Goal: Task Accomplishment & Management: Manage account settings

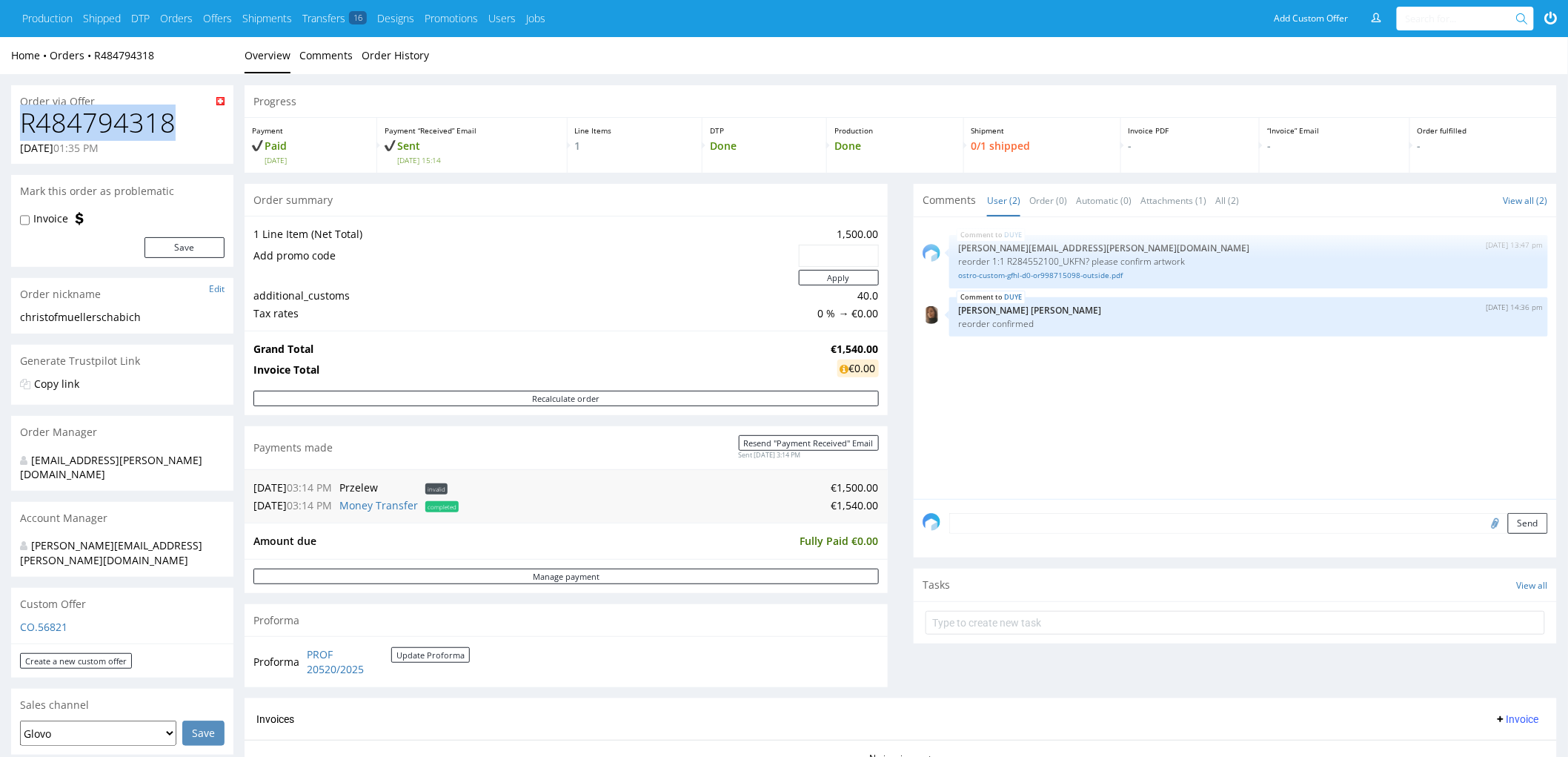
drag, startPoint x: 106, startPoint y: 131, endPoint x: 15, endPoint y: 128, distance: 91.0
click at [15, 128] on div "R484794318 19.09.2025 01:35 PM" at bounding box center [122, 136] width 222 height 56
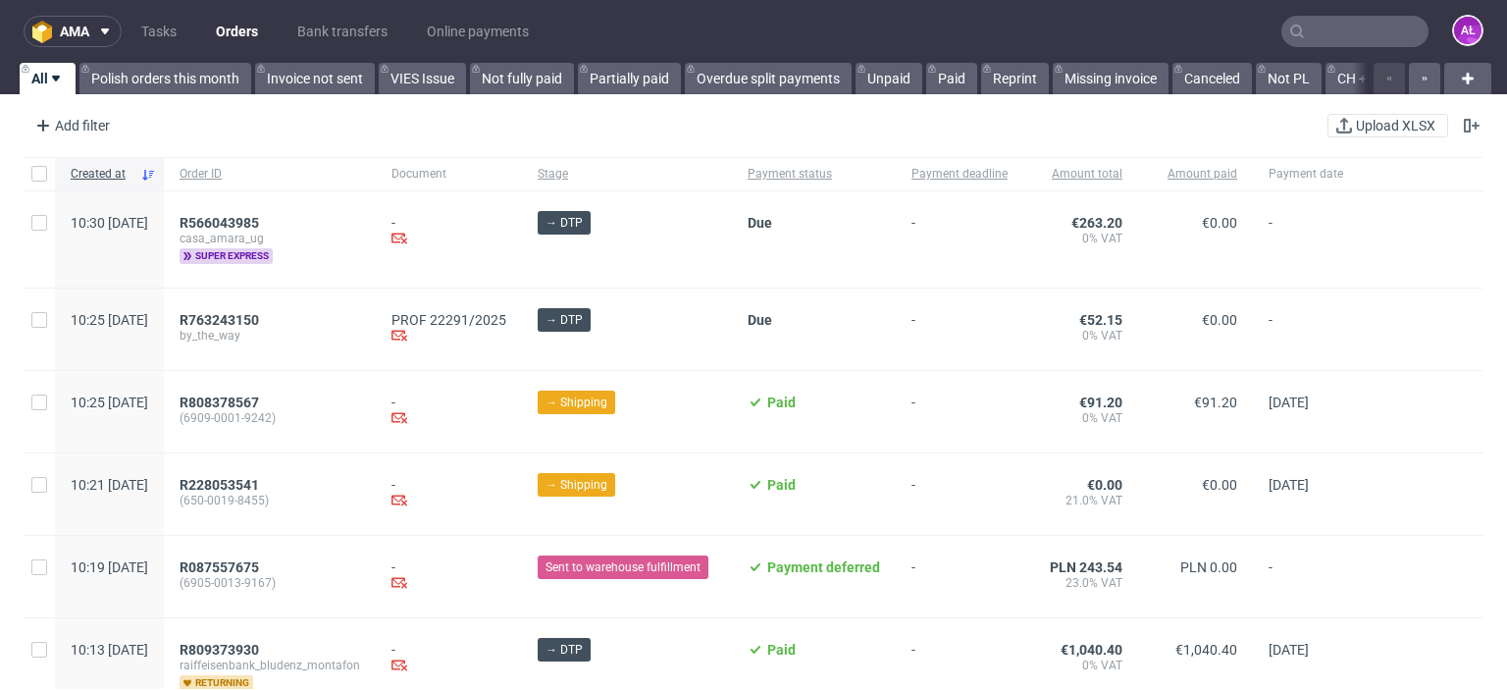
click at [1298, 31] on input "text" at bounding box center [1354, 31] width 147 height 31
paste input "R484794318"
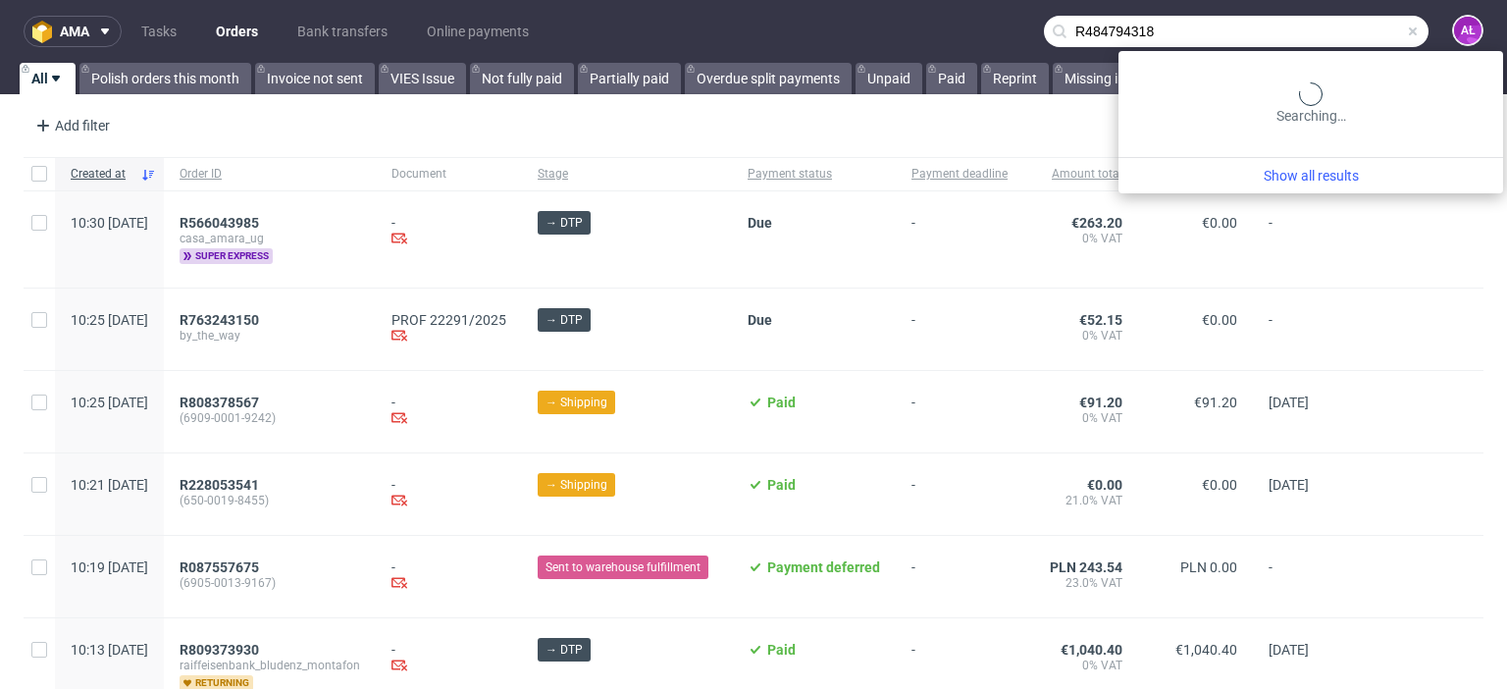
type input "R484794318"
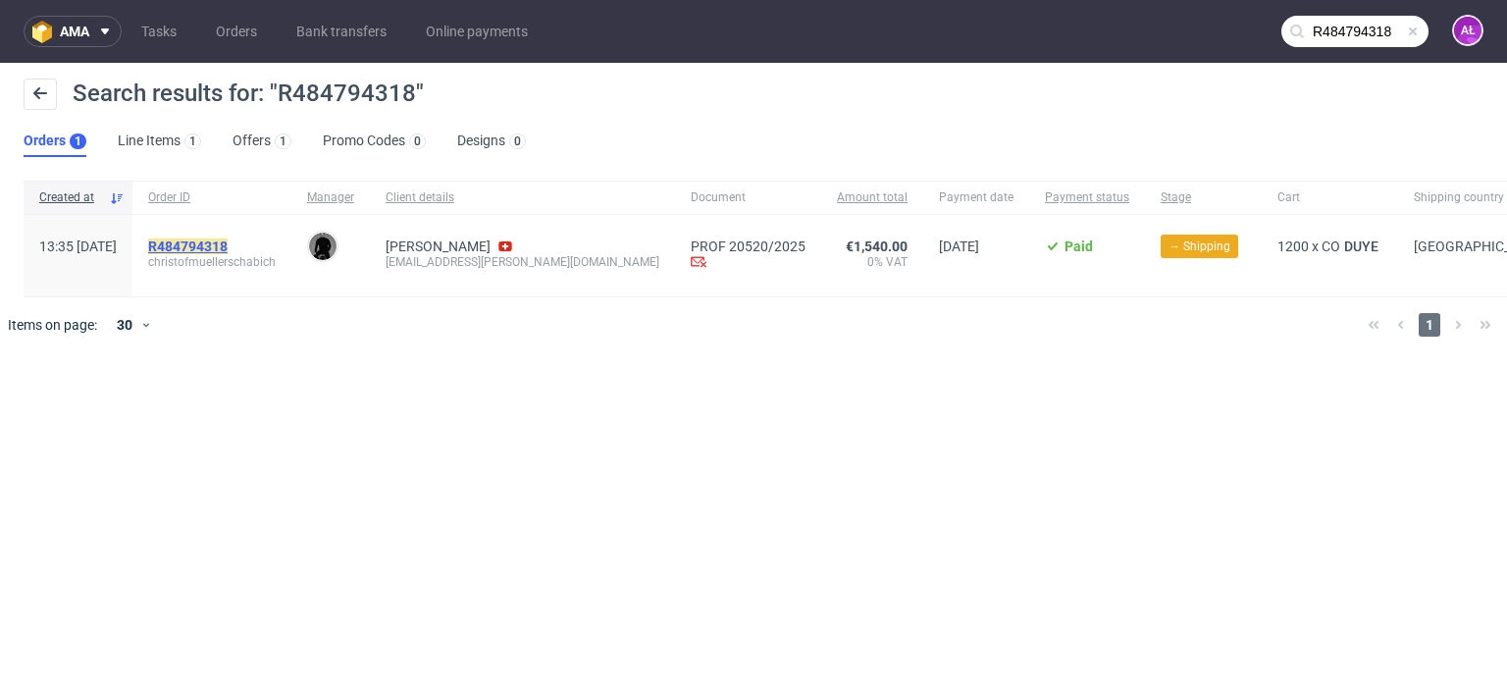
click at [228, 242] on mark "R484794318" at bounding box center [187, 246] width 79 height 16
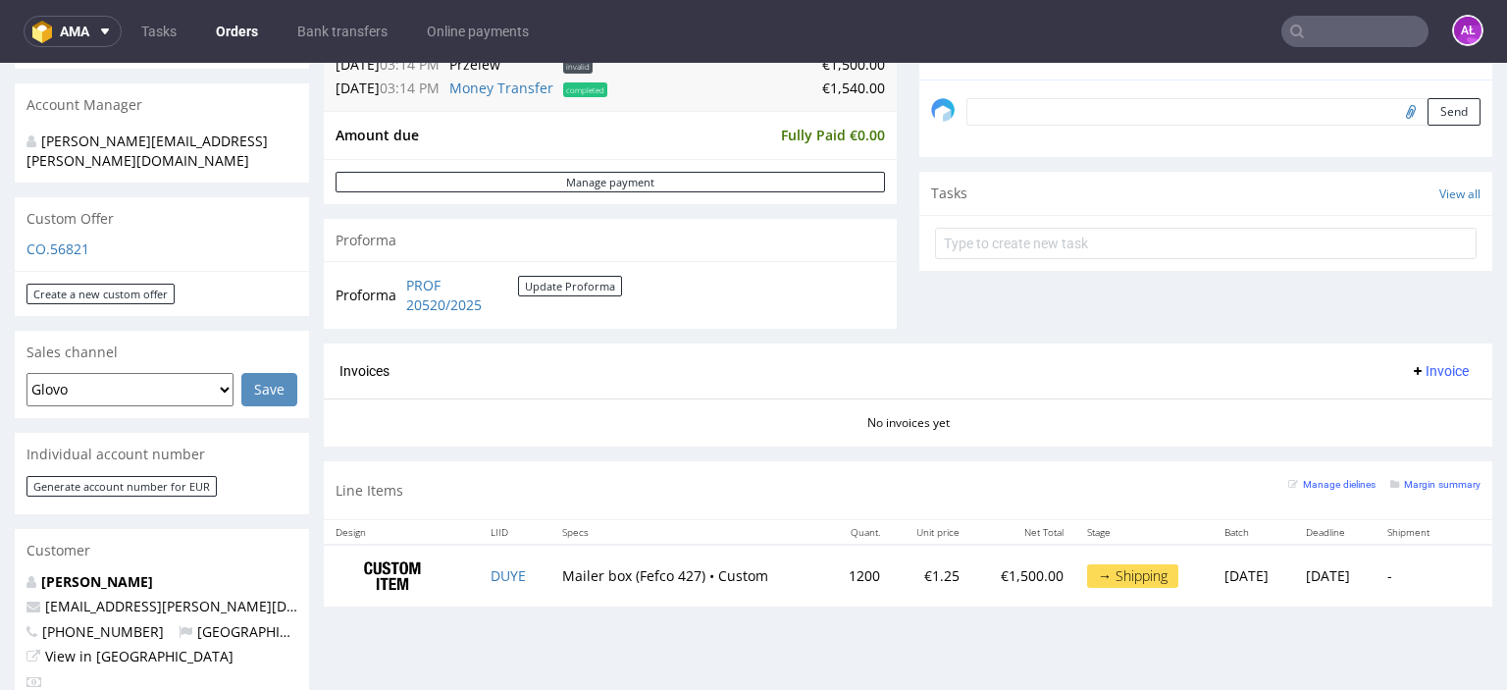
scroll to position [589, 0]
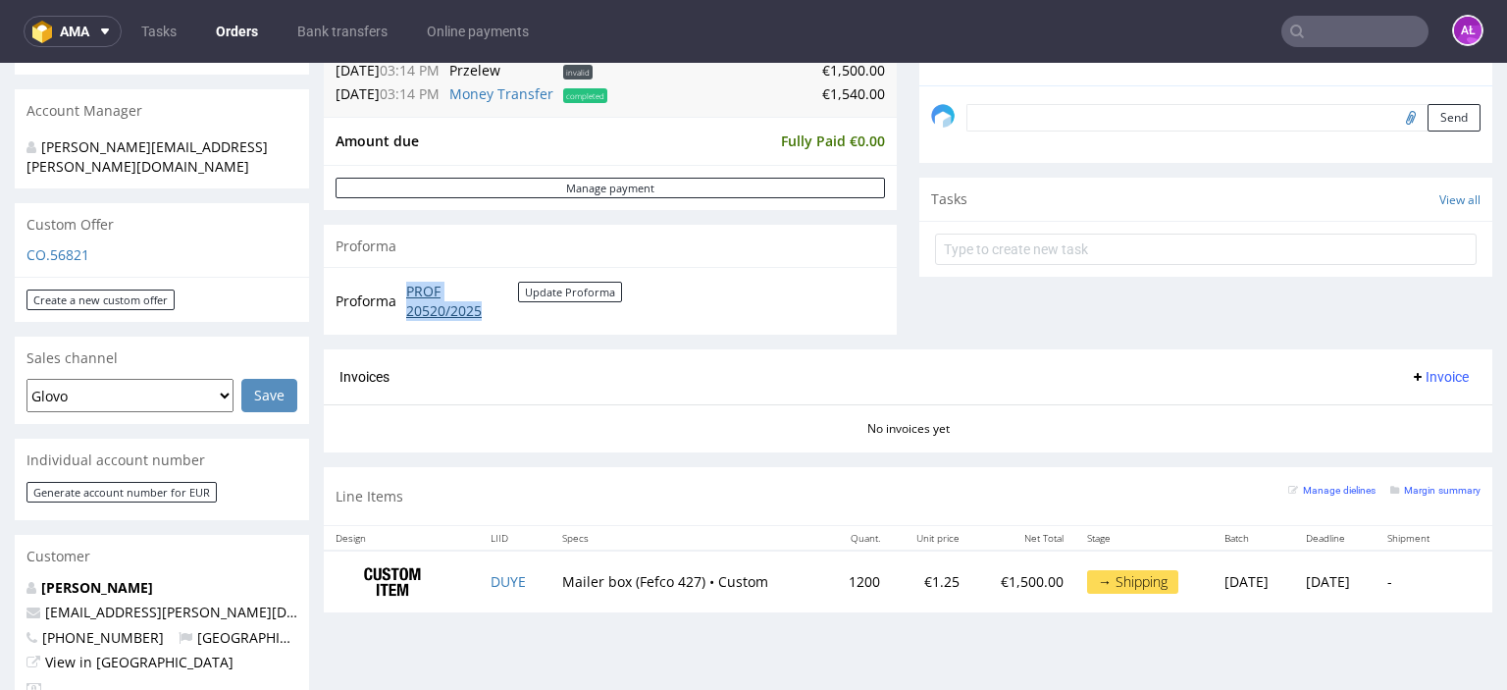
drag, startPoint x: 404, startPoint y: 283, endPoint x: 491, endPoint y: 309, distance: 91.2
click at [491, 309] on td "PROF 20520/2025 Update Proforma" at bounding box center [511, 301] width 221 height 42
copy link "PROF 20520/2025"
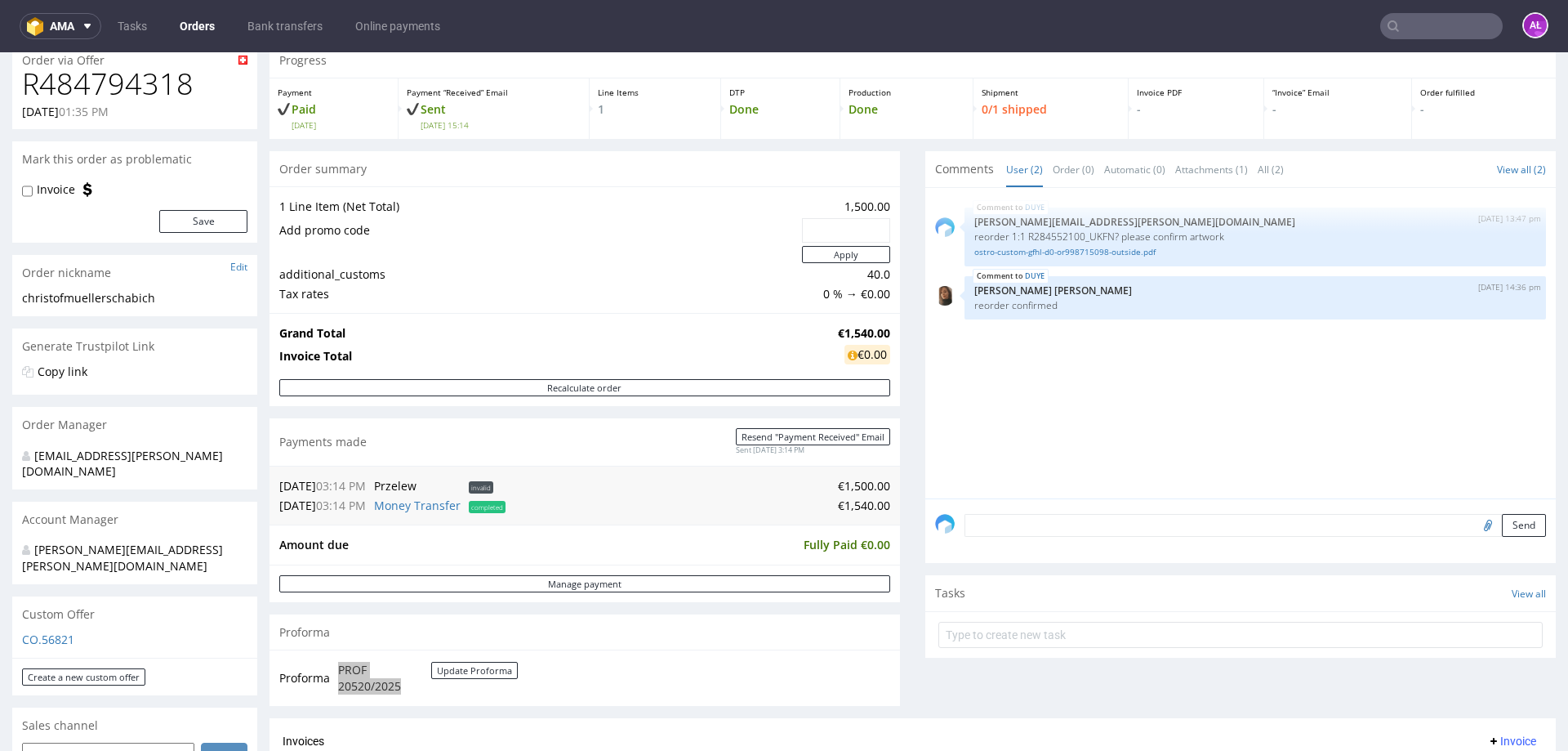
scroll to position [0, 0]
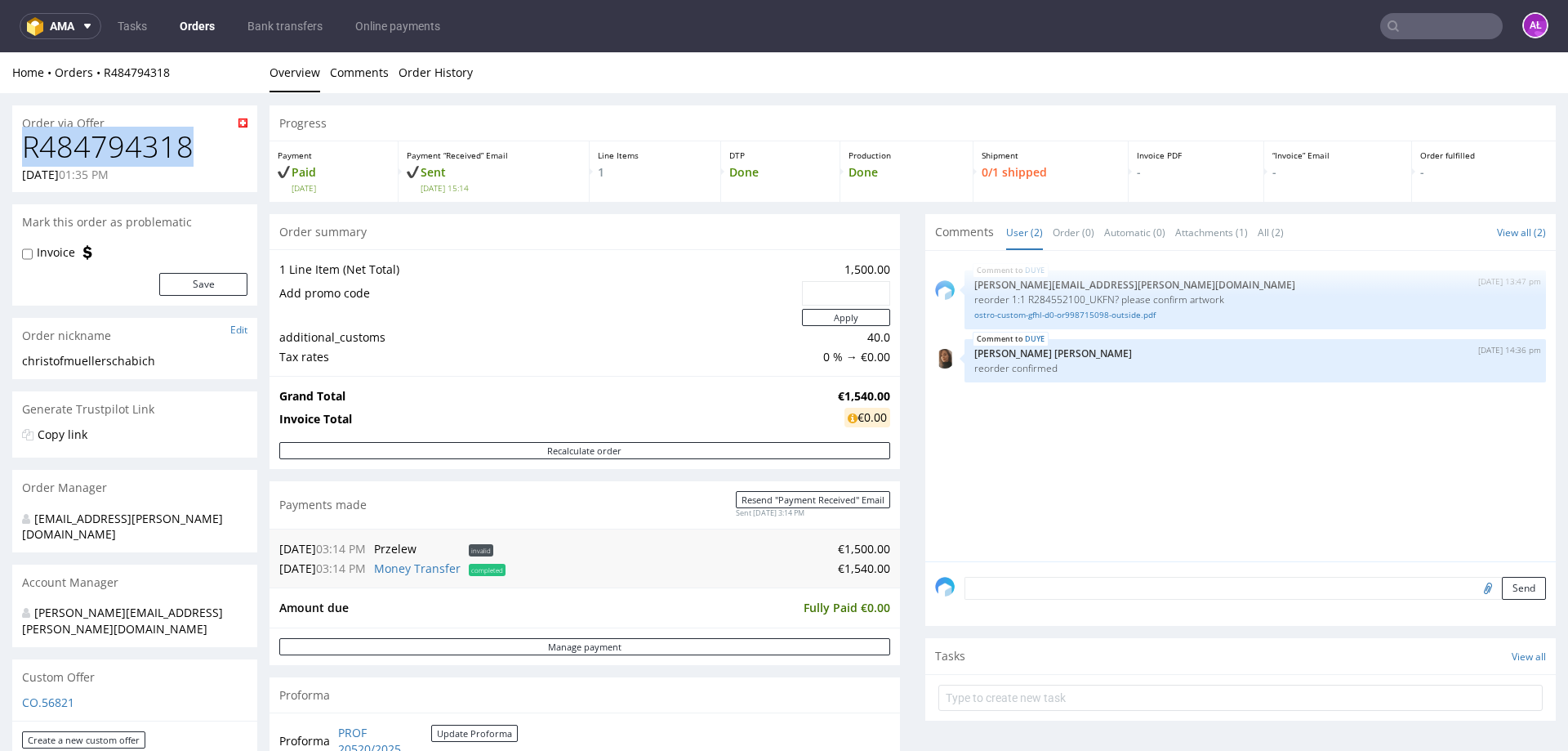
drag, startPoint x: 17, startPoint y: 149, endPoint x: 0, endPoint y: 144, distance: 17.7
copy h1 "R484794318"
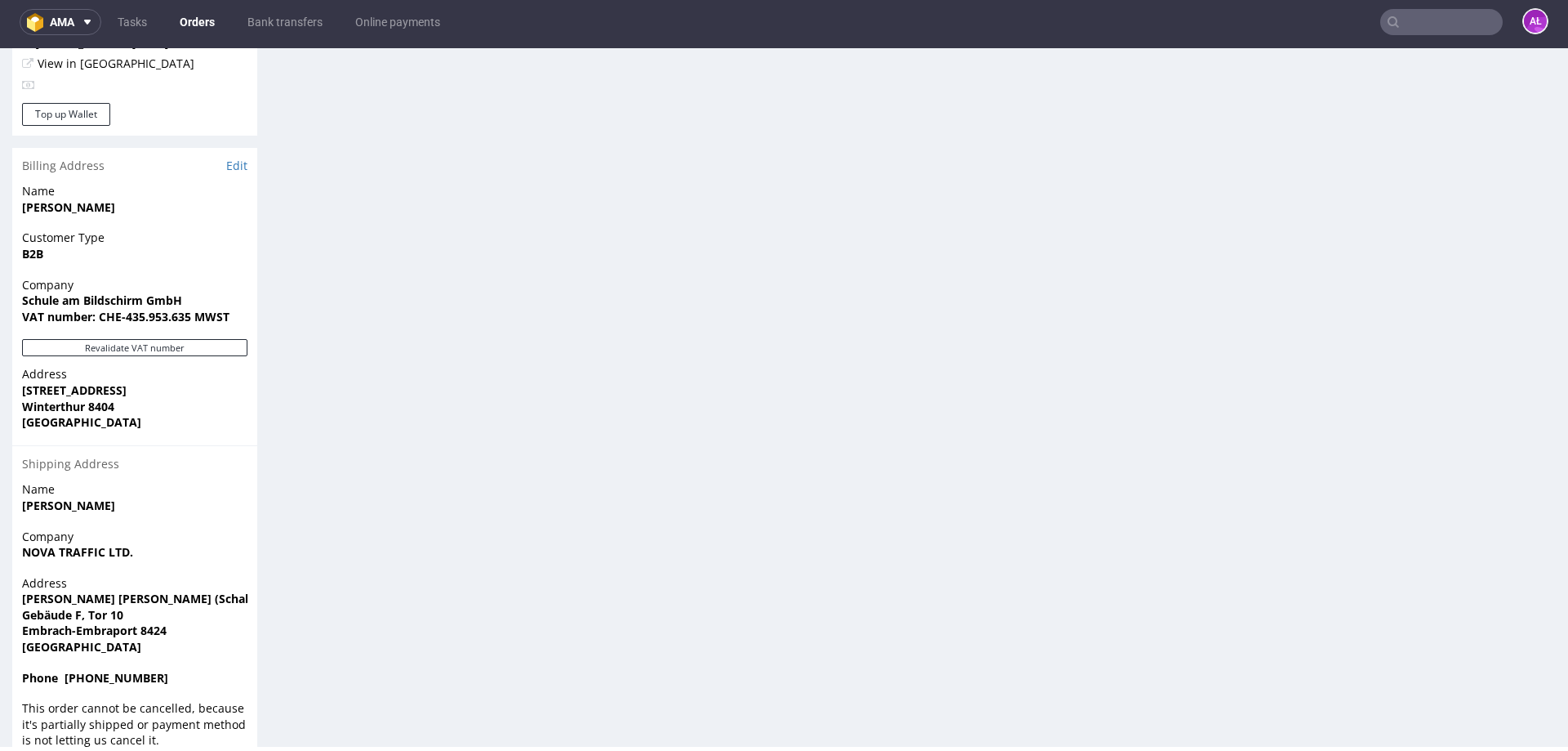
scroll to position [5, 0]
drag, startPoint x: 60, startPoint y: 607, endPoint x: 0, endPoint y: 568, distance: 71.6
copy p "z. H. Mattia Candela (Schabi) Gebäude F, Tor 10 Embrach-Embraport 8424 Switzerl…"
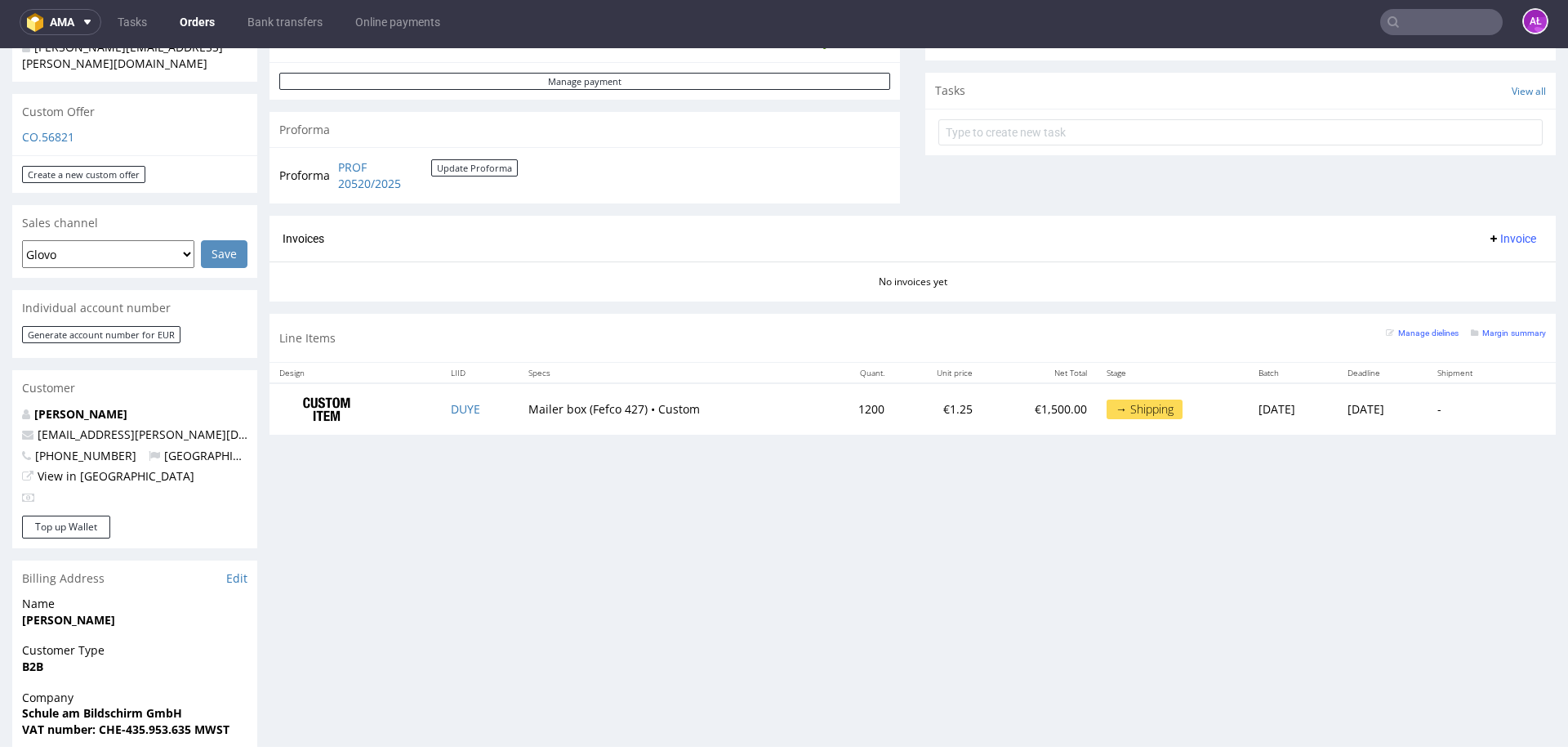
scroll to position [484, 0]
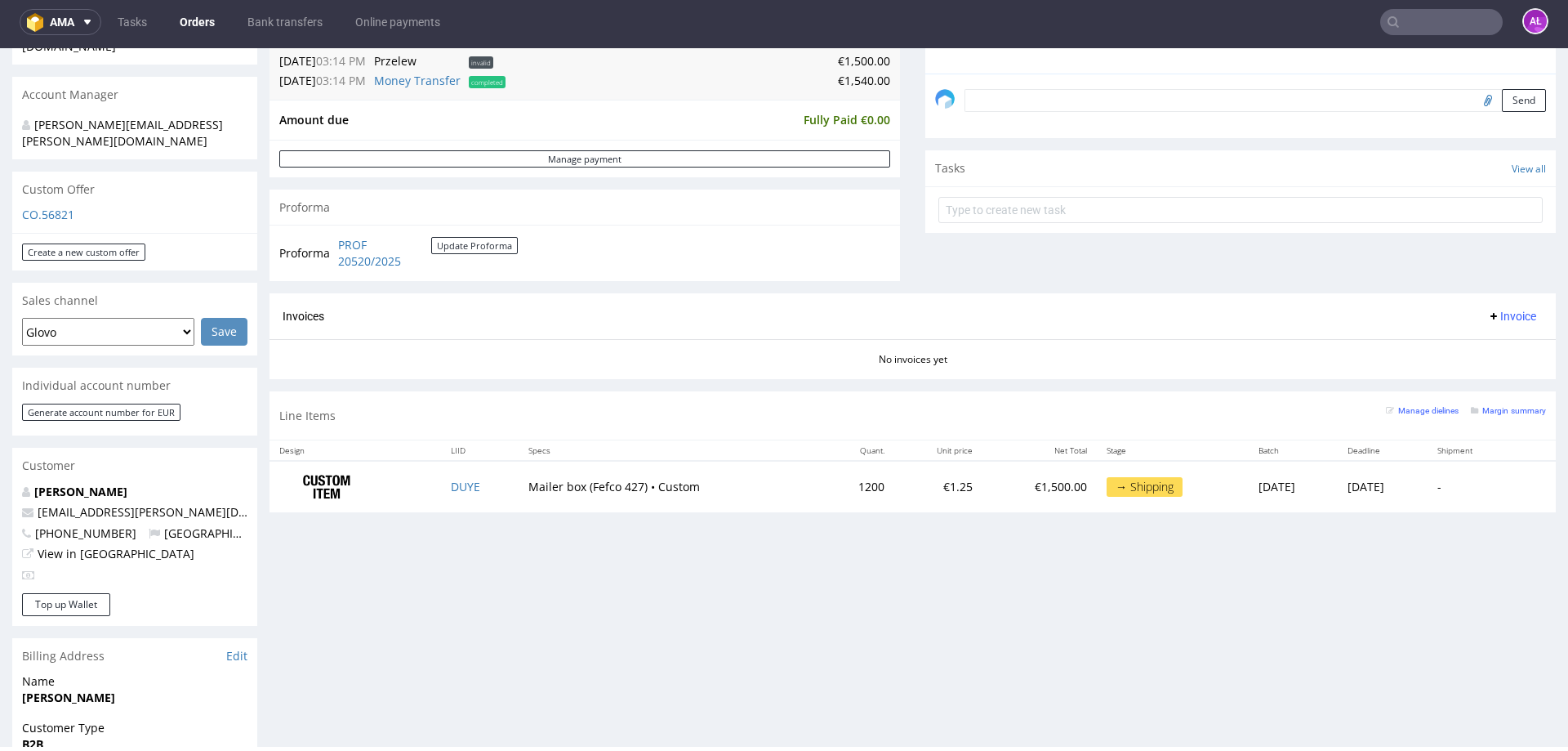
click at [1491, 315] on span "Invoice" at bounding box center [1511, 316] width 49 height 13
click at [1490, 380] on span "Upload" at bounding box center [1486, 380] width 79 height 17
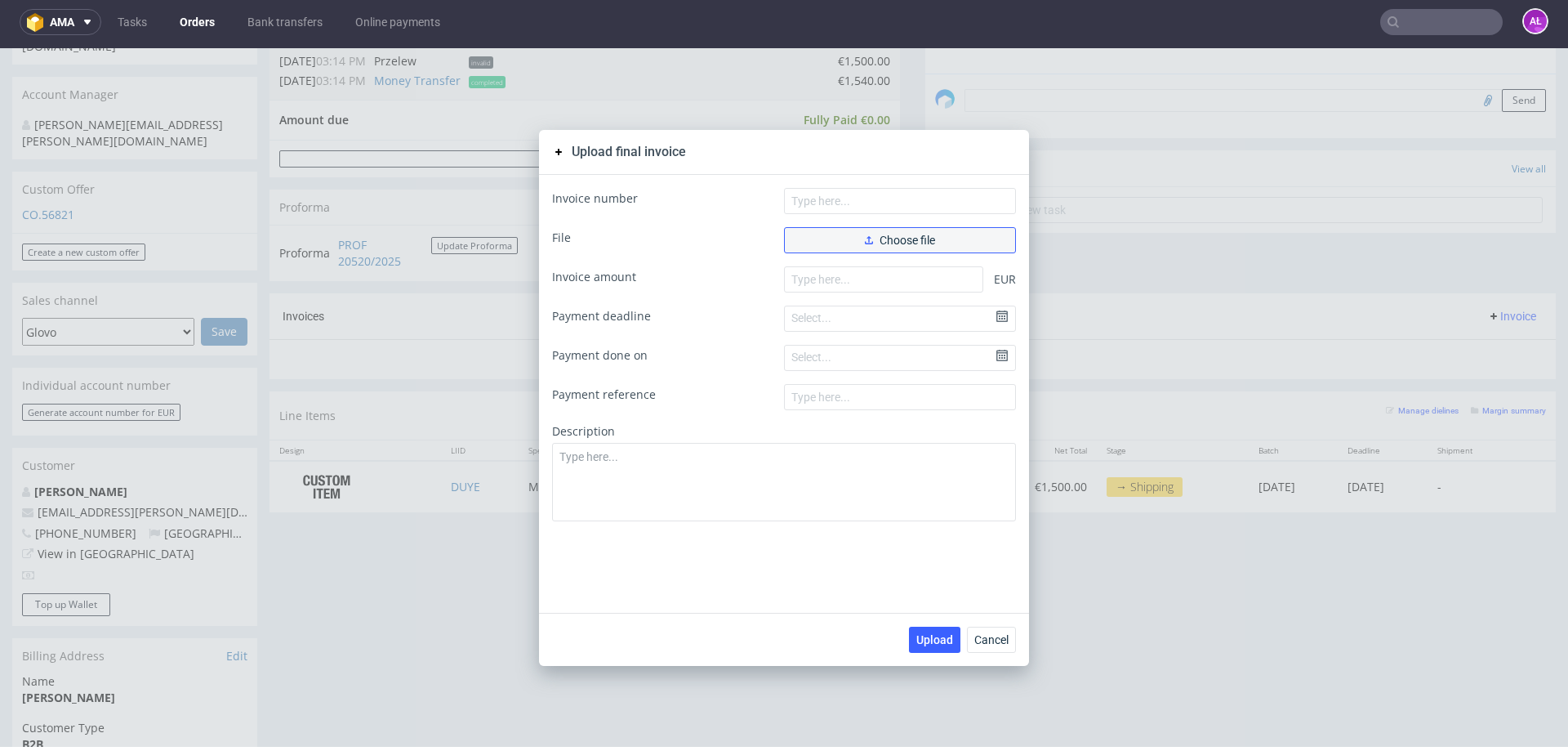
click at [949, 235] on button "Choose file" at bounding box center [900, 240] width 232 height 26
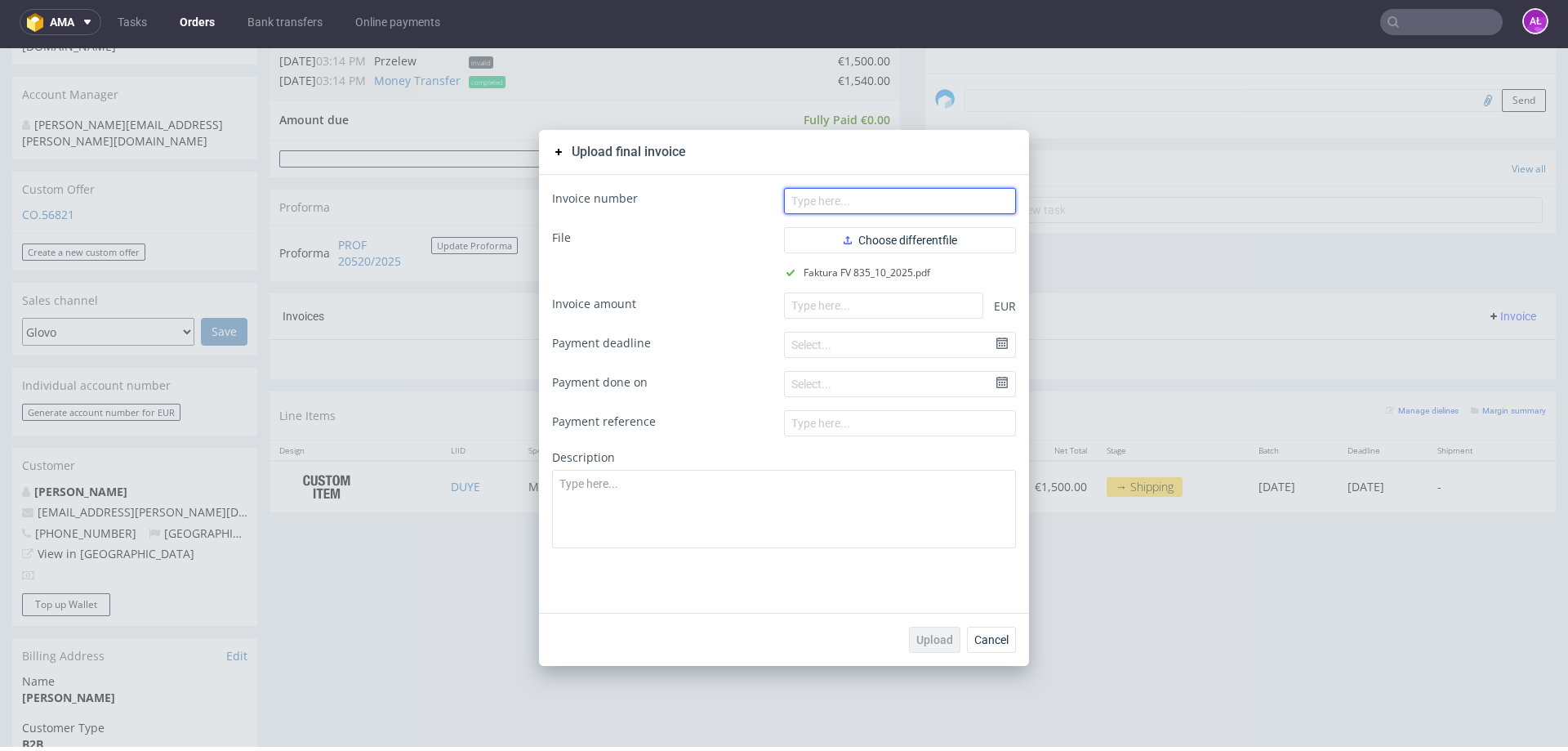
click at [863, 194] on input "text" at bounding box center [900, 201] width 232 height 26
paste input "FV 835/10/2025"
type input "FV 835/10/2025"
click at [834, 300] on input "number" at bounding box center [883, 305] width 199 height 26
paste input "1540.00"
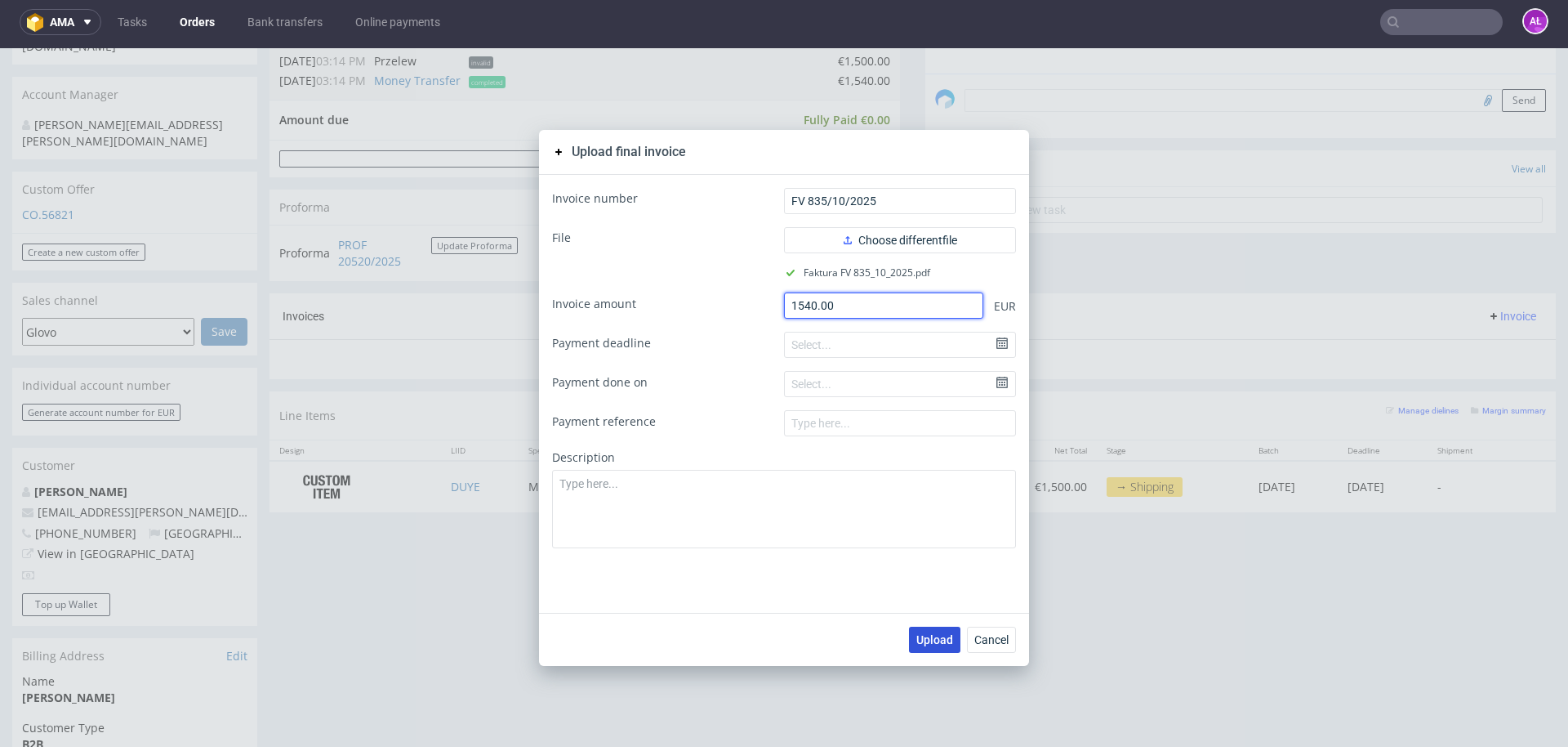
type input "1540.00"
click at [935, 634] on span "Upload" at bounding box center [935, 639] width 37 height 12
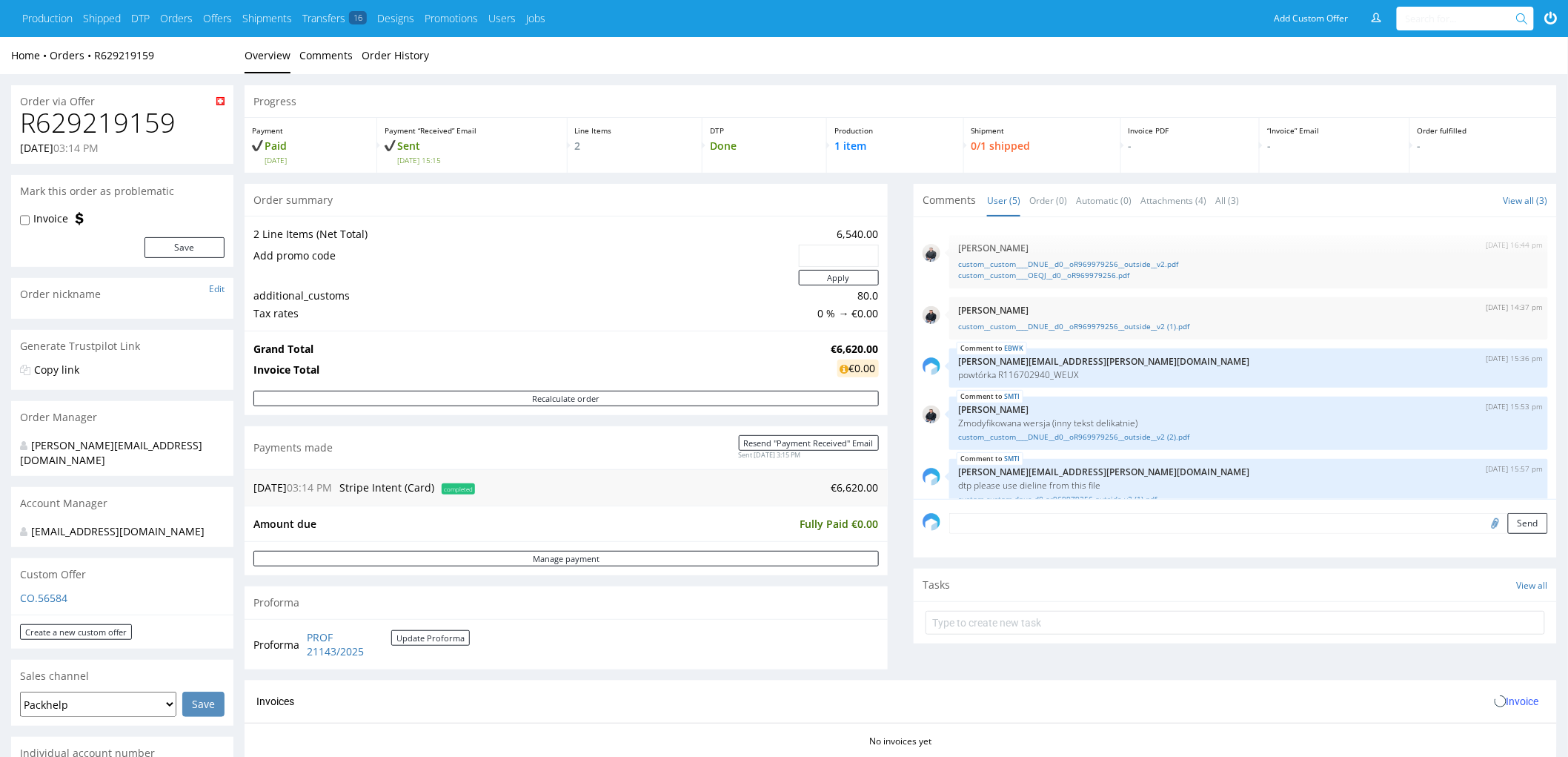
scroll to position [22, 0]
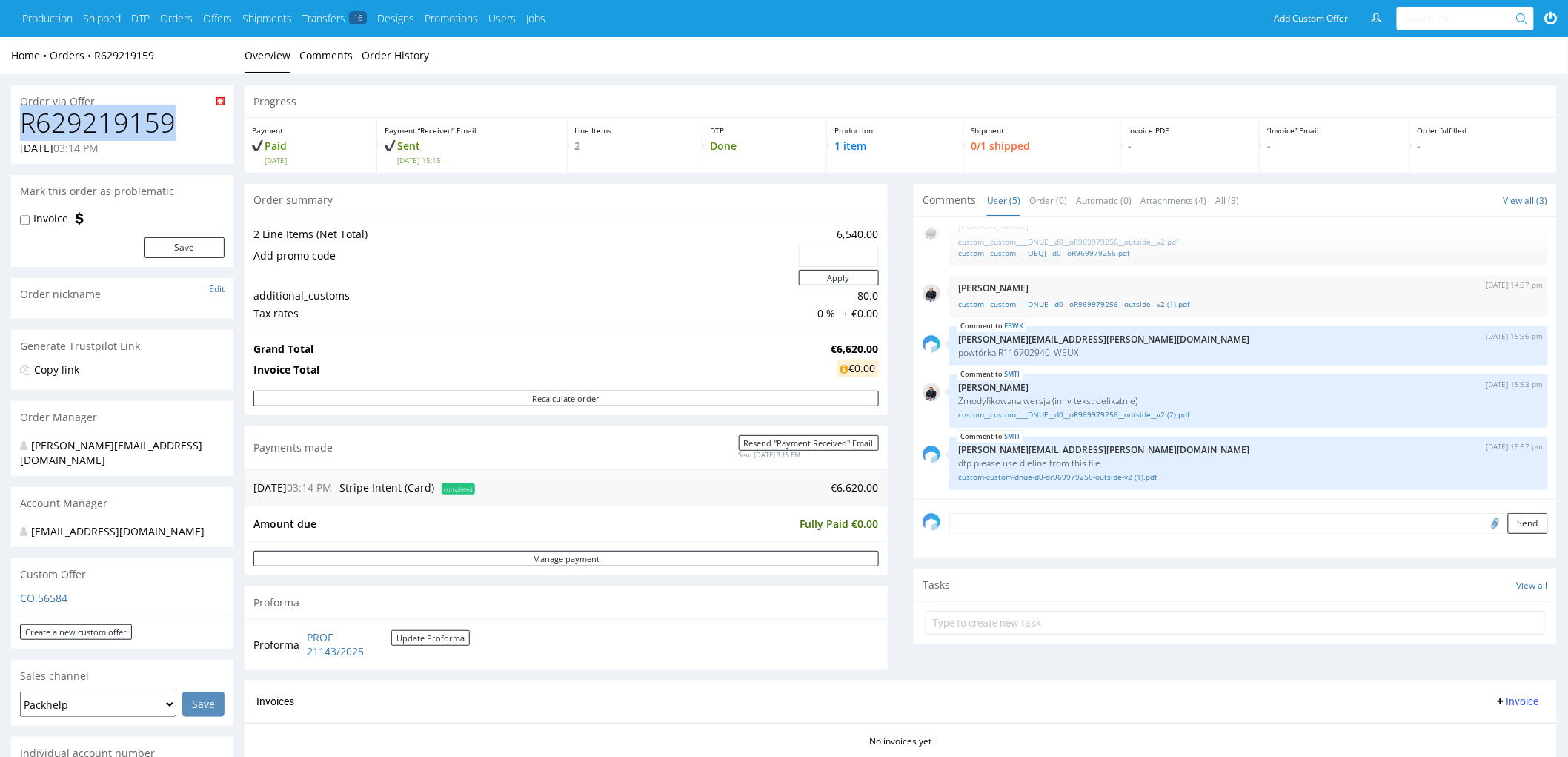
drag, startPoint x: 180, startPoint y: 122, endPoint x: 1, endPoint y: 128, distance: 179.1
copy h1 "R629219159"
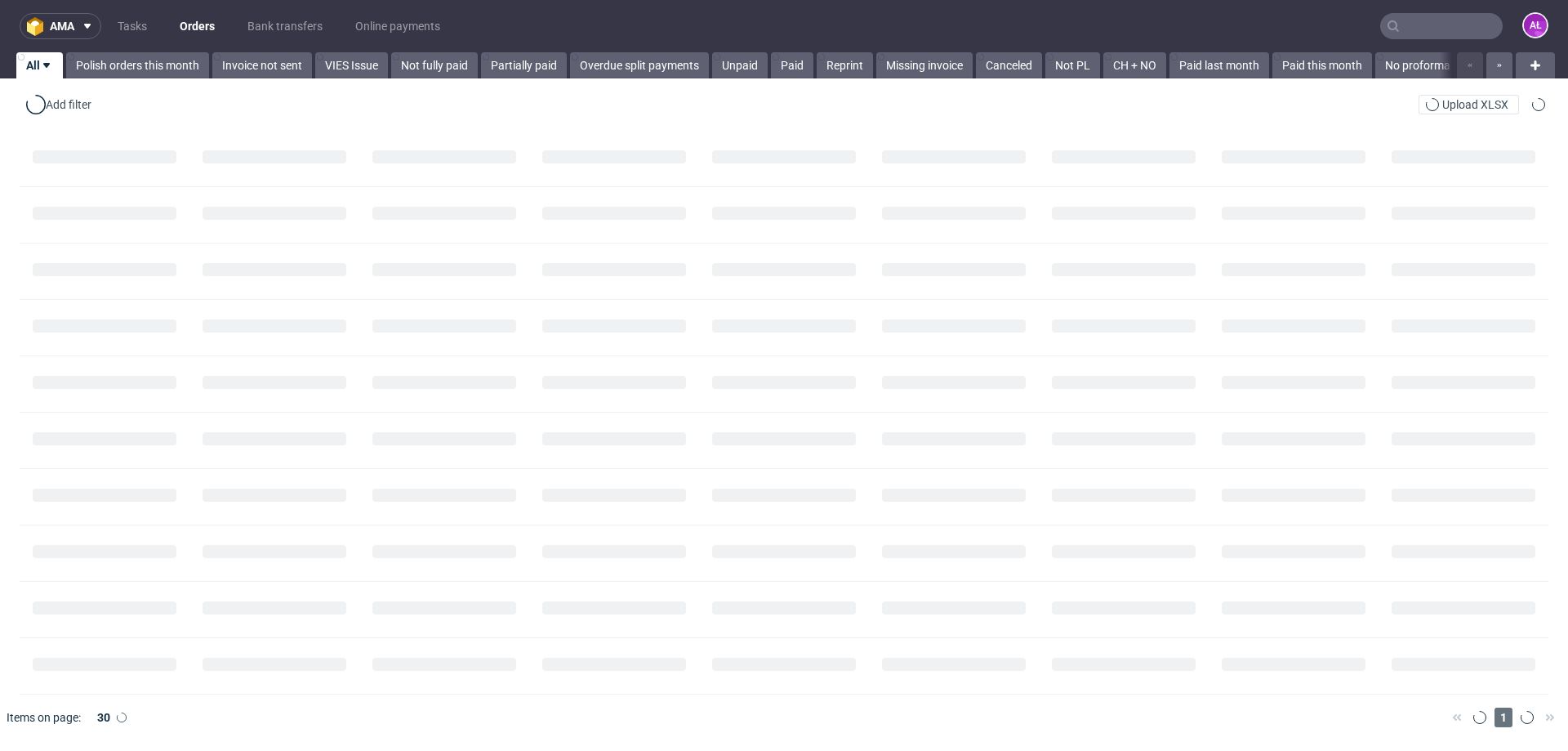
click at [1431, 26] on input "text" at bounding box center [1441, 26] width 122 height 26
paste input "R629219159"
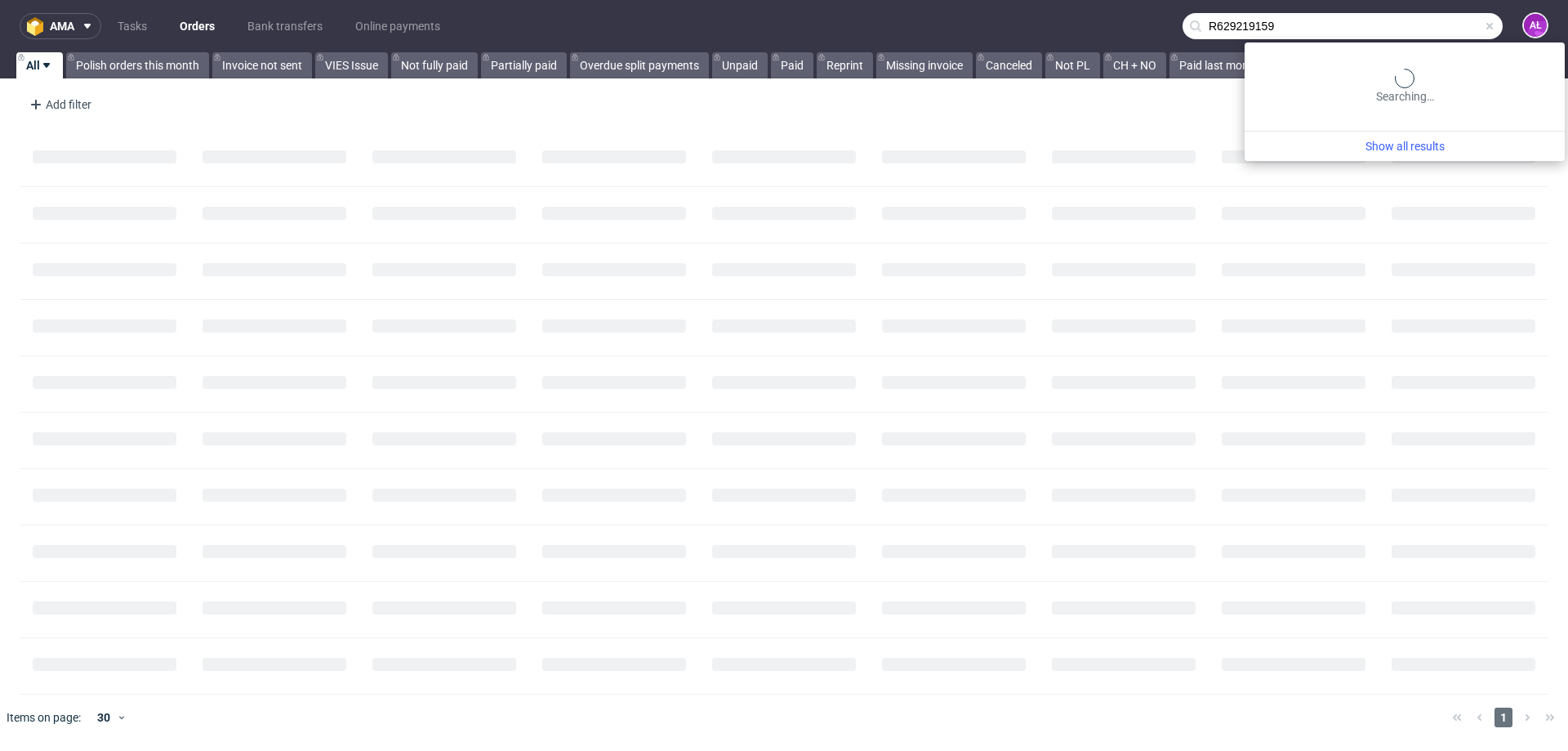
type input "R629219159"
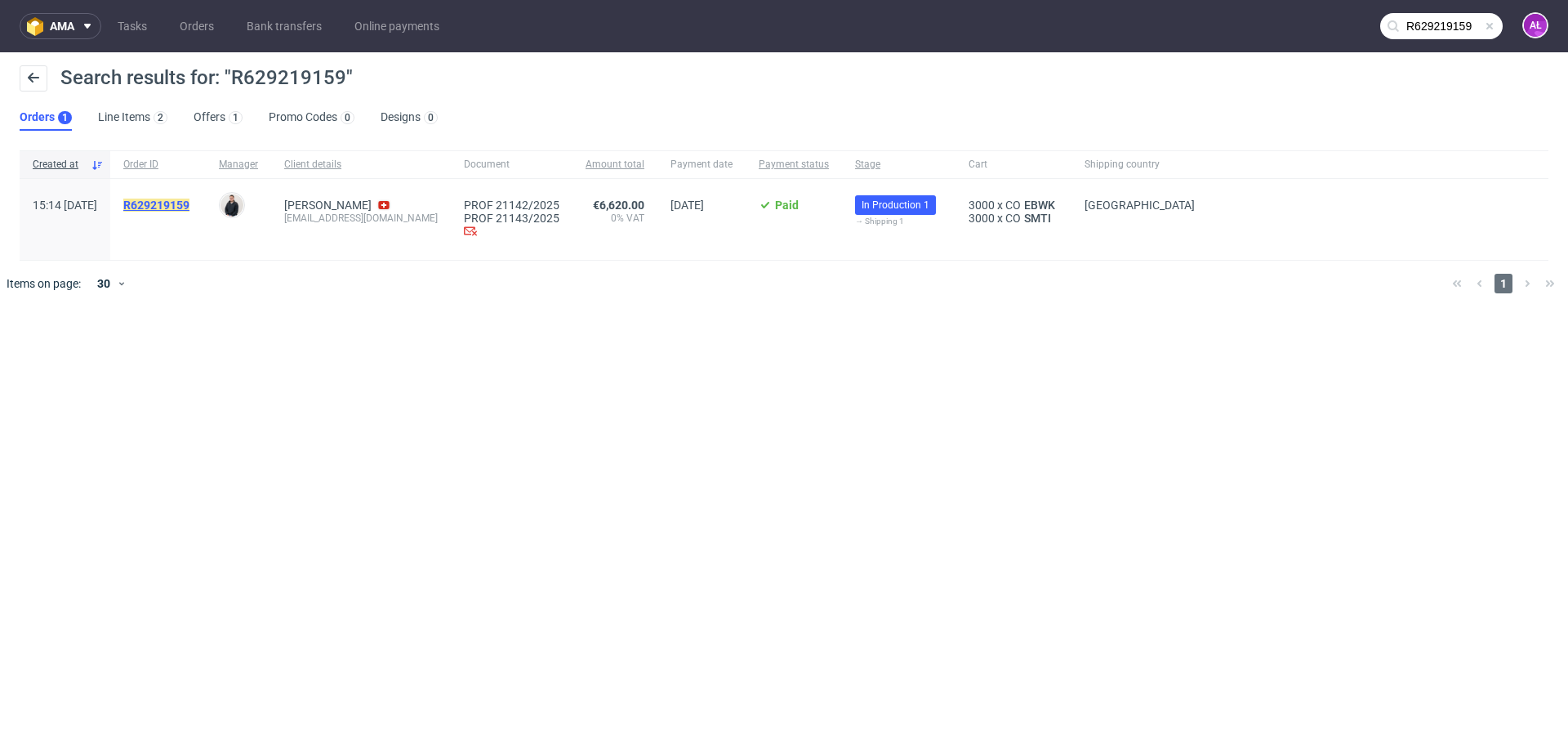
click at [193, 205] on link "R629219159" at bounding box center [157, 205] width 69 height 13
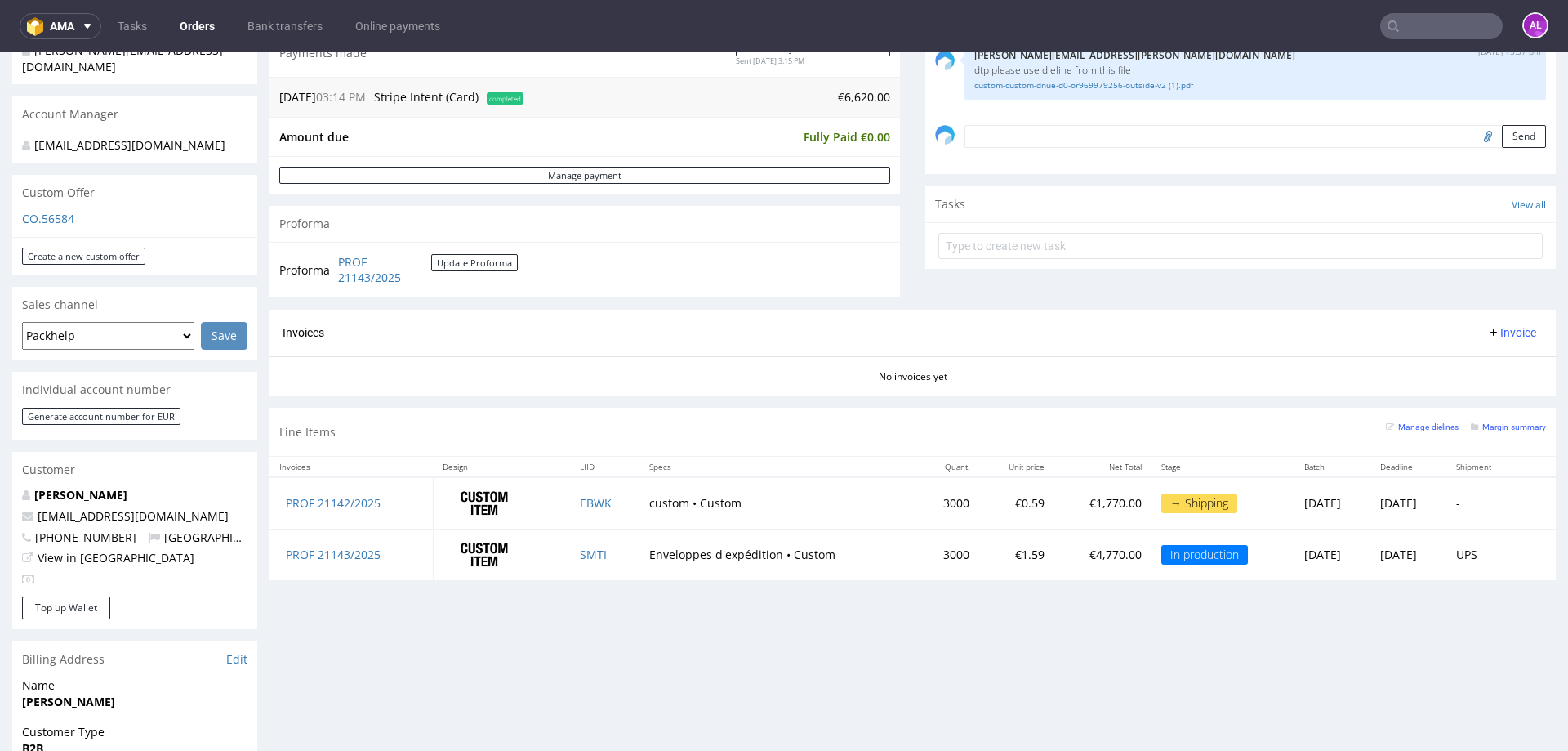
scroll to position [370, 0]
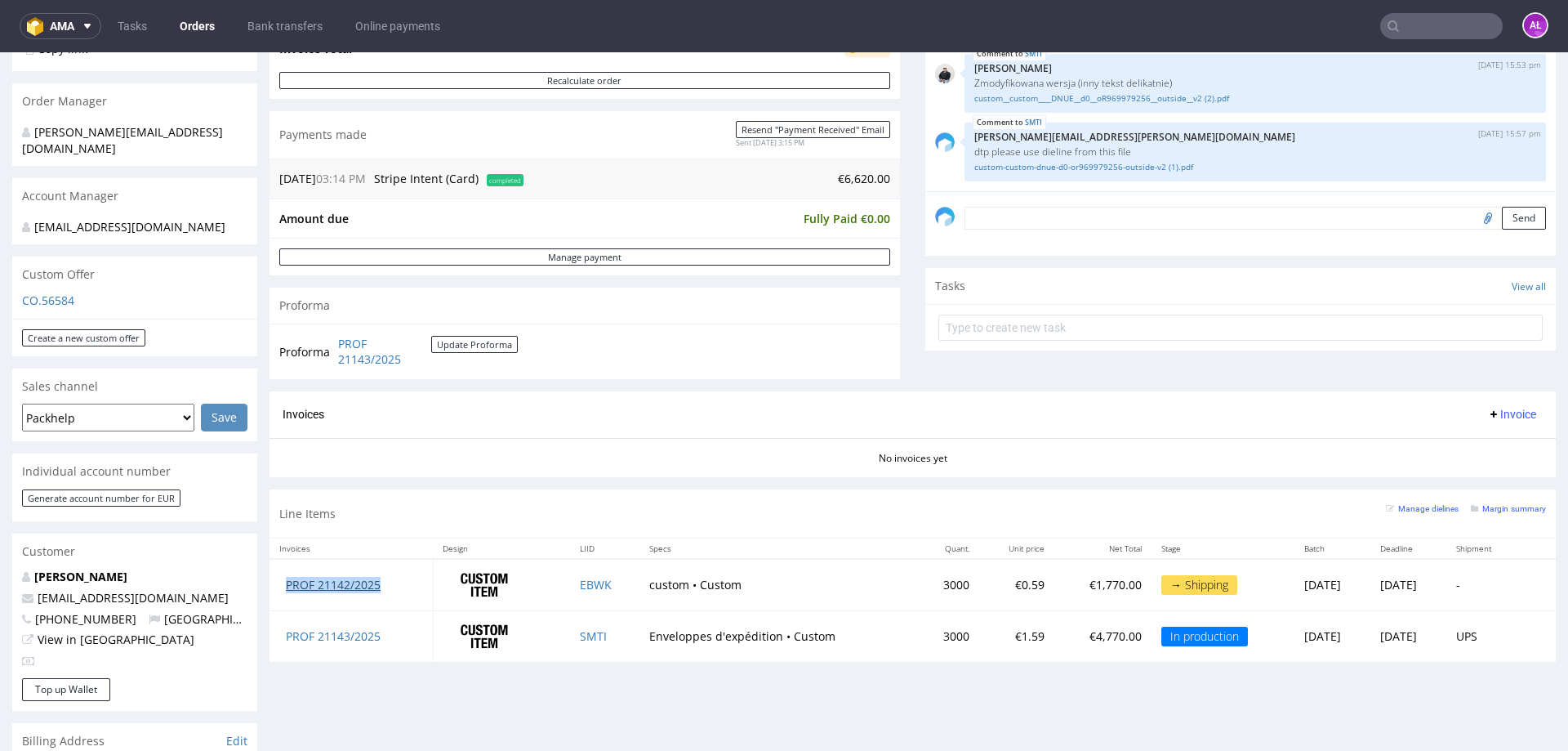
drag, startPoint x: 399, startPoint y: 580, endPoint x: 285, endPoint y: 584, distance: 114.1
click at [286, 584] on td "PROF 21142/2025" at bounding box center [351, 584] width 163 height 52
copy link "PROF 21142/2025"
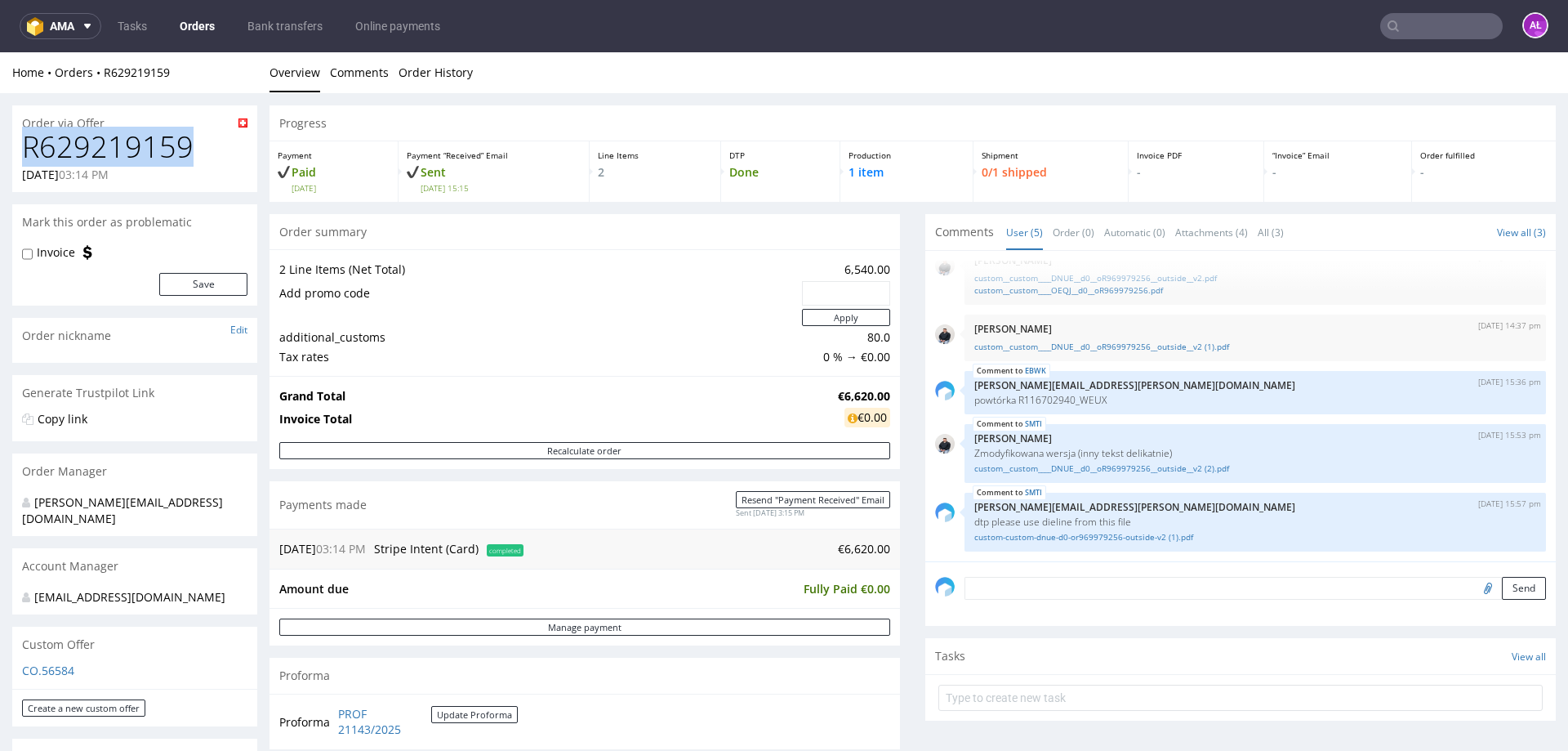
drag, startPoint x: 198, startPoint y: 149, endPoint x: 0, endPoint y: 150, distance: 198.0
copy h1 "R629219159"
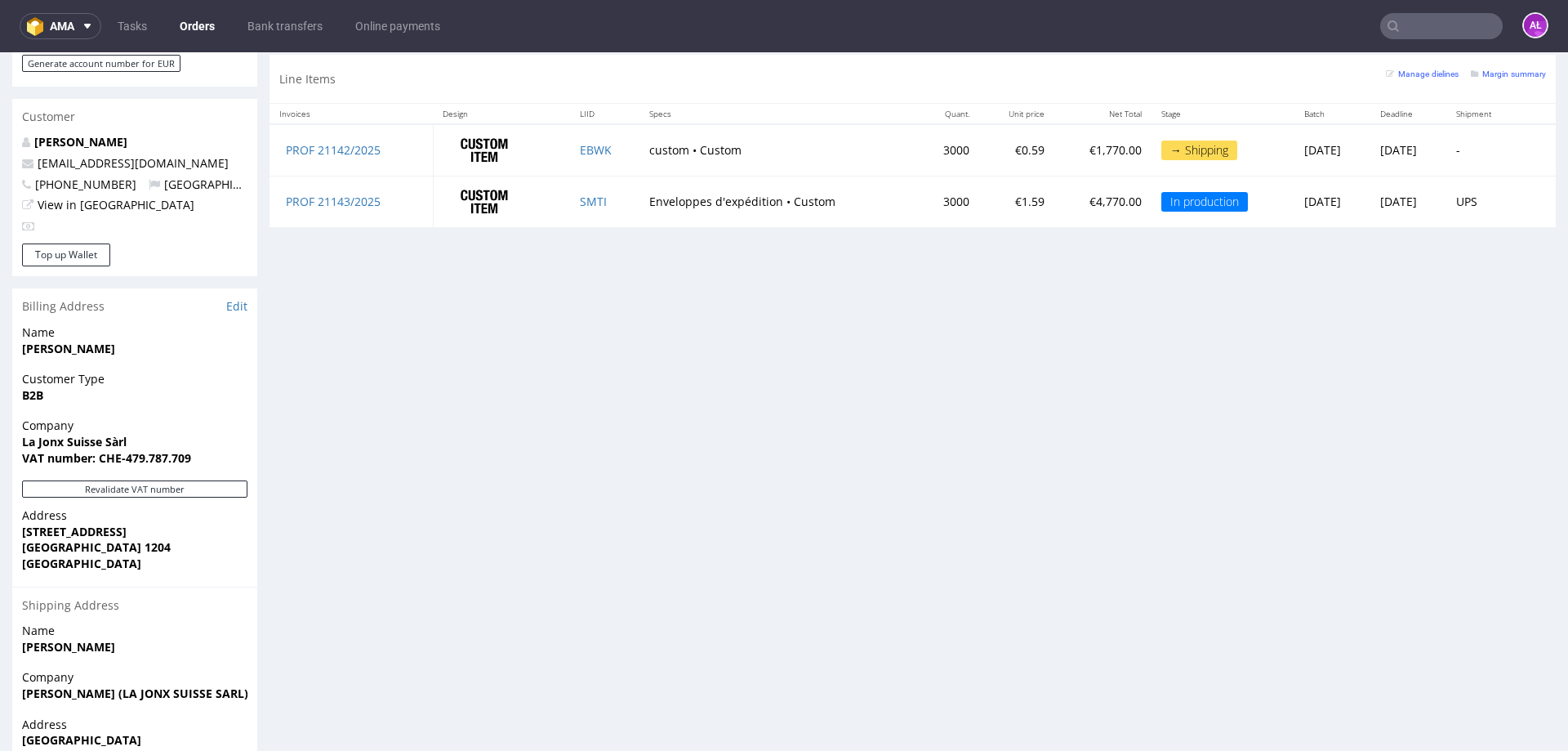
scroll to position [942, 0]
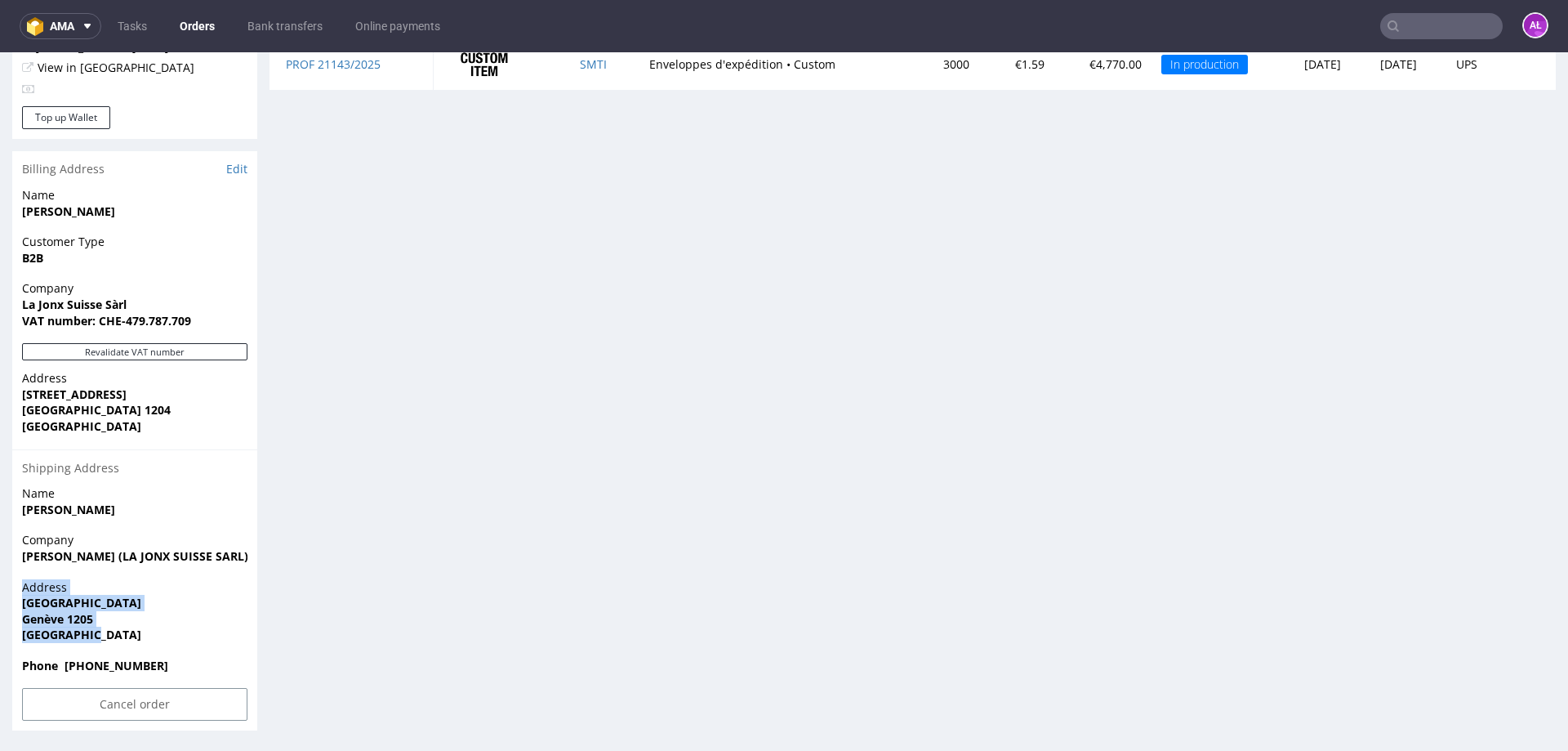
drag, startPoint x: 92, startPoint y: 629, endPoint x: 4, endPoint y: 590, distance: 96.3
drag, startPoint x: 93, startPoint y: 631, endPoint x: 24, endPoint y: 602, distance: 74.8
click at [24, 602] on p "Address Boulevard Saint Georges 1 Genève 1205 Switzerland" at bounding box center [134, 611] width 226 height 64
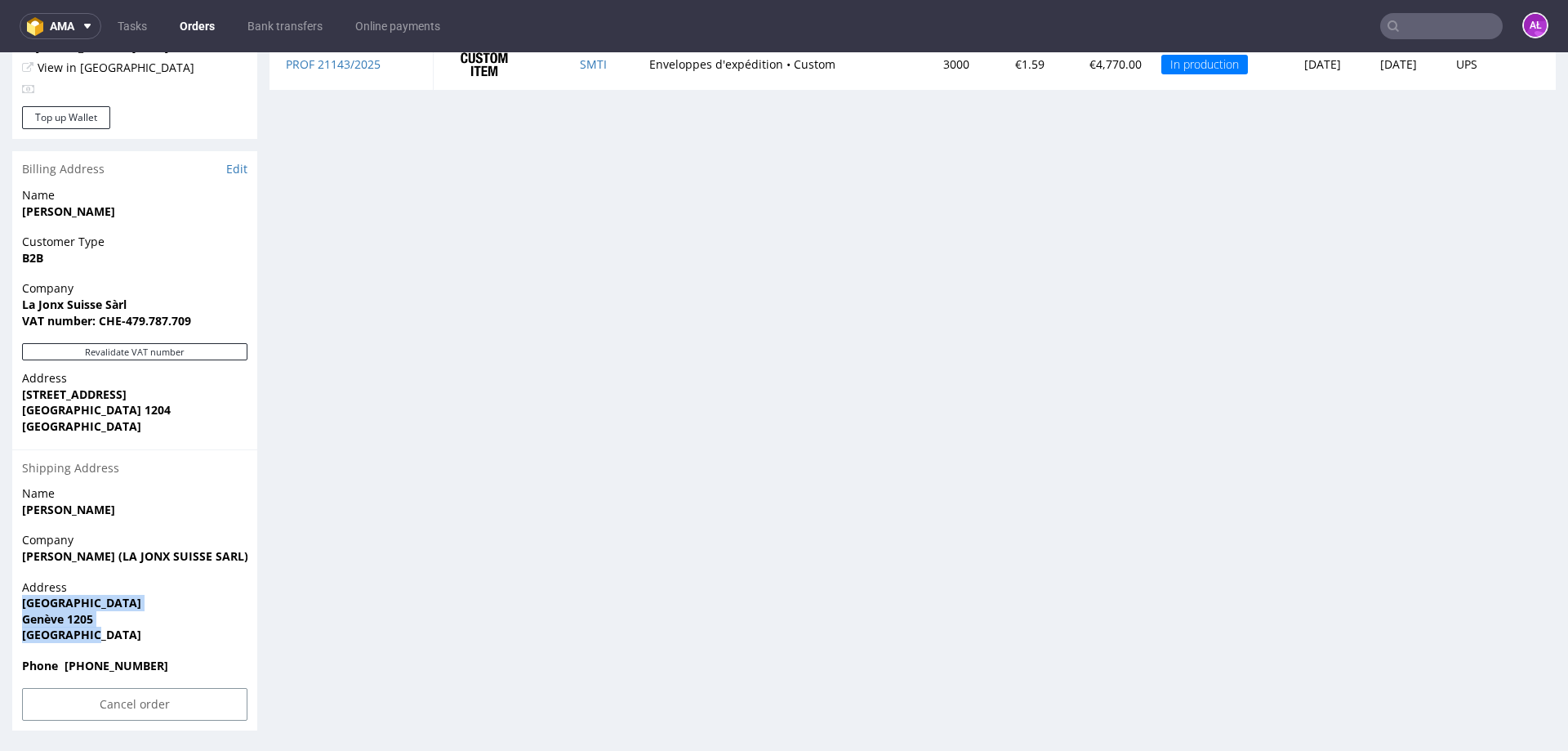
copy p "Boulevard Saint Georges 1 Genève 1205 Switzerland"
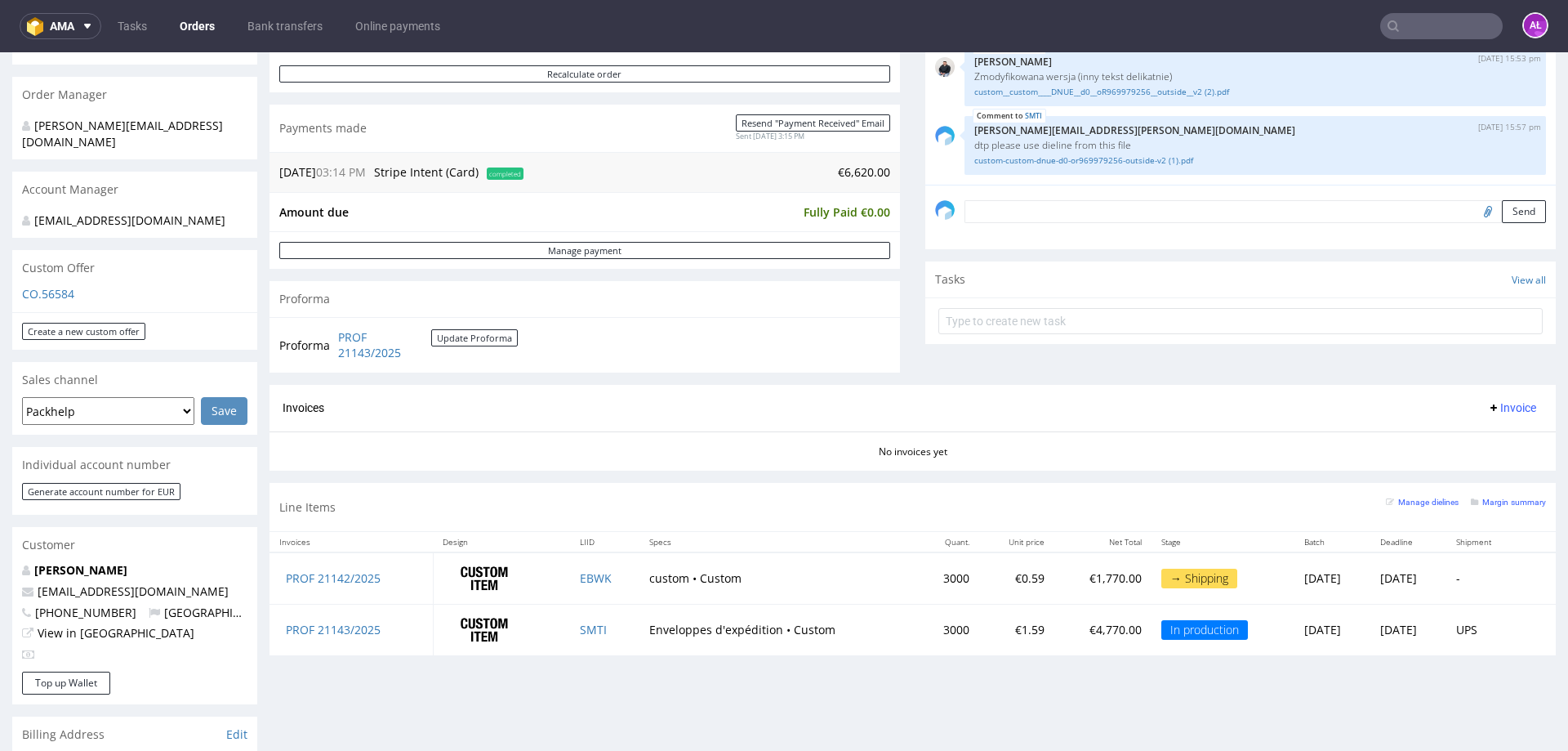
scroll to position [288, 0]
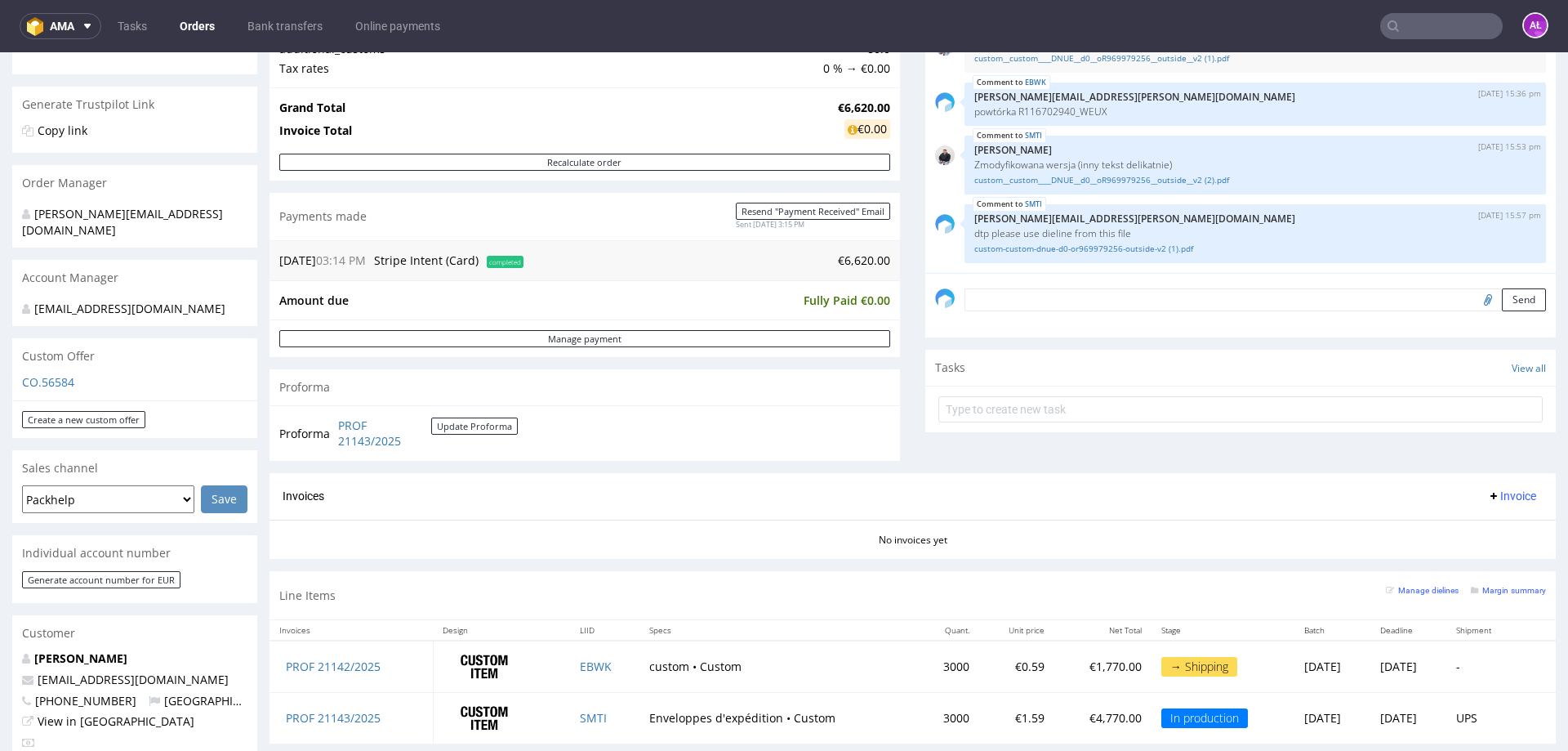
click at [1498, 495] on span "Invoice" at bounding box center [1511, 496] width 49 height 13
click at [1496, 555] on span "Upload" at bounding box center [1486, 560] width 79 height 17
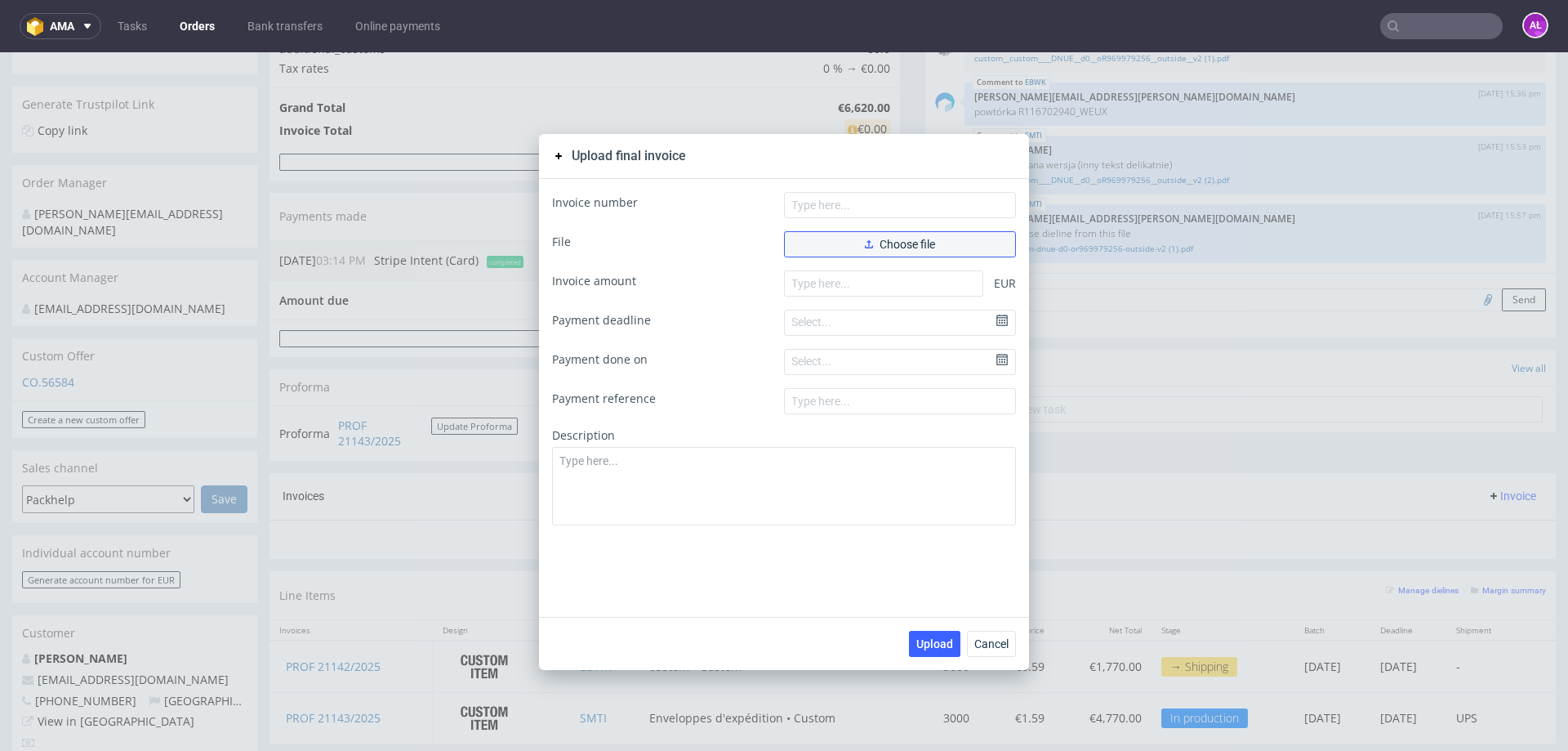
click at [839, 242] on button "Choose file" at bounding box center [900, 244] width 232 height 26
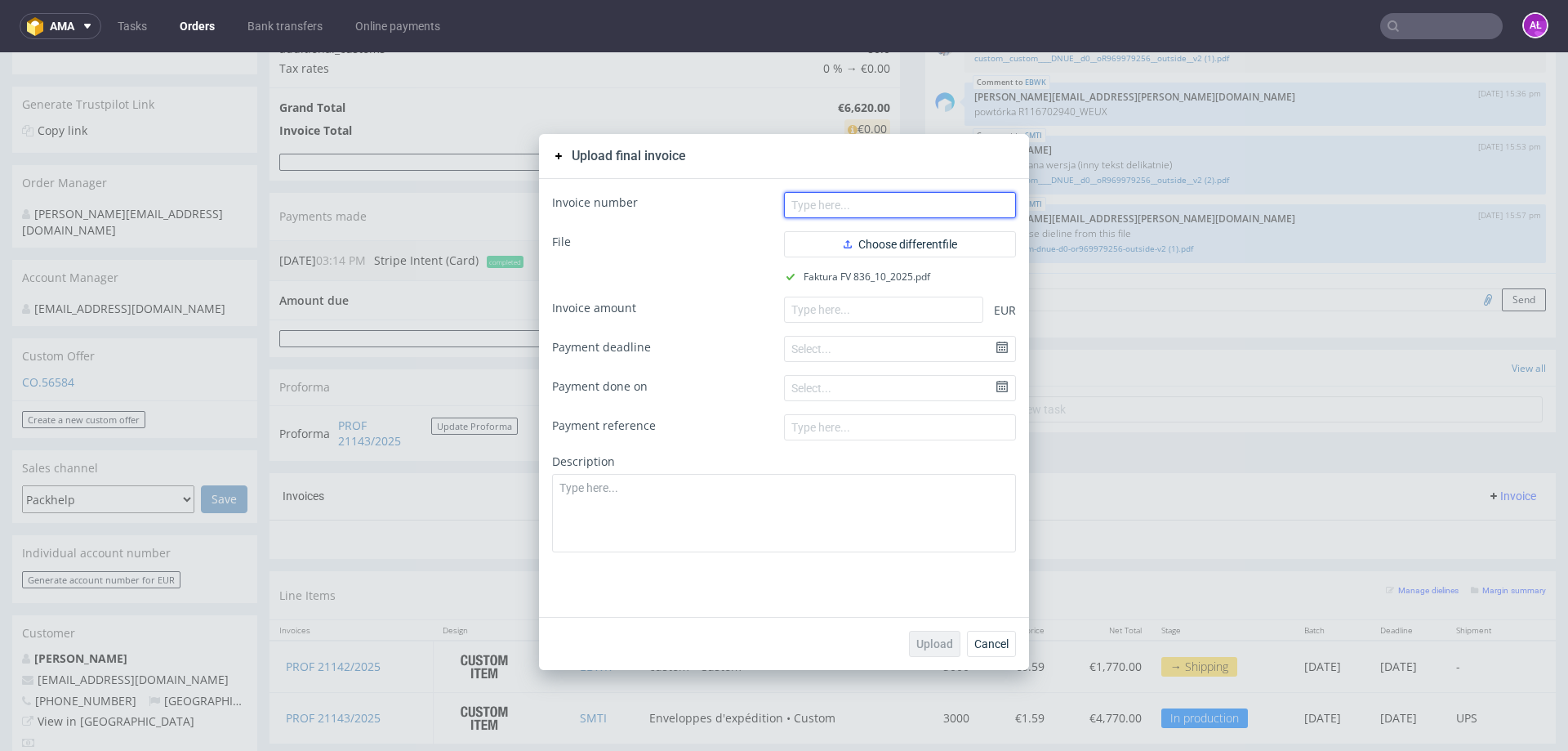
click at [874, 204] on input "text" at bounding box center [900, 205] width 232 height 26
paste input "FV 836/10/2025"
type input "FV 836/10/2025"
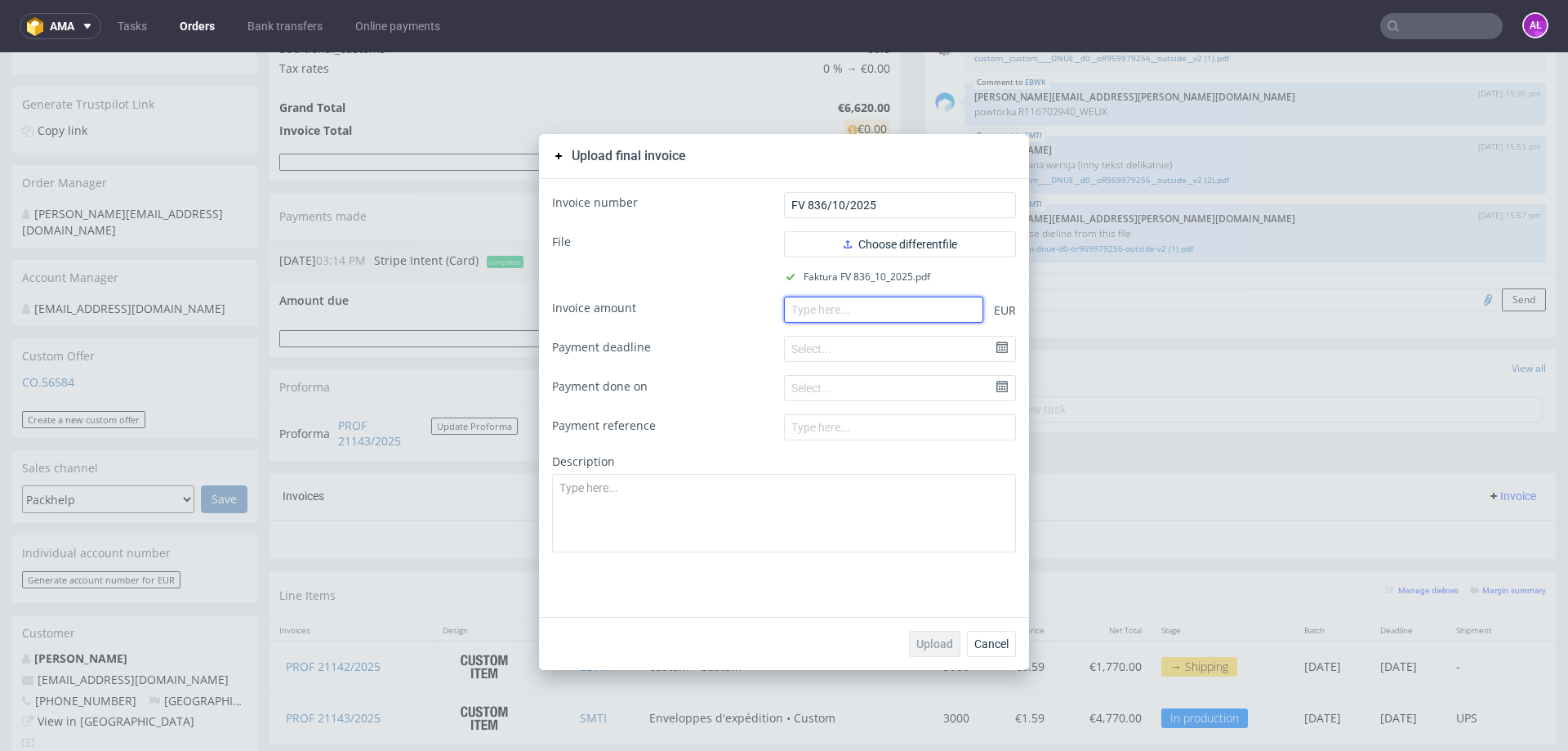
paste input "1810.00"
click at [935, 319] on input "number" at bounding box center [883, 309] width 199 height 26
type input "1810.00"
drag, startPoint x: 926, startPoint y: 639, endPoint x: 390, endPoint y: 242, distance: 667.0
click at [926, 639] on span "Upload" at bounding box center [935, 644] width 37 height 12
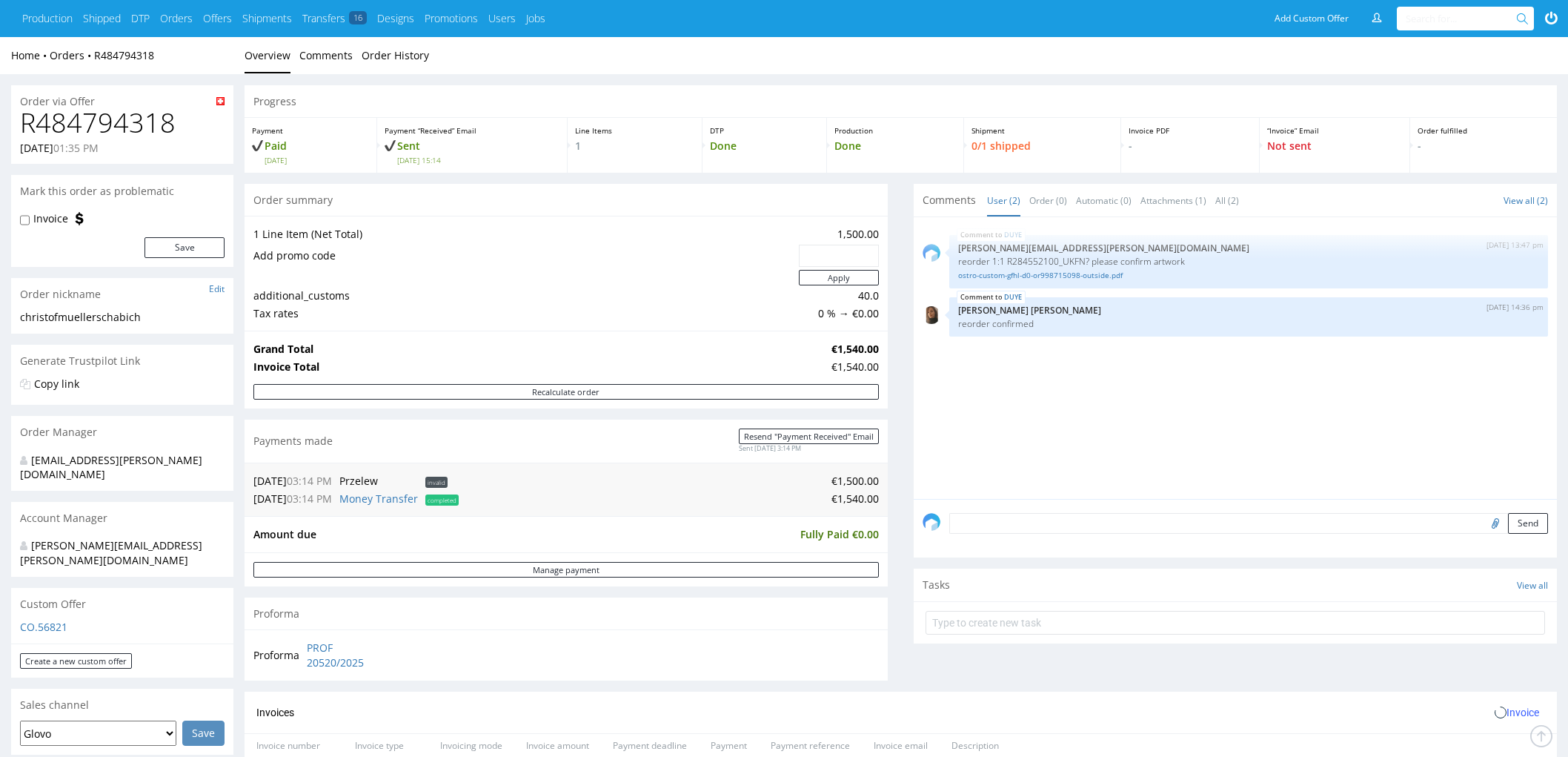
scroll to position [493, 0]
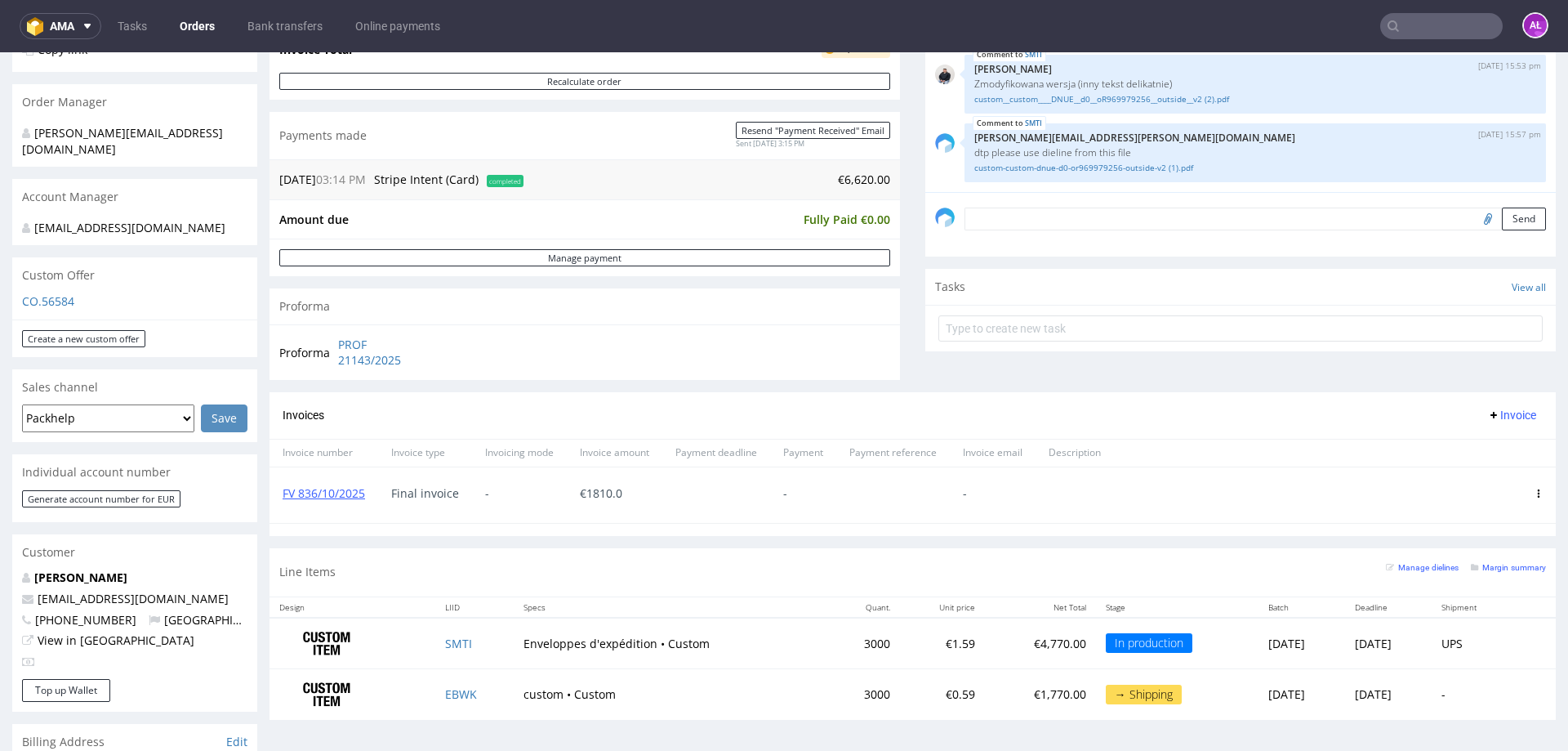
scroll to position [409, 0]
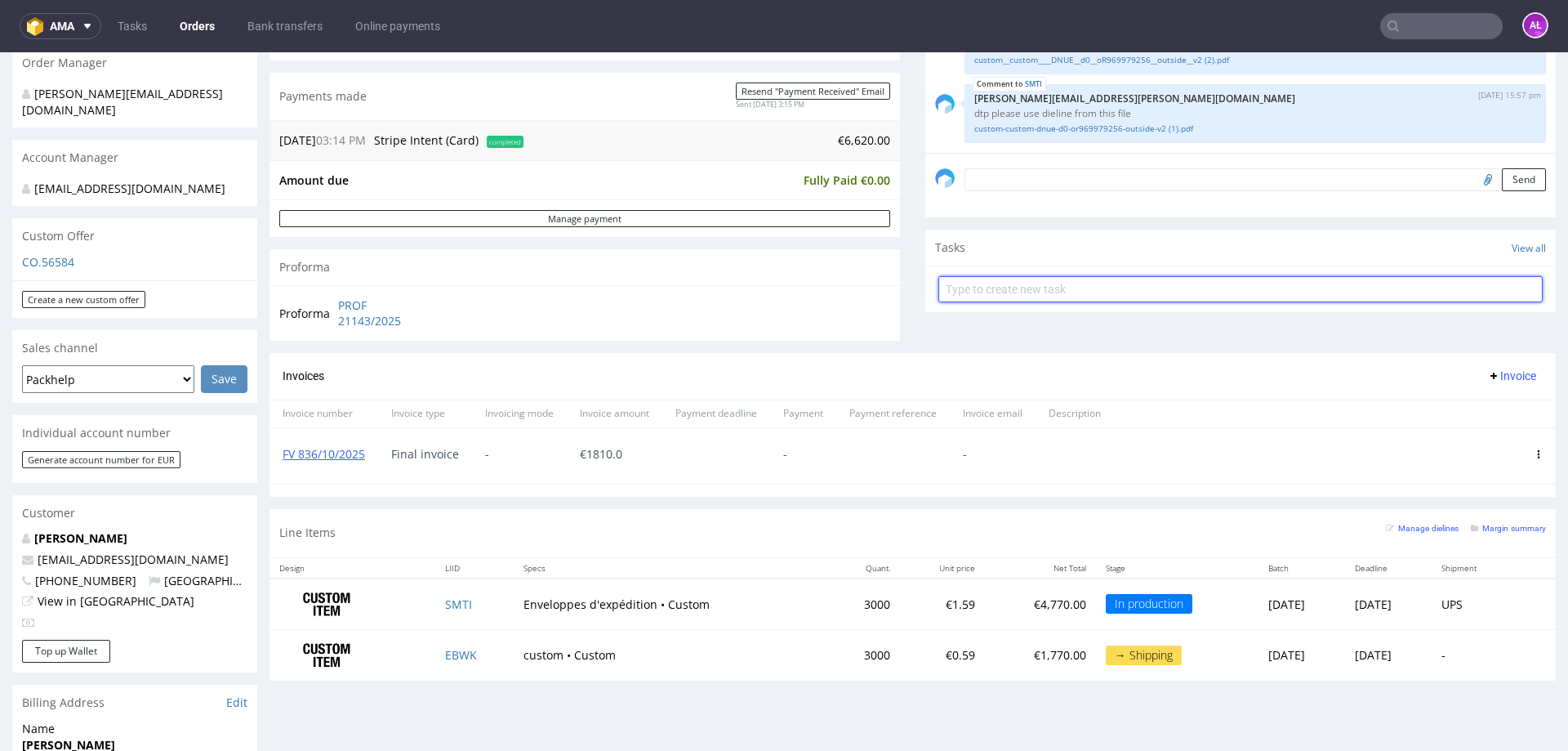
click at [1075, 293] on input "text" at bounding box center [1240, 289] width 604 height 26
type input "Partial"
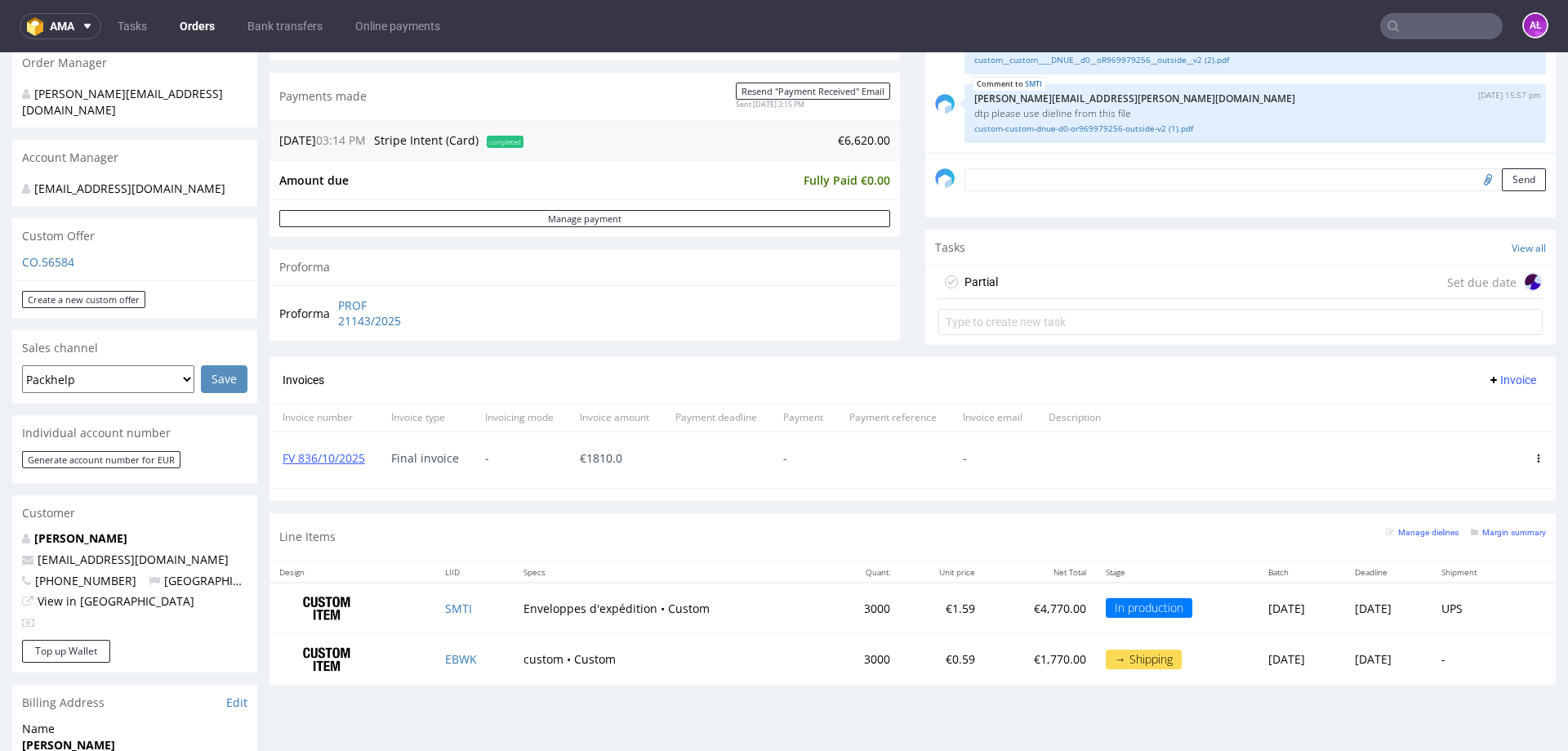
drag, startPoint x: 1037, startPoint y: 291, endPoint x: 564, endPoint y: 459, distance: 501.9
click at [1037, 290] on div "Partial Set due date" at bounding box center [1240, 282] width 604 height 32
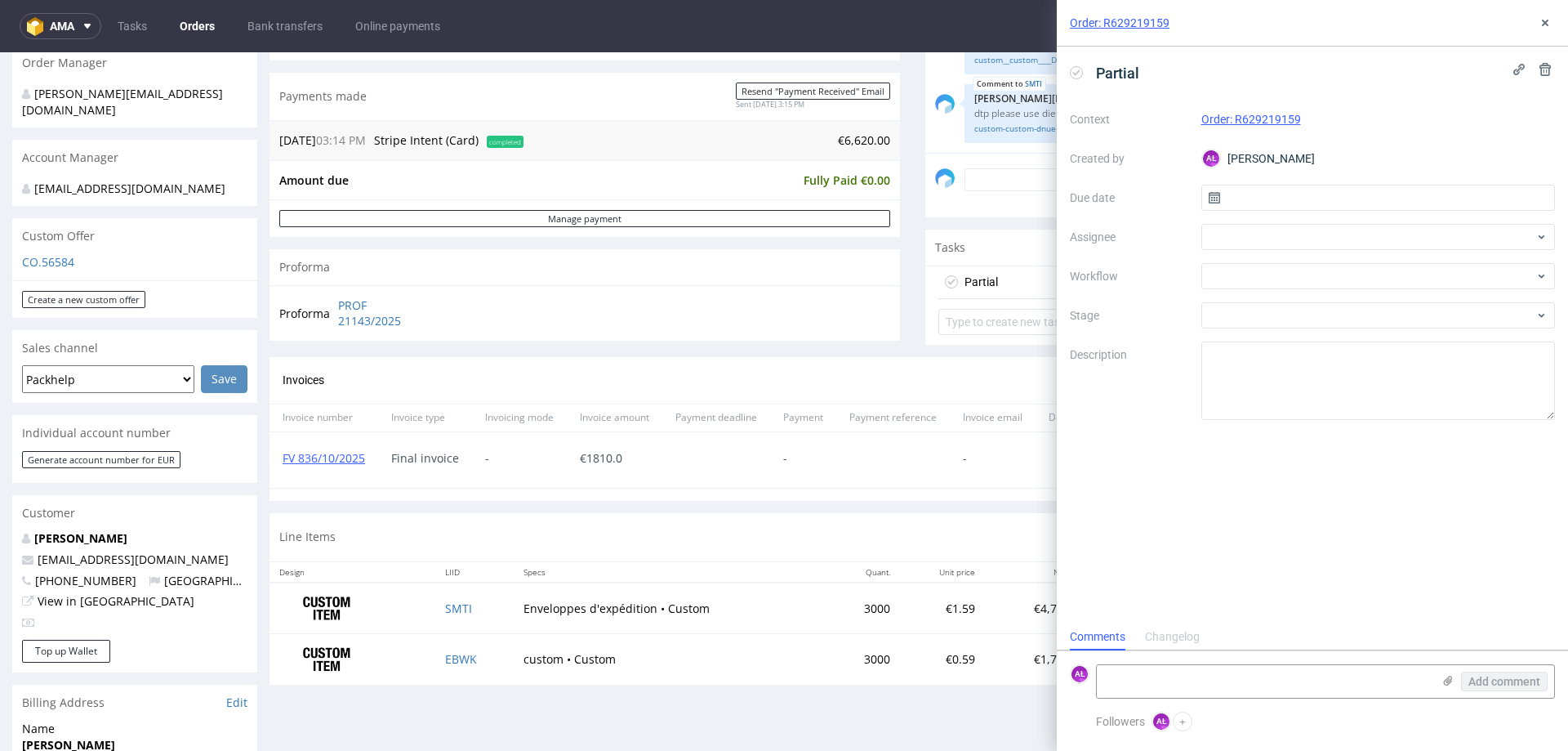
scroll to position [13, 0]
drag, startPoint x: 299, startPoint y: 474, endPoint x: 272, endPoint y: 473, distance: 27.0
click at [272, 473] on div "FV 836/10/2025 Final invoice - € 1810.0 - -" at bounding box center [912, 460] width 1286 height 57
paste textarea "FV 836/10/2025"
click at [1188, 674] on textarea at bounding box center [1263, 681] width 335 height 32
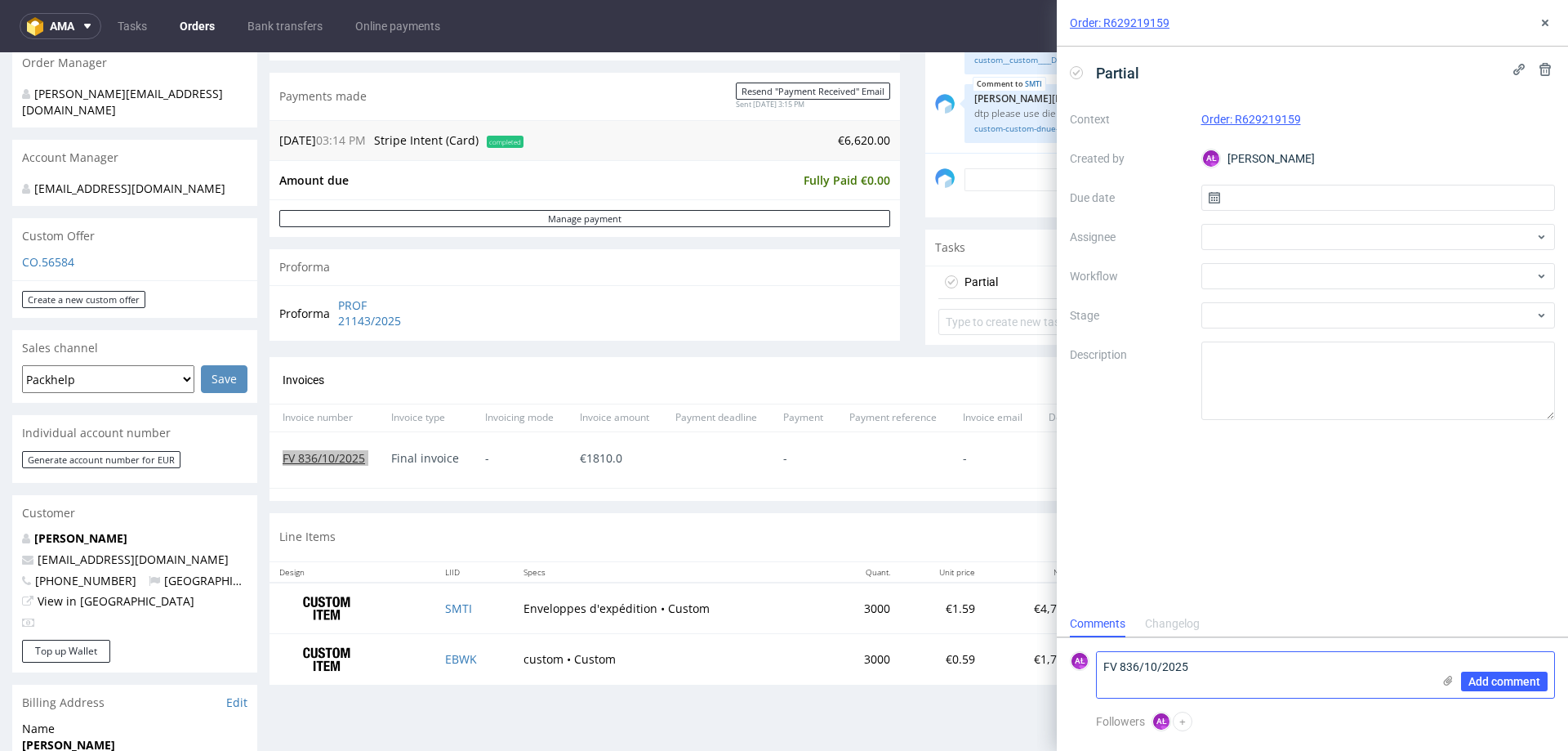
scroll to position [0, 0]
click at [468, 631] on td "SMTI" at bounding box center [474, 608] width 79 height 52
copy link "EBWK"
paste textarea "EBWK"
type textarea "FV 836/10/2025 + EBWK"
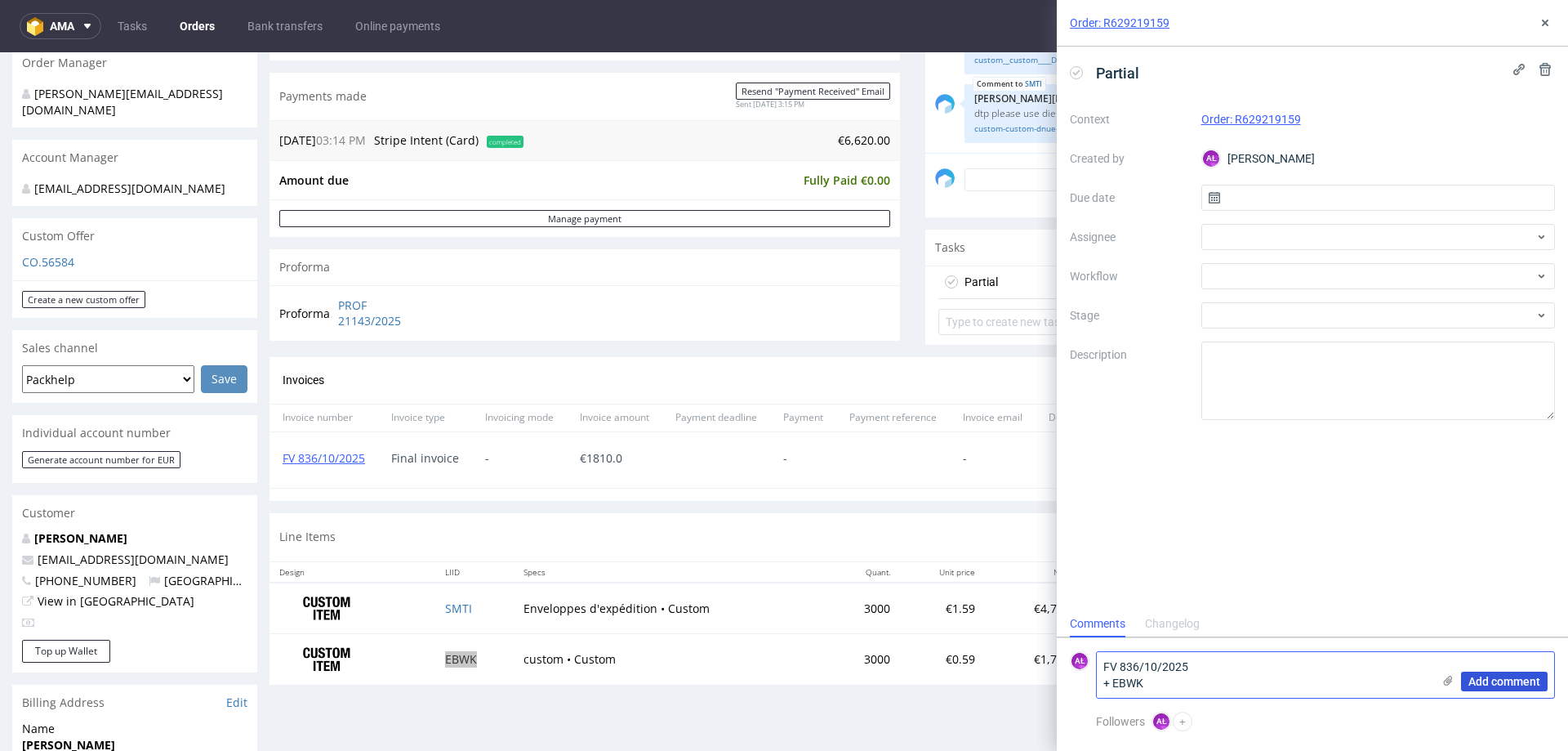
click at [1533, 679] on span "Add comment" at bounding box center [1504, 681] width 72 height 12
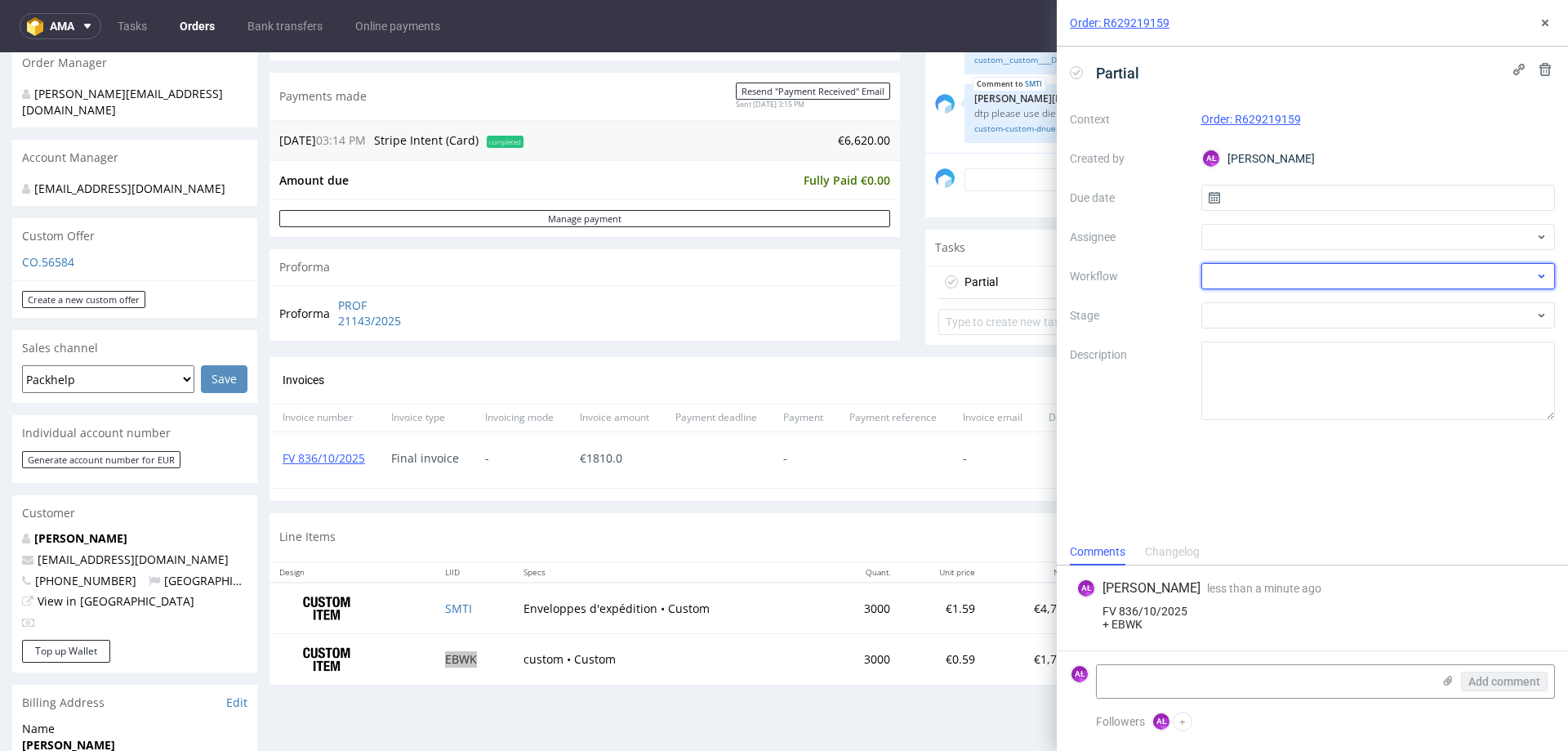
click at [1372, 268] on div at bounding box center [1378, 276] width 355 height 26
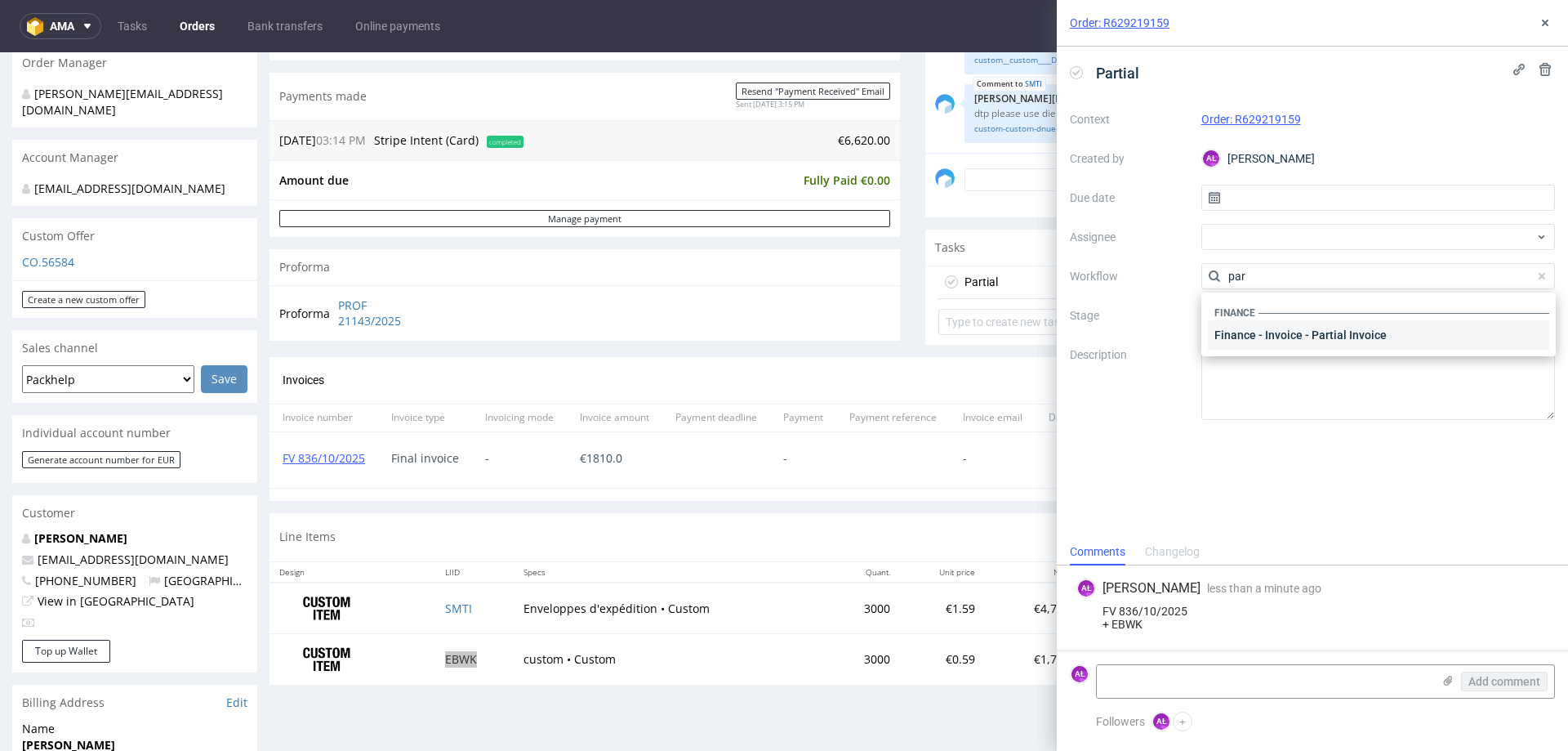
type input "par"
drag, startPoint x: 1404, startPoint y: 328, endPoint x: 1425, endPoint y: 206, distance: 123.8
click at [1402, 327] on div "Finance - Invoice - Partial Invoice" at bounding box center [1378, 335] width 341 height 29
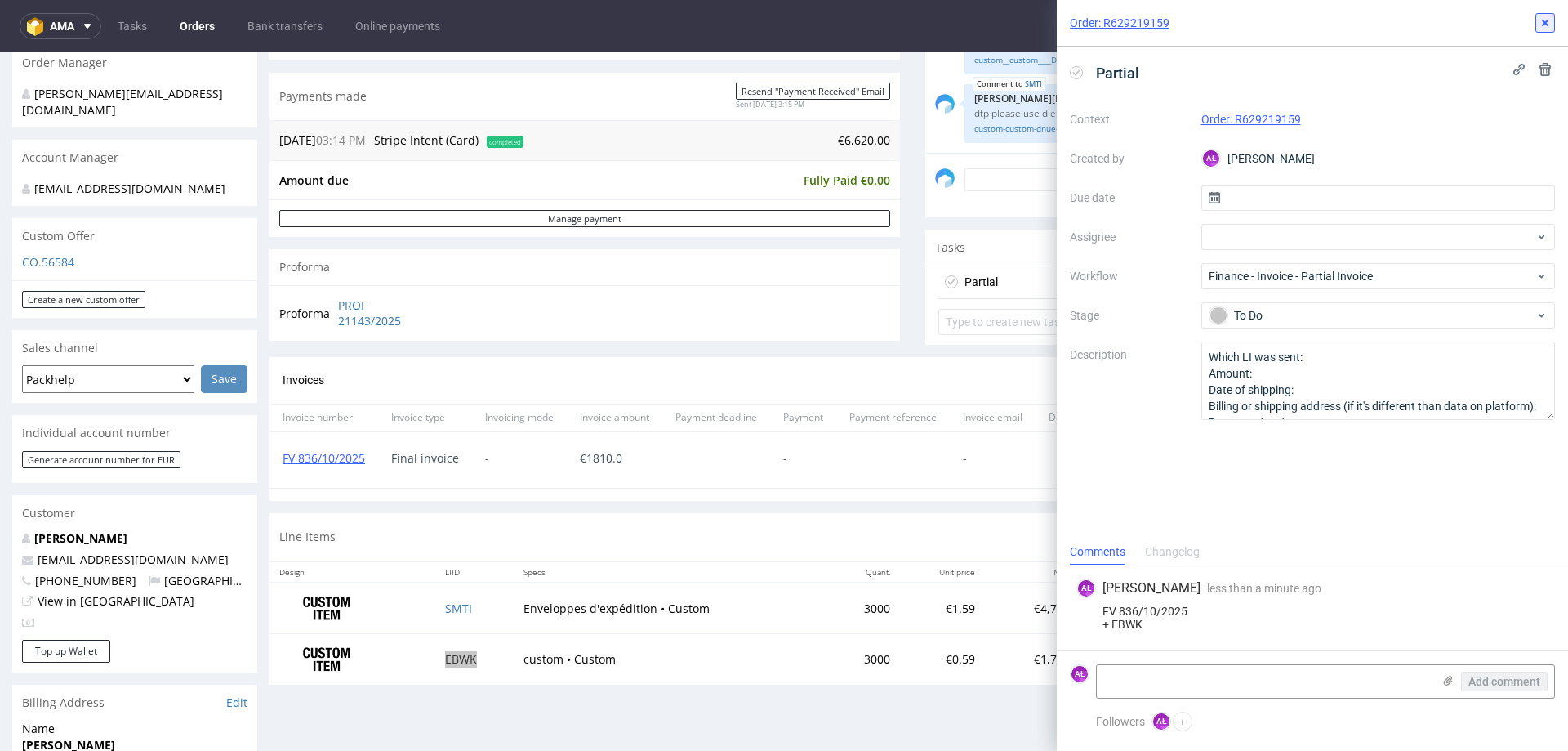
click at [1544, 23] on use at bounding box center [1545, 23] width 7 height 7
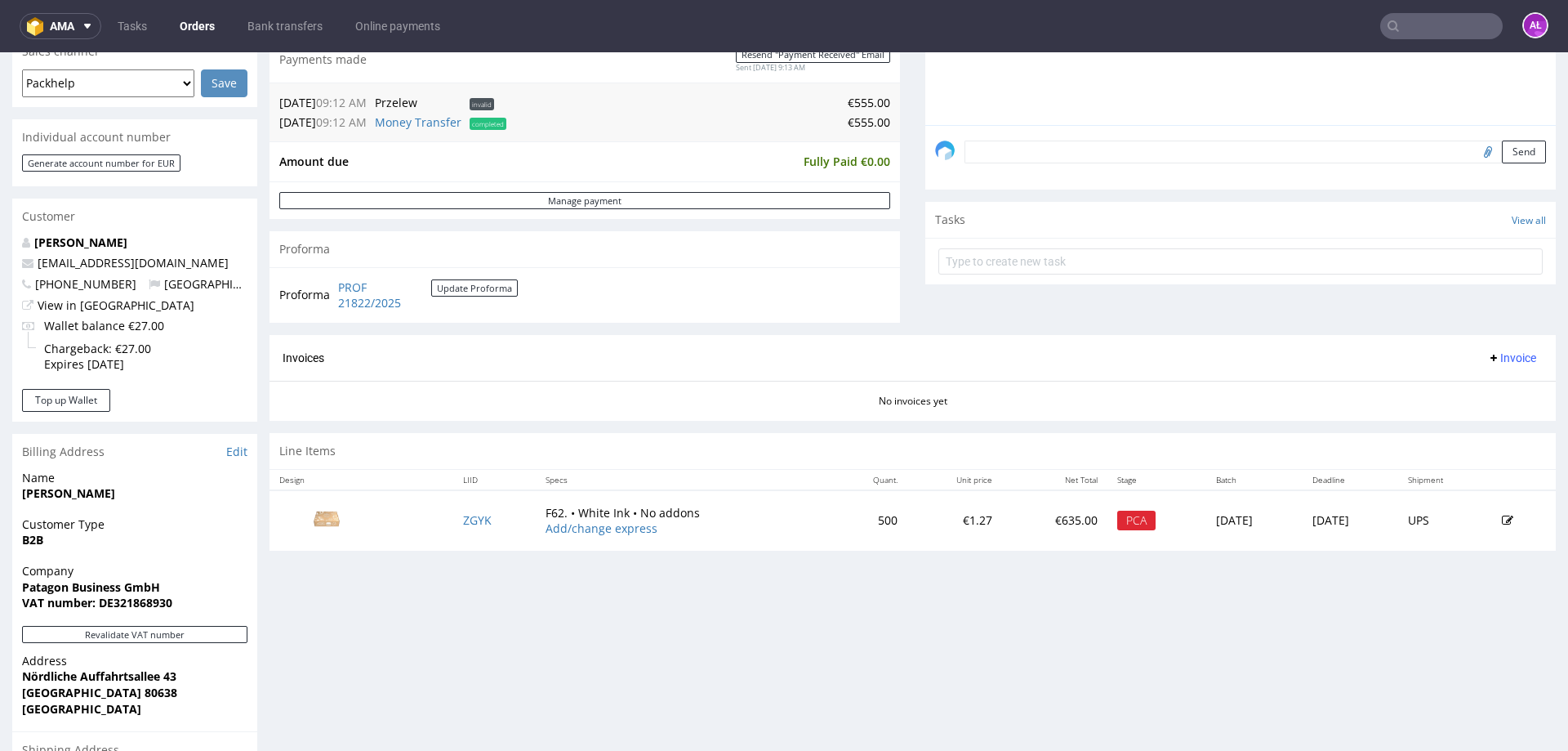
scroll to position [260, 0]
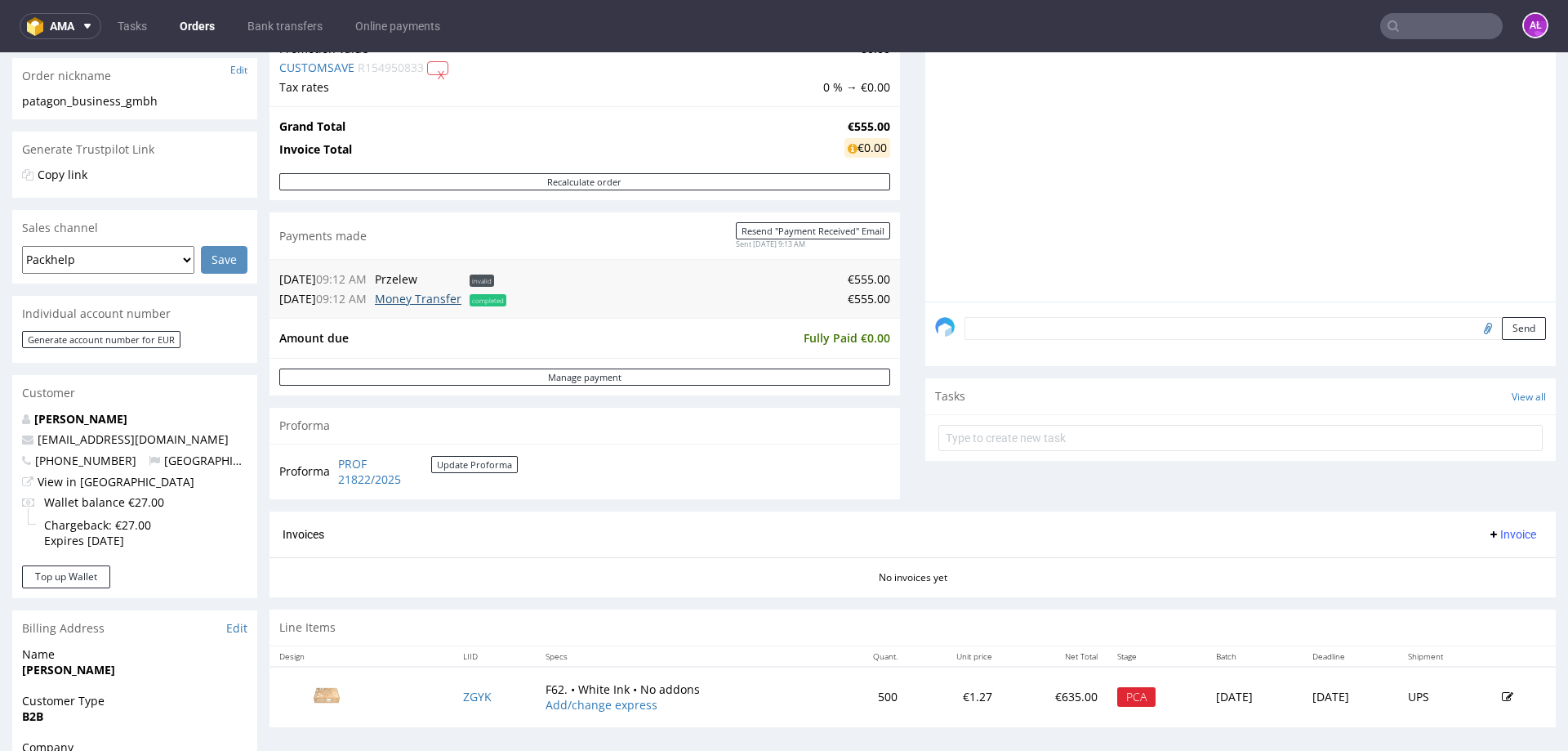
click at [426, 299] on link "Money Transfer" at bounding box center [418, 298] width 87 height 16
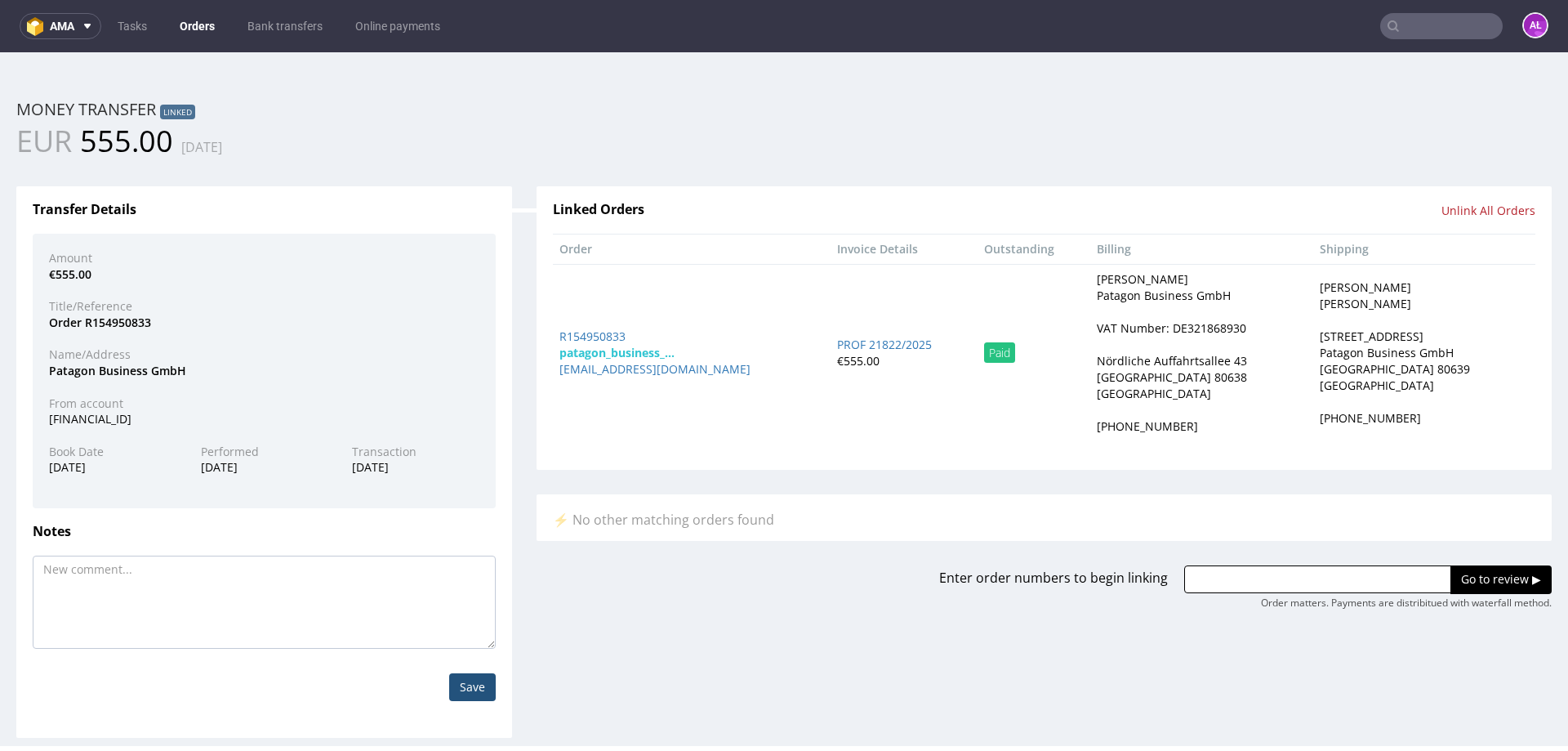
scroll to position [0, 0]
click at [1465, 216] on input "Unlink All Orders" at bounding box center [1487, 211] width 94 height 17
click at [1342, 222] on link "Yes" at bounding box center [1346, 224] width 47 height 24
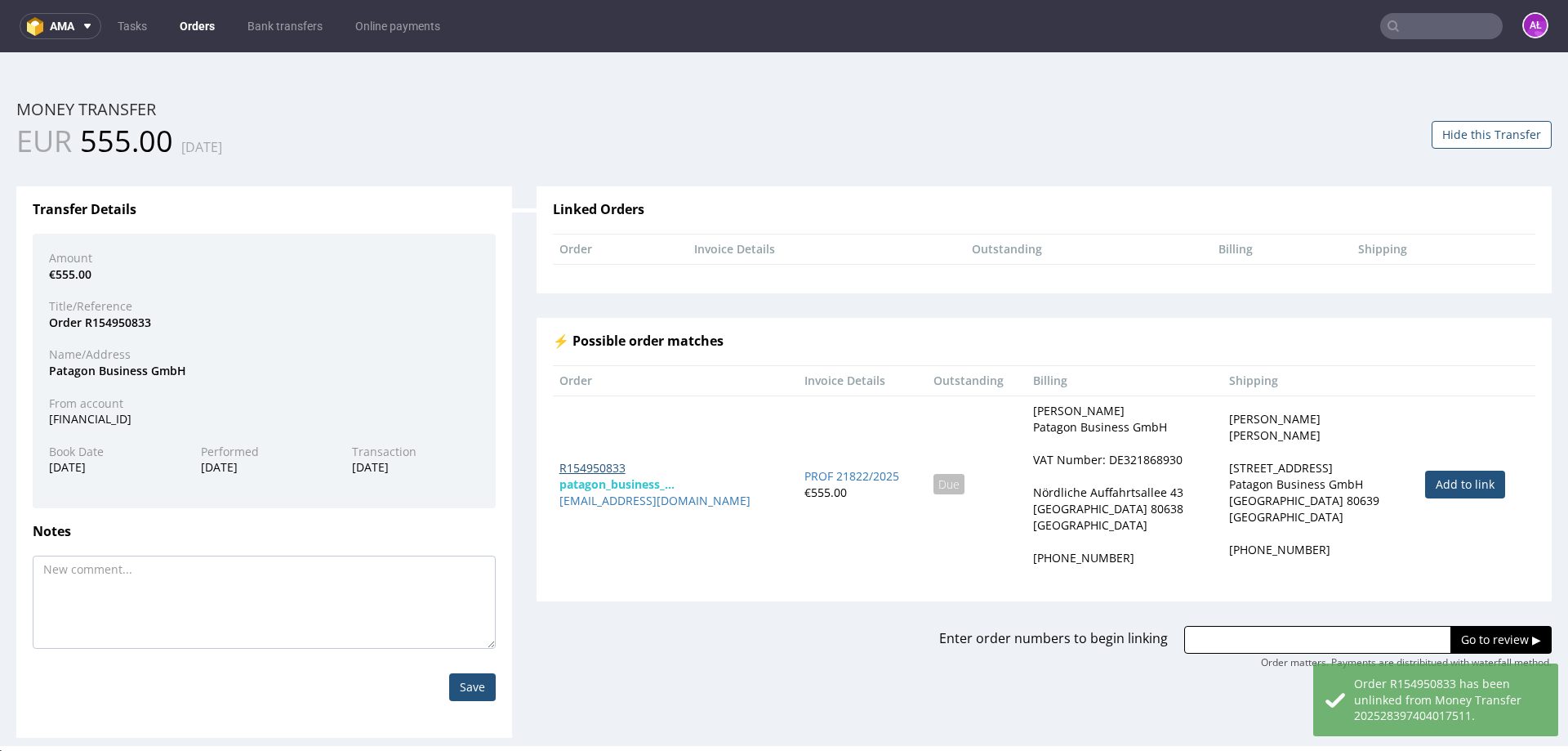
click at [606, 465] on link "R154950833" at bounding box center [592, 467] width 66 height 16
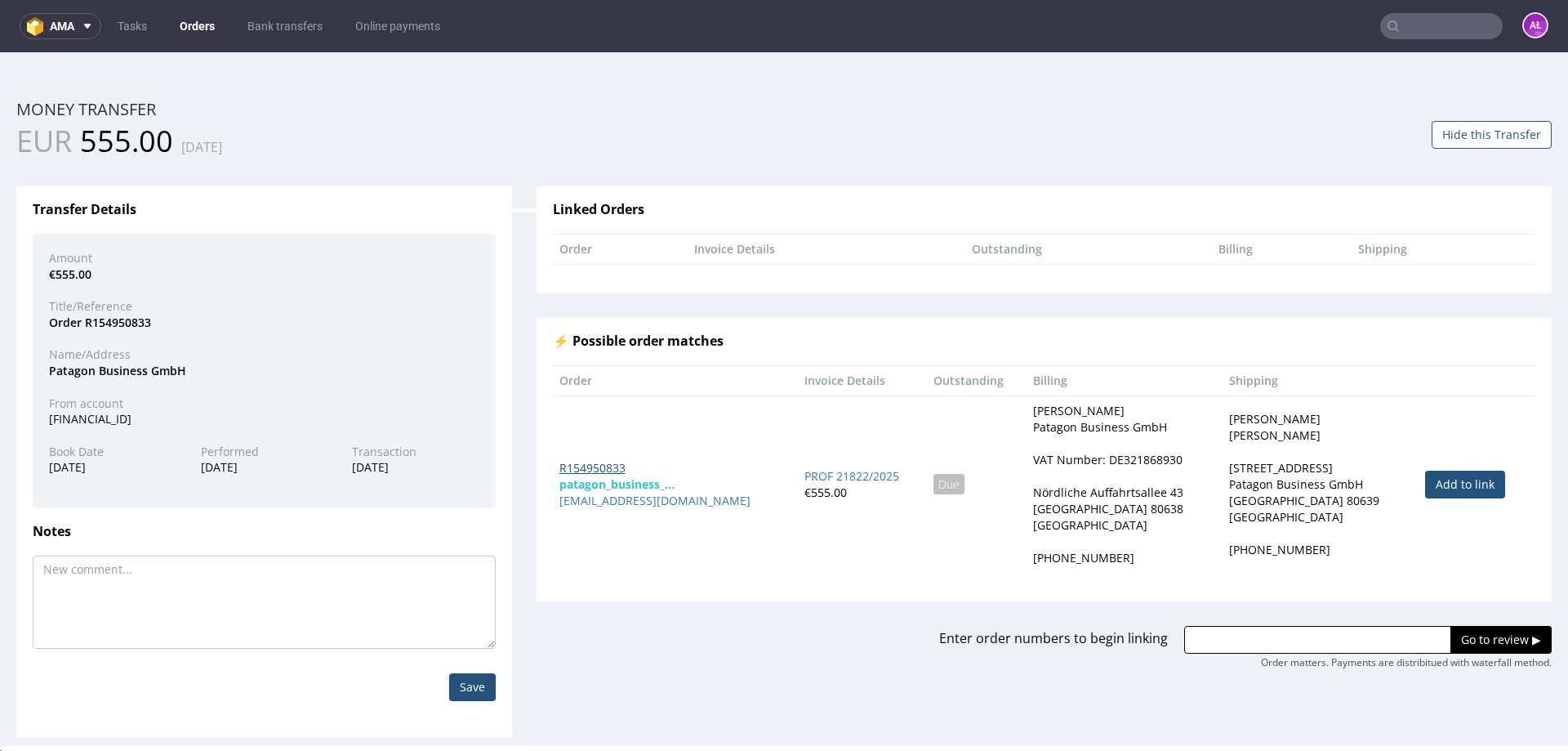
click at [607, 464] on link "R154950833" at bounding box center [592, 467] width 66 height 16
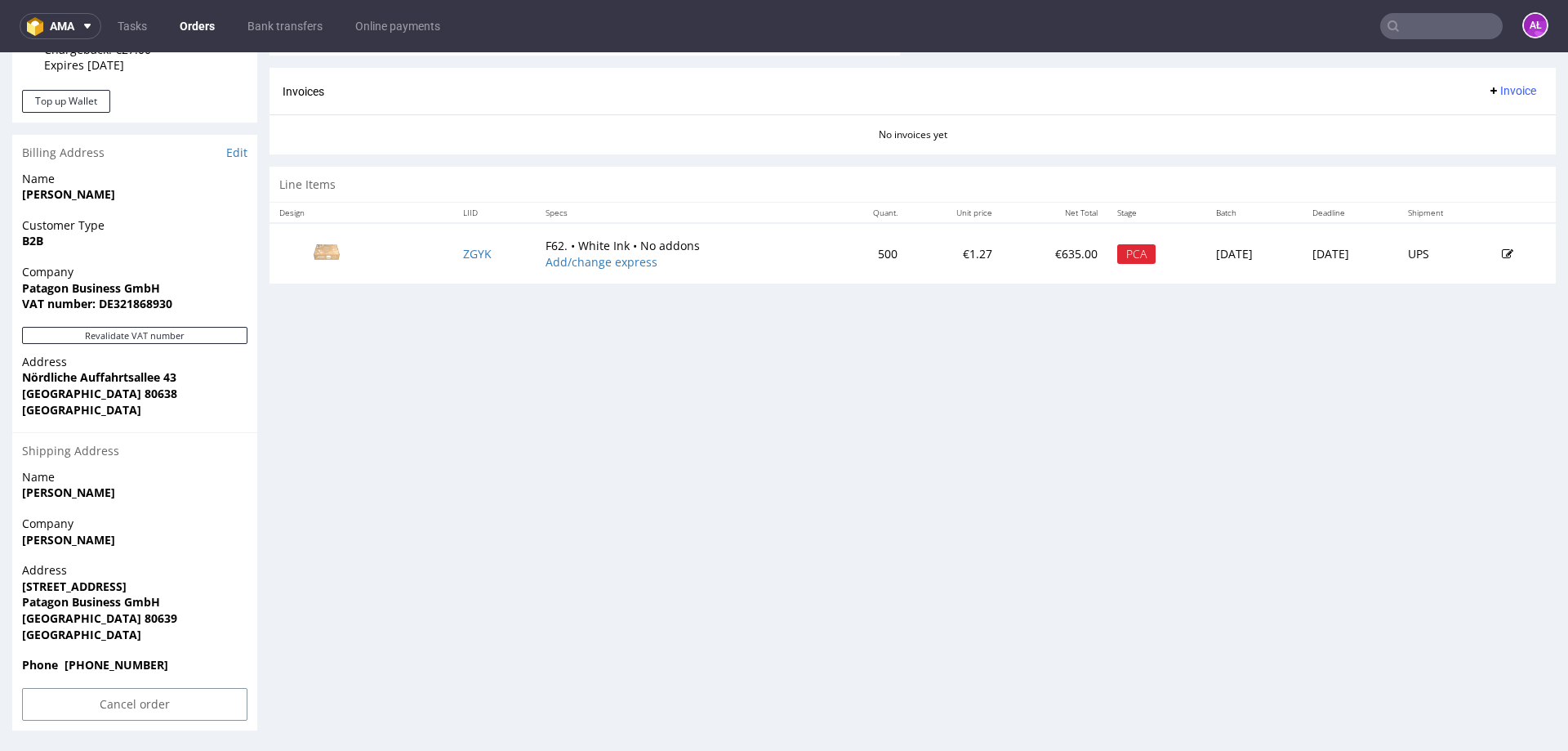
scroll to position [5, 0]
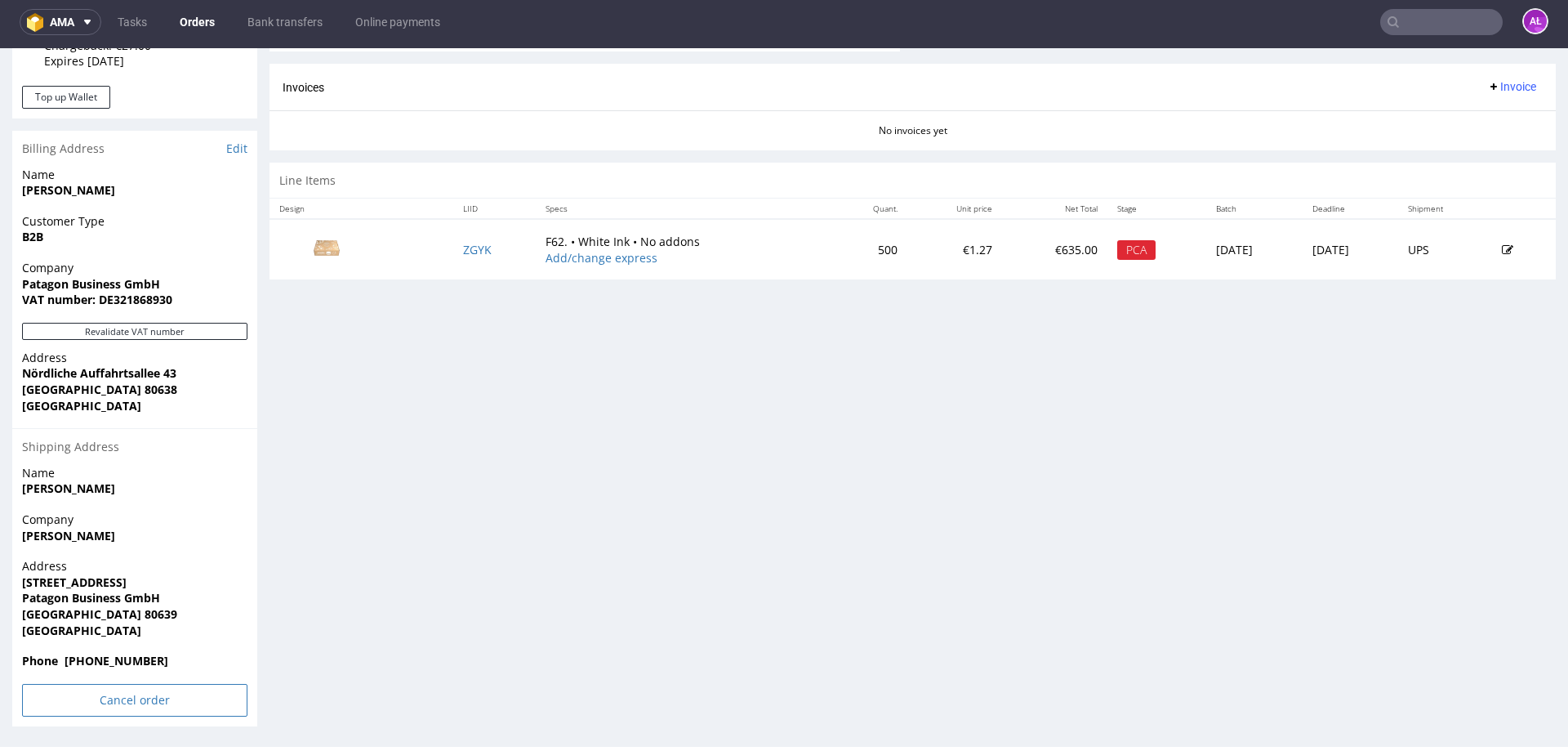
click at [177, 694] on input "Cancel order" at bounding box center [134, 699] width 226 height 32
click at [123, 658] on link "Yes" at bounding box center [110, 654] width 47 height 24
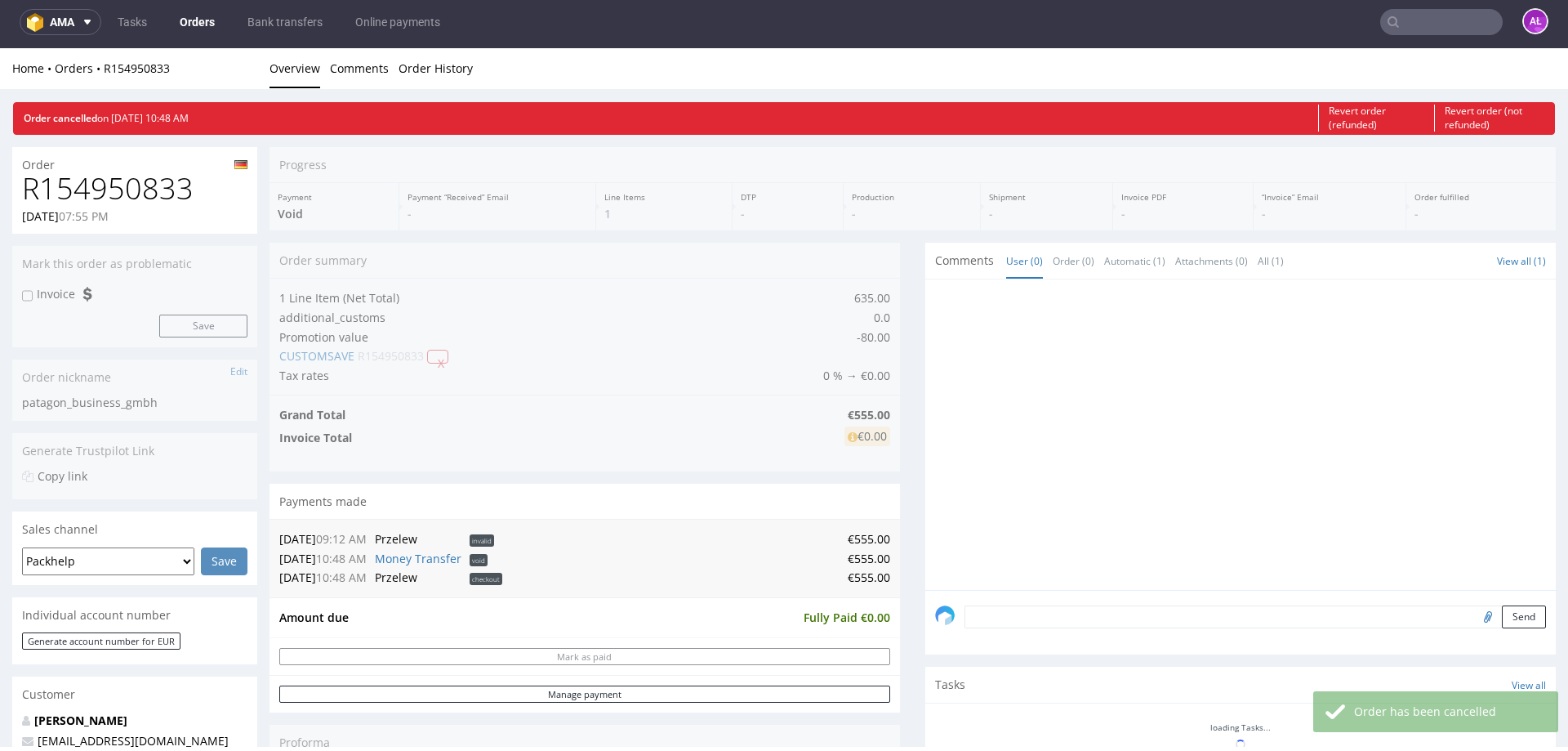
scroll to position [0, 0]
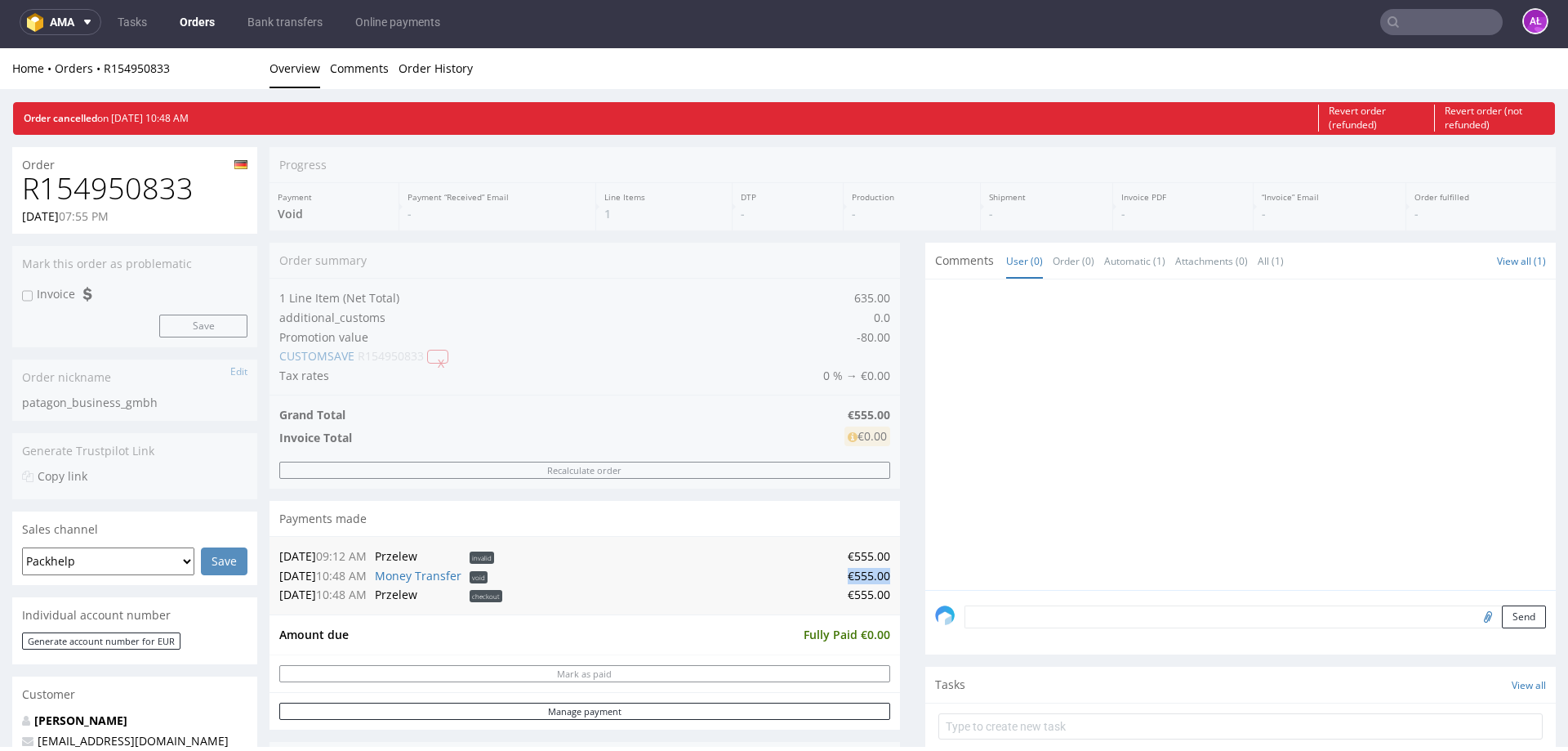
drag, startPoint x: 835, startPoint y: 578, endPoint x: 876, endPoint y: 573, distance: 41.3
click at [876, 573] on td "€555.00" at bounding box center [697, 576] width 384 height 20
copy td "€555.00"
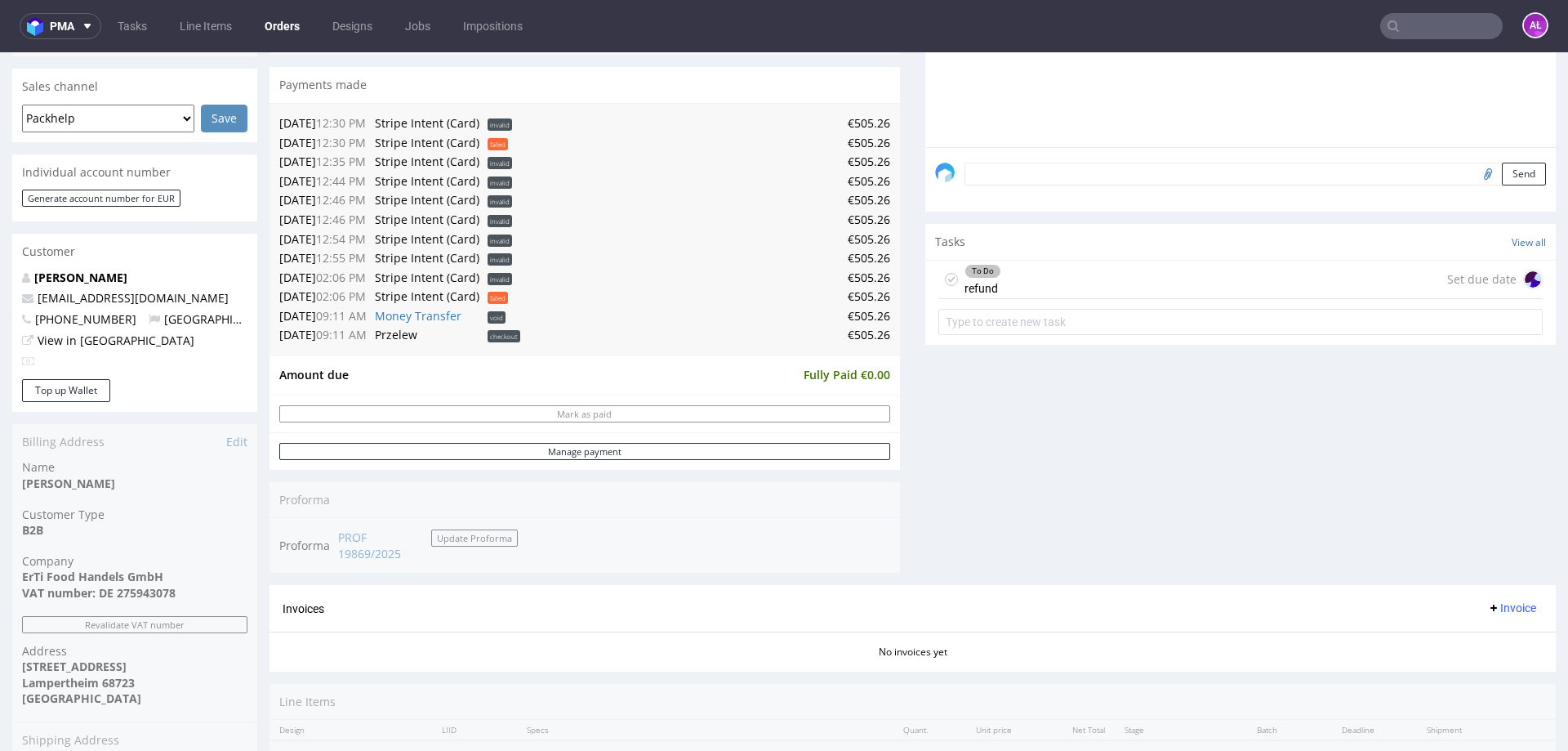
scroll to position [409, 0]
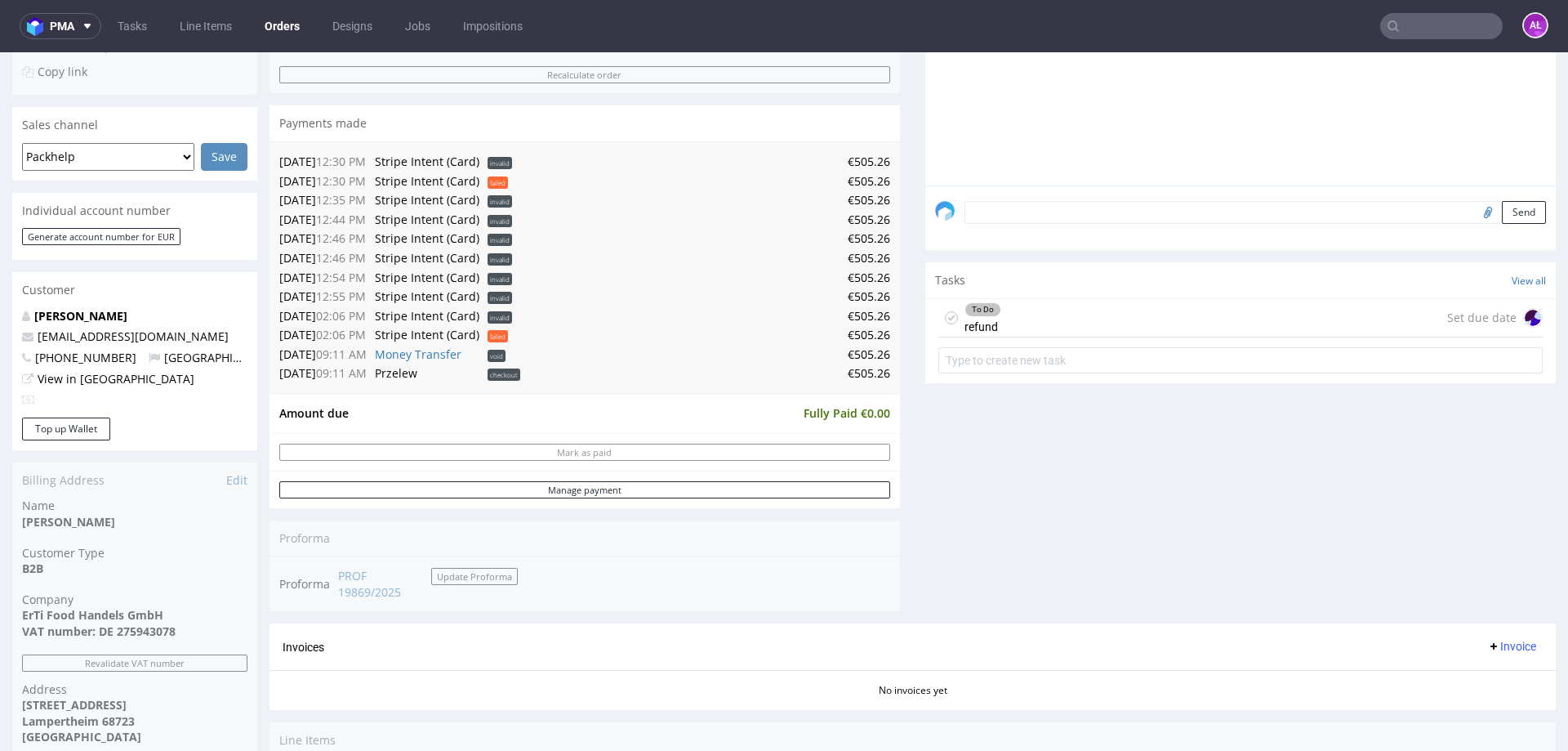
click at [1018, 309] on div "To Do refund Set due date" at bounding box center [1240, 318] width 604 height 38
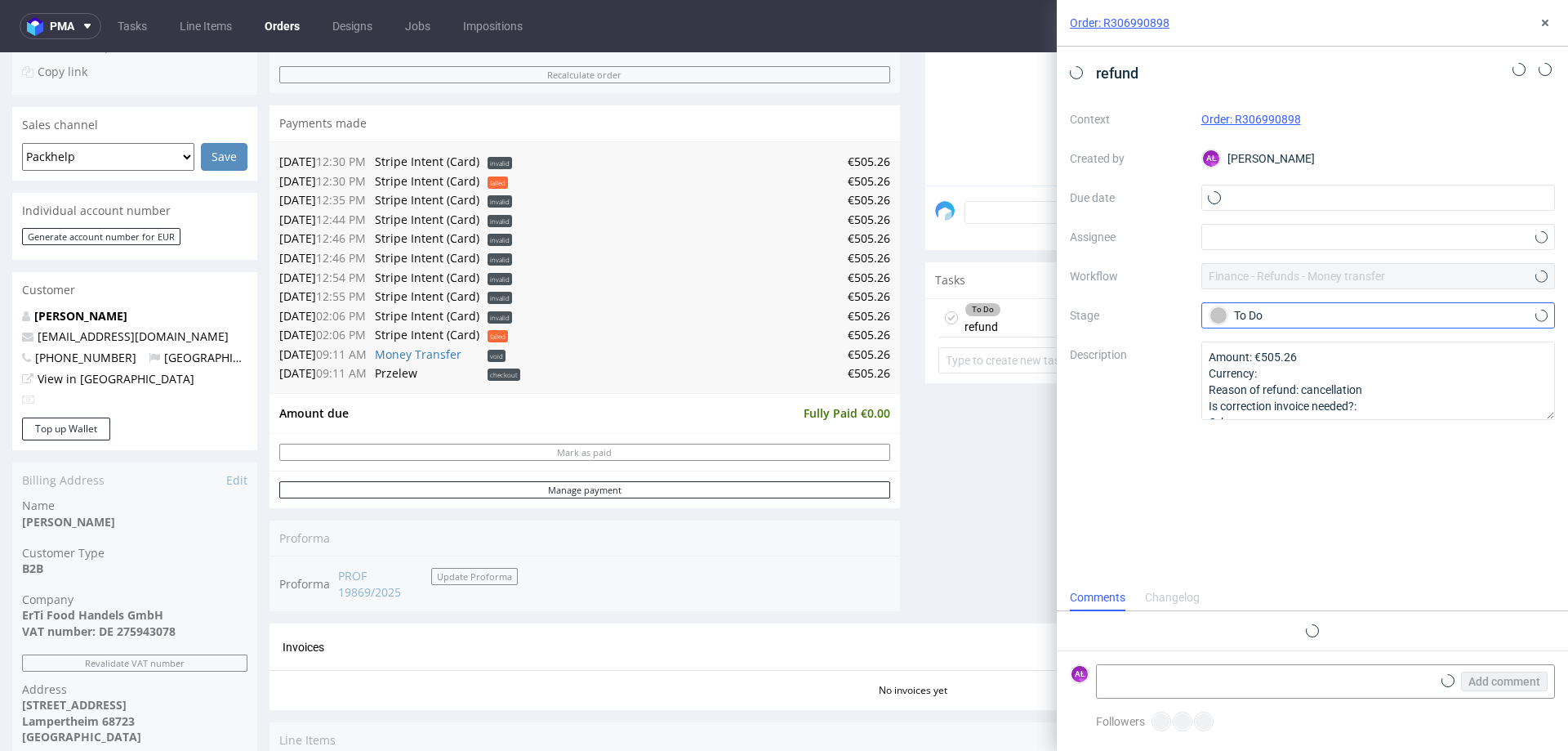
scroll to position [13, 0]
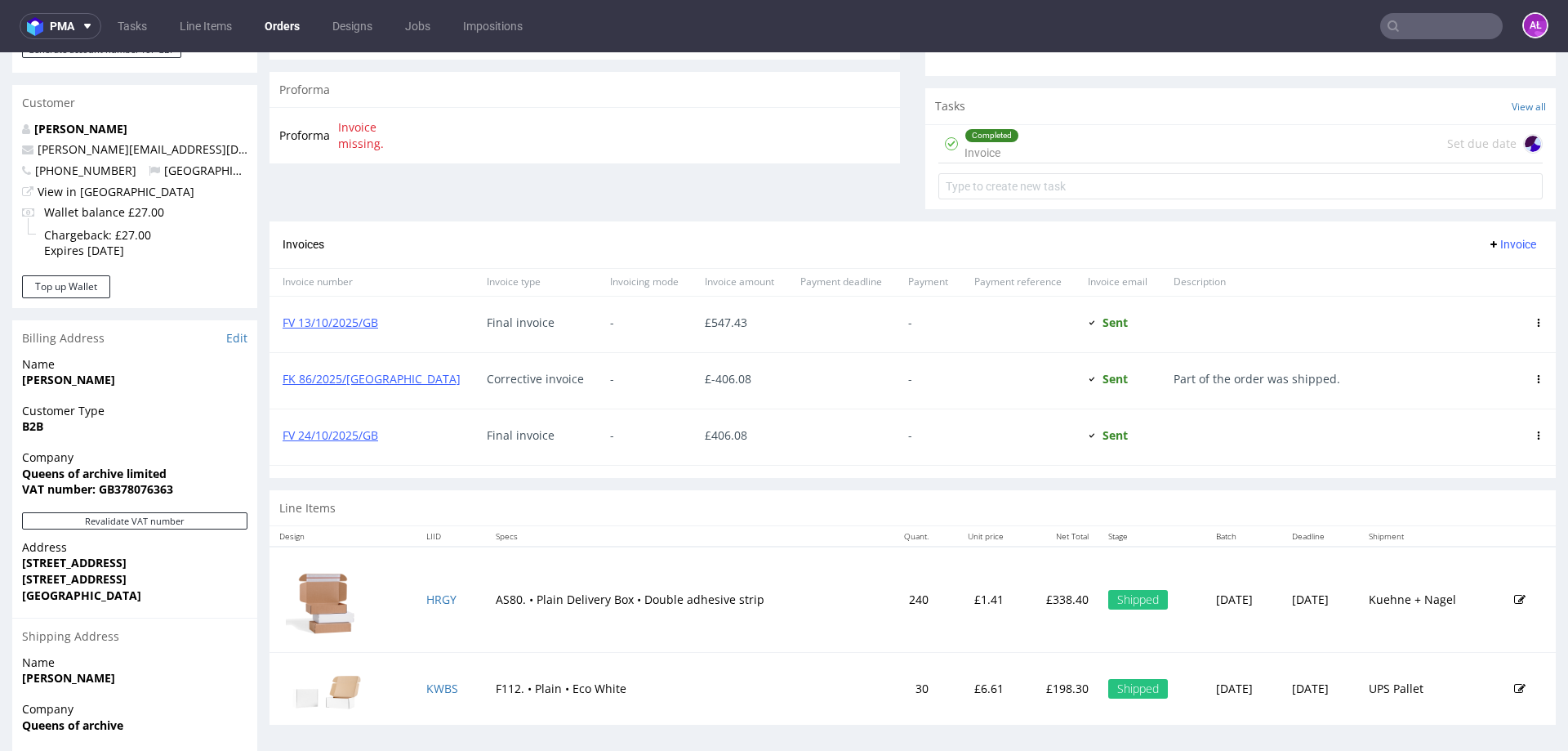
scroll to position [572, 0]
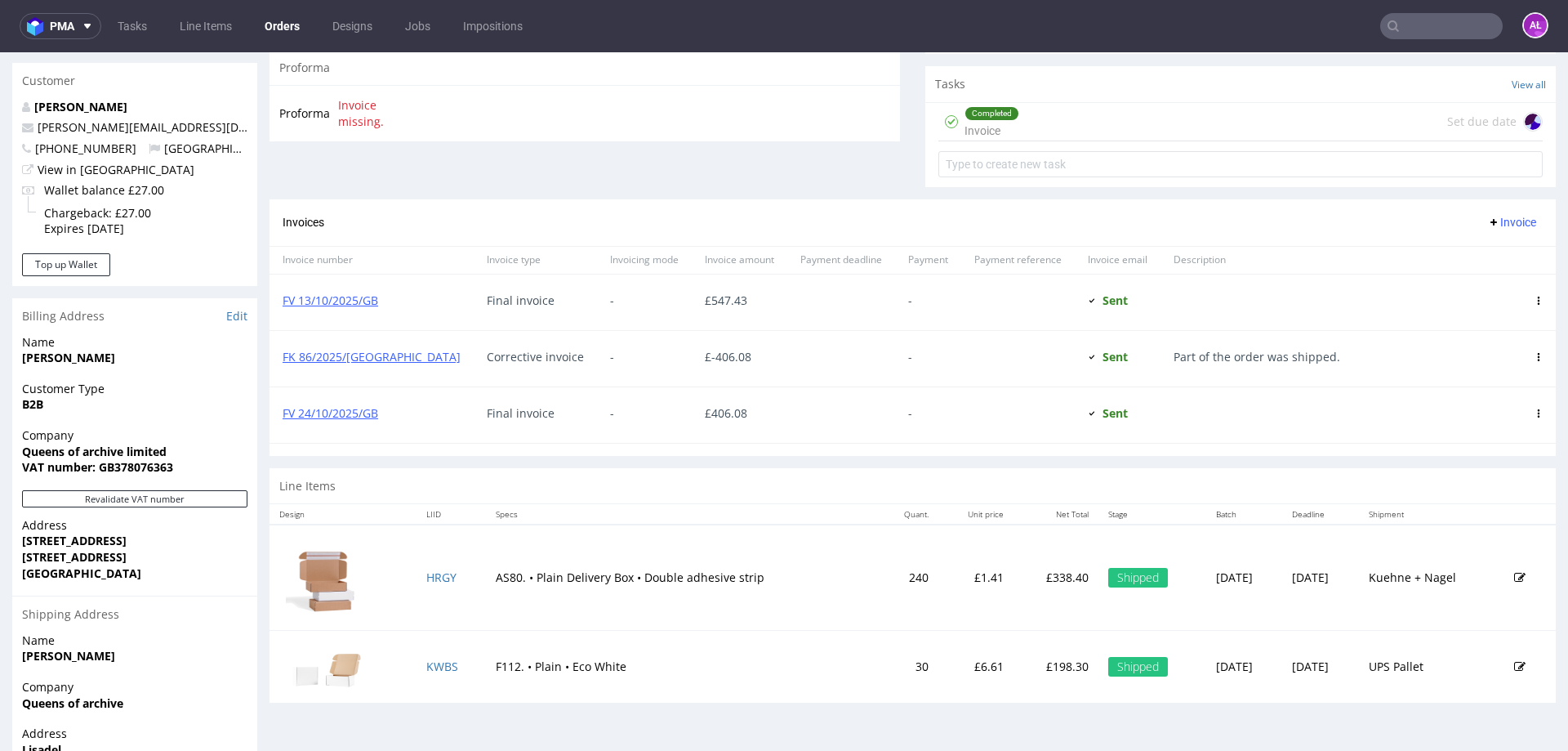
click at [1082, 127] on div "Completed Invoice Set due date" at bounding box center [1240, 122] width 604 height 38
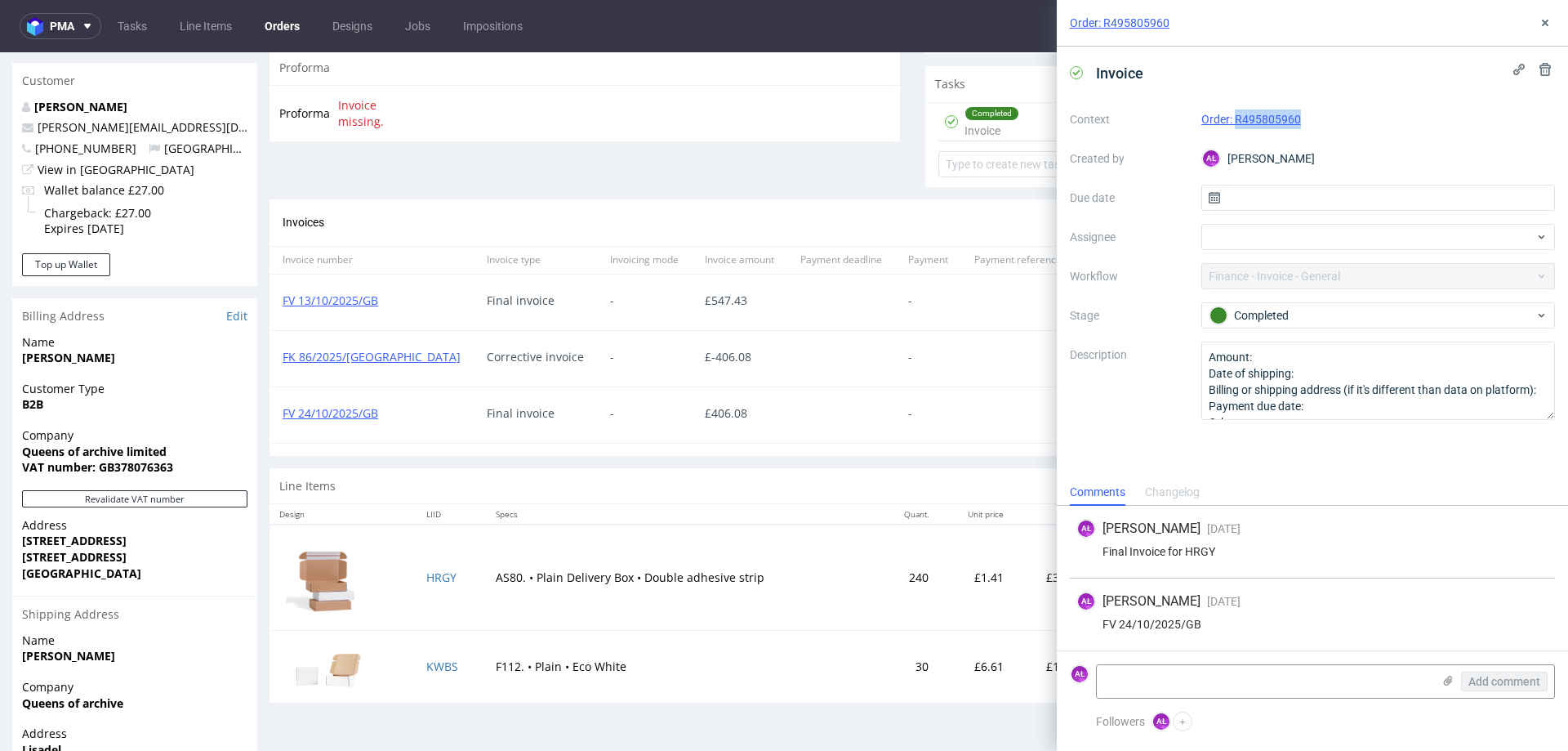
drag, startPoint x: 1312, startPoint y: 128, endPoint x: 1233, endPoint y: 125, distance: 79.1
click at [1233, 125] on div "Order: R495805960" at bounding box center [1378, 119] width 355 height 20
copy link "R495805960"
click at [458, 672] on td "KWBS" at bounding box center [451, 665] width 70 height 72
copy link "KWBS"
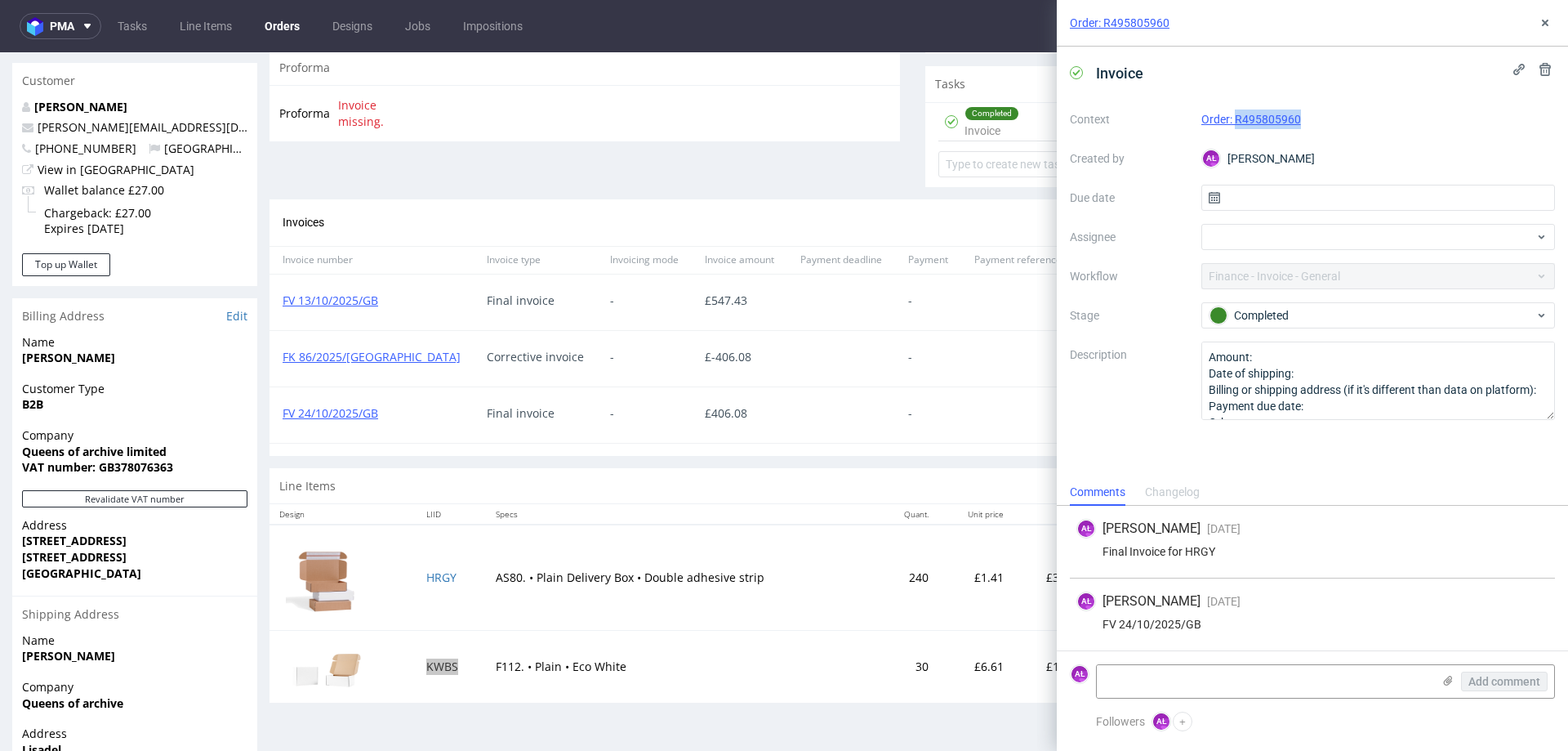
copy link "KWBS"
click at [342, 303] on link "FV 13/10/2025/GB" at bounding box center [330, 300] width 96 height 16
drag, startPoint x: 384, startPoint y: 311, endPoint x: 280, endPoint y: 314, distance: 104.0
click at [280, 314] on div "FV 13/10/2025/GB" at bounding box center [371, 302] width 204 height 56
copy link "FV 13/10/2025/GB"
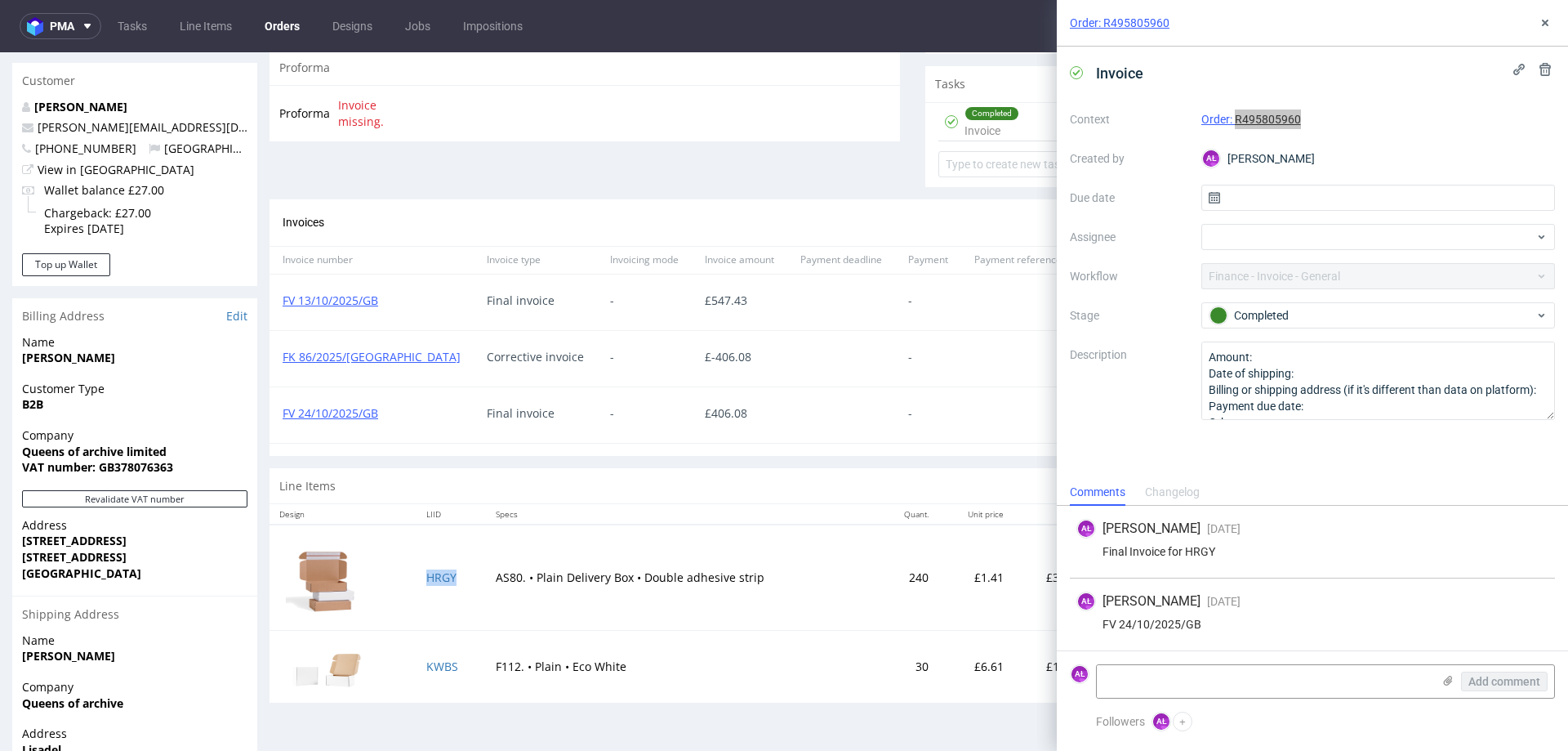
click at [454, 584] on td "HRGY" at bounding box center [451, 577] width 70 height 106
drag, startPoint x: 368, startPoint y: 363, endPoint x: 283, endPoint y: 367, distance: 85.1
click at [283, 367] on div "FK 86/2025/GB" at bounding box center [371, 358] width 204 height 56
copy link "FK 86/2025/GB"
drag, startPoint x: 388, startPoint y: 424, endPoint x: 275, endPoint y: 425, distance: 113.0
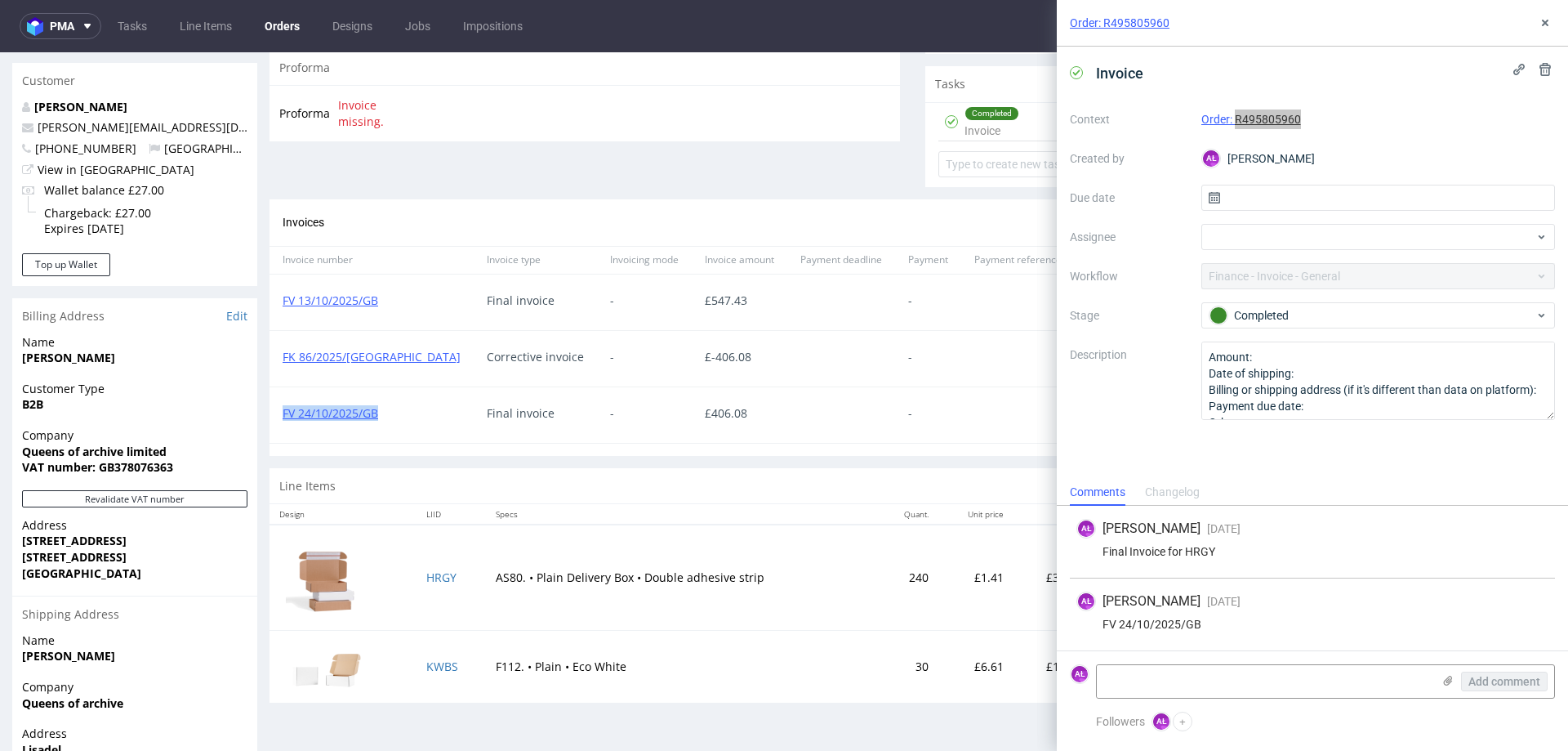
click at [275, 425] on div "FV 24/10/2025/GB" at bounding box center [371, 415] width 204 height 56
copy link "FV 24/10/2025/GB"
drag, startPoint x: 1548, startPoint y: 21, endPoint x: 1535, endPoint y: 25, distance: 13.6
click at [1547, 21] on use at bounding box center [1545, 23] width 7 height 7
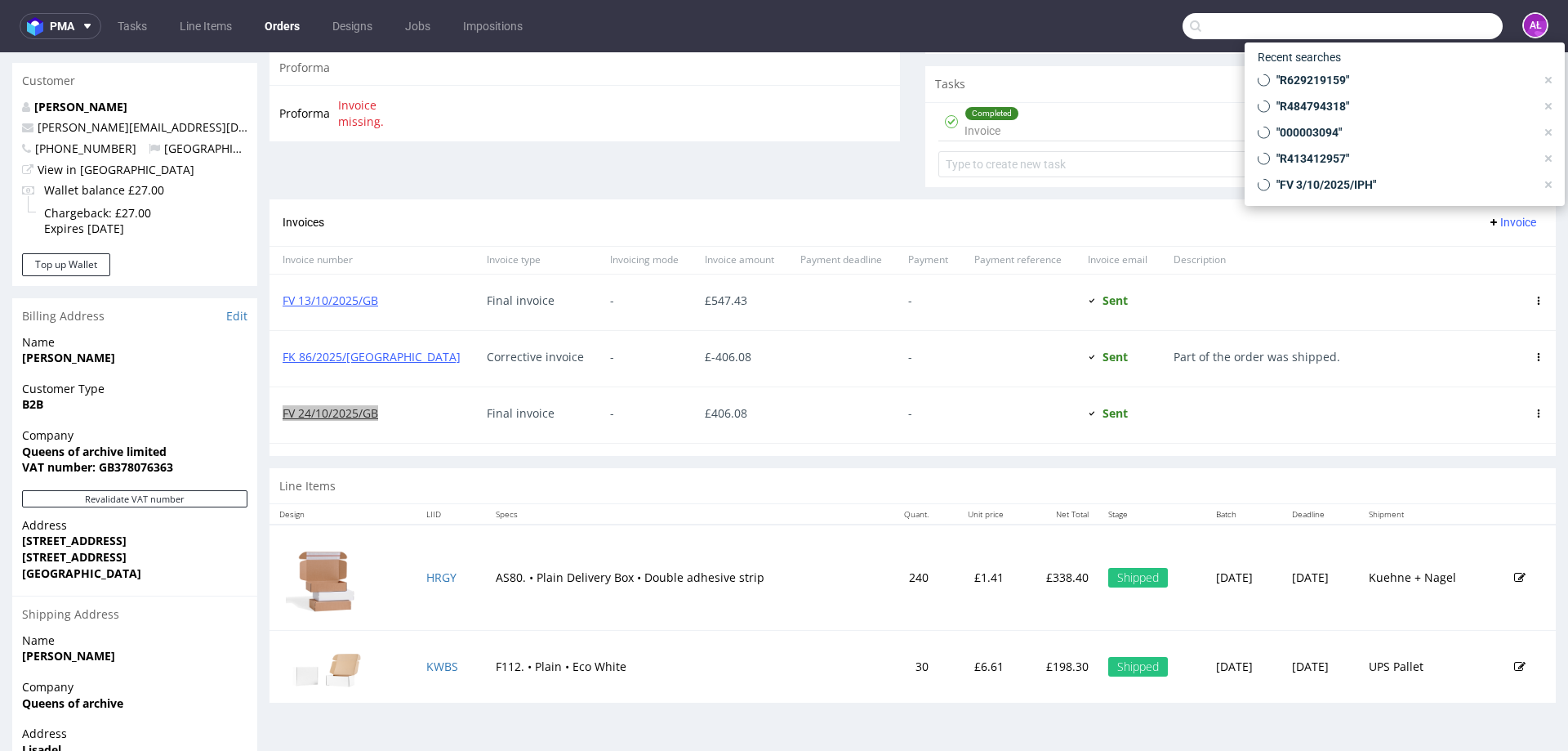
click at [1428, 31] on input "text" at bounding box center [1342, 26] width 320 height 26
paste input "R259706496"
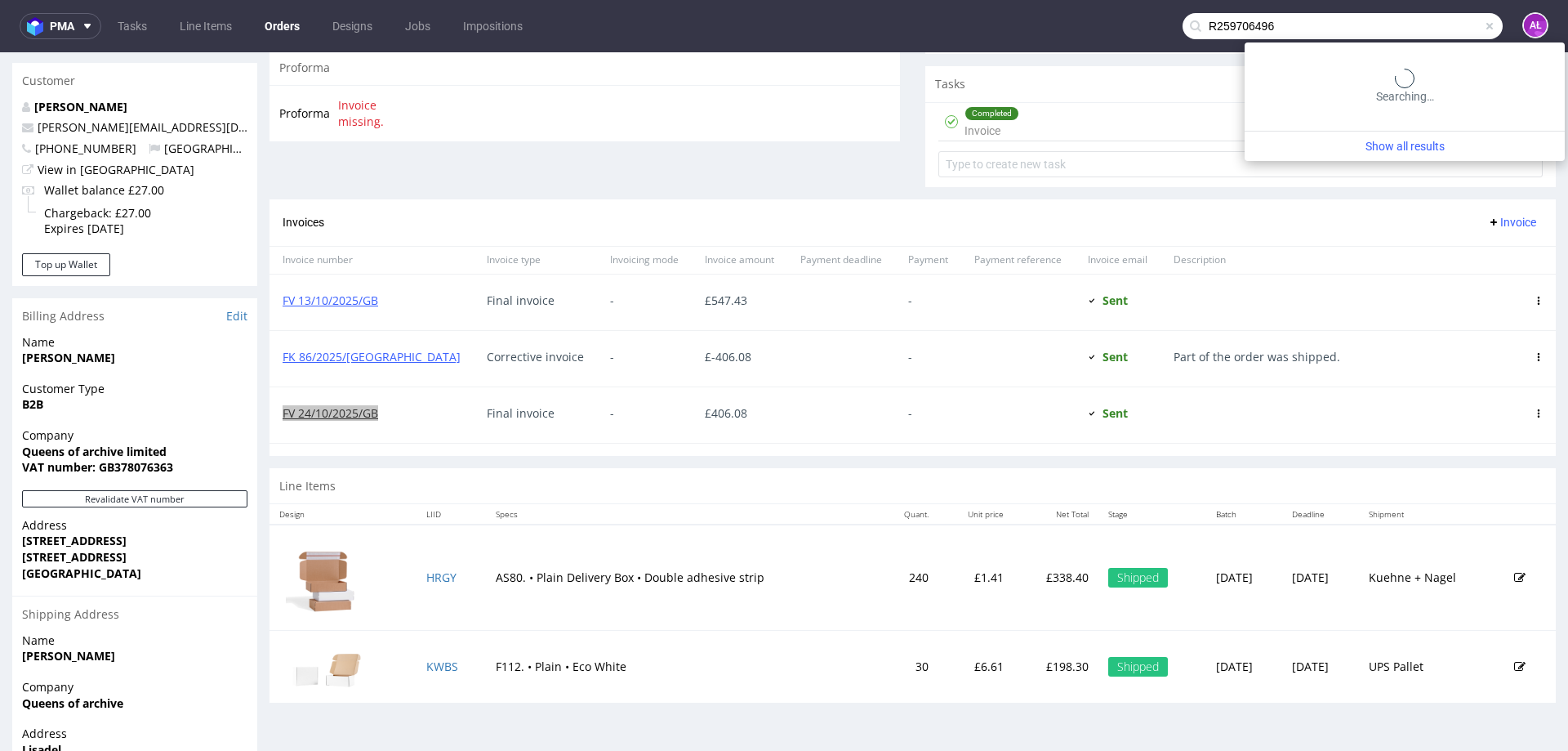
type input "R259706496"
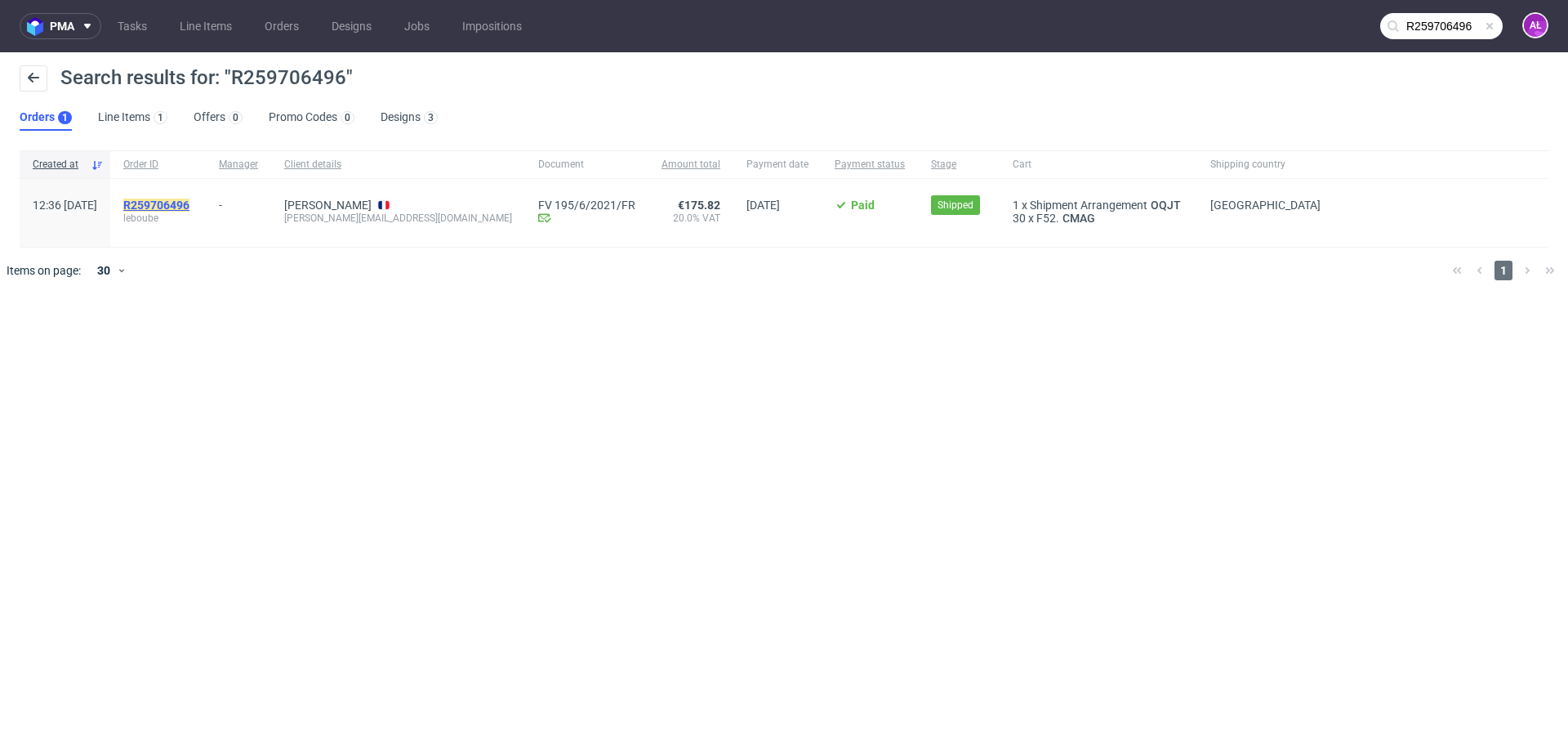
click at [190, 204] on mark "R259706496" at bounding box center [156, 205] width 66 height 13
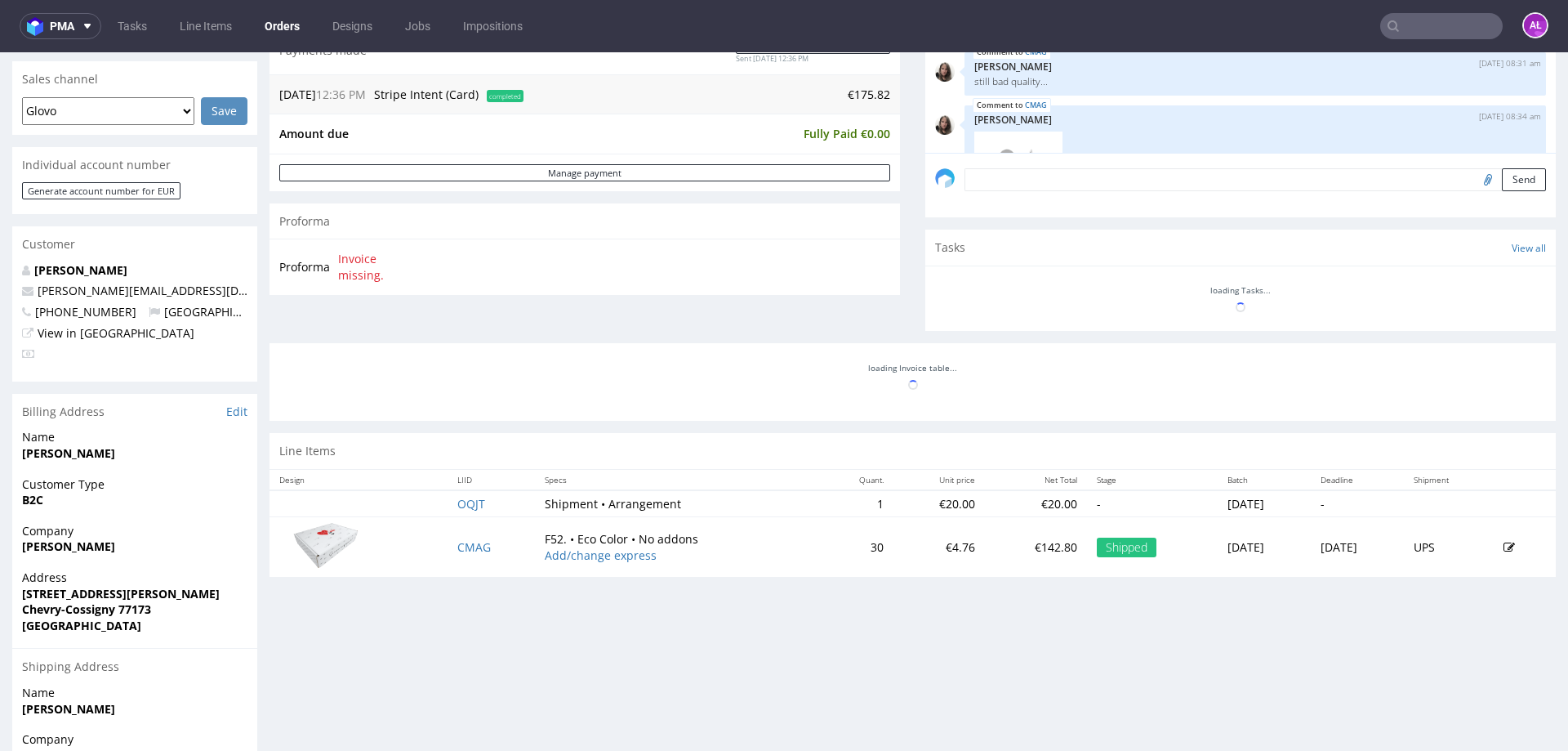
scroll to position [878, 0]
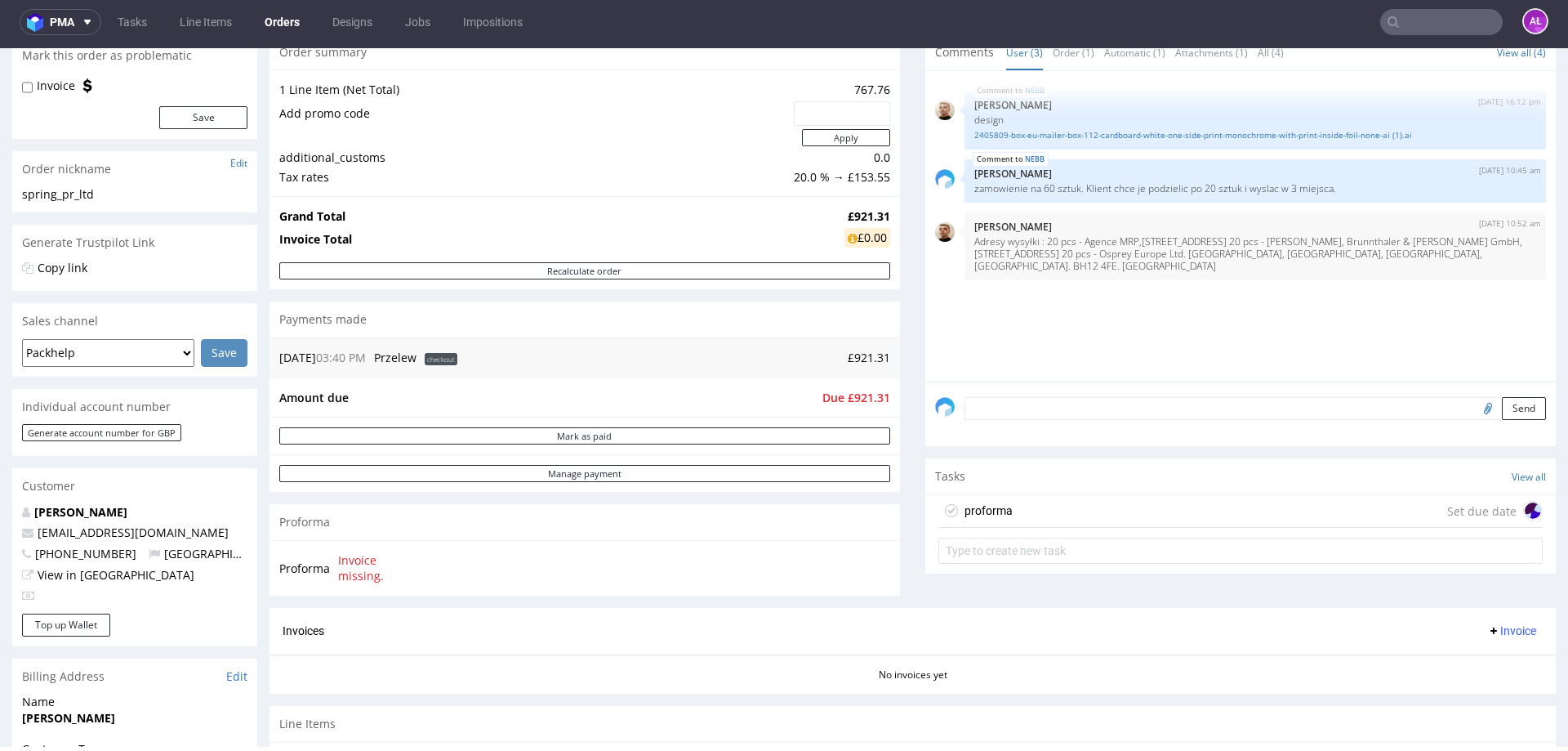
scroll to position [163, 0]
click at [975, 514] on div "proforma" at bounding box center [989, 510] width 48 height 20
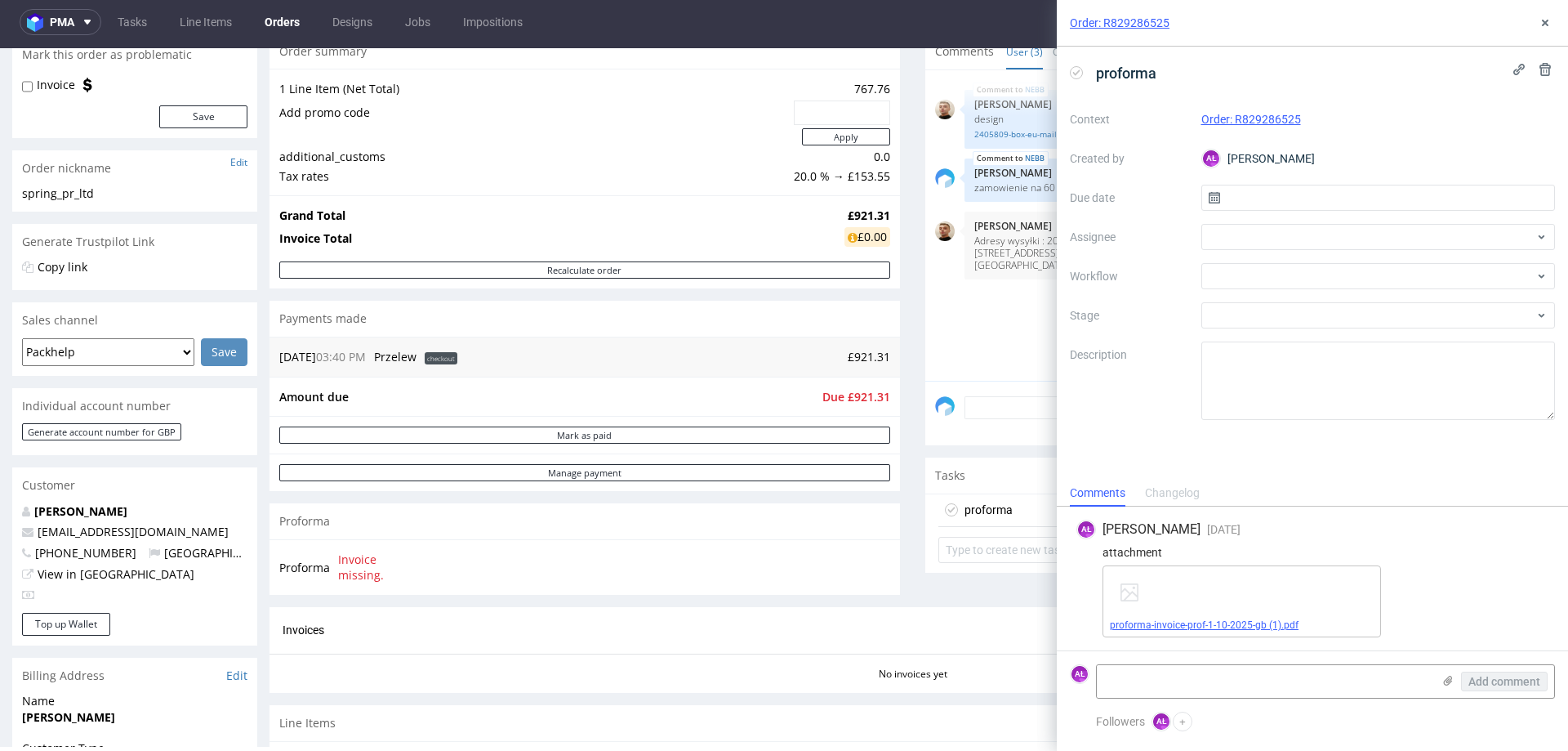
click at [1139, 621] on link "proforma-invoice-prof-1-10-2025-gb (1).pdf" at bounding box center [1203, 625] width 189 height 12
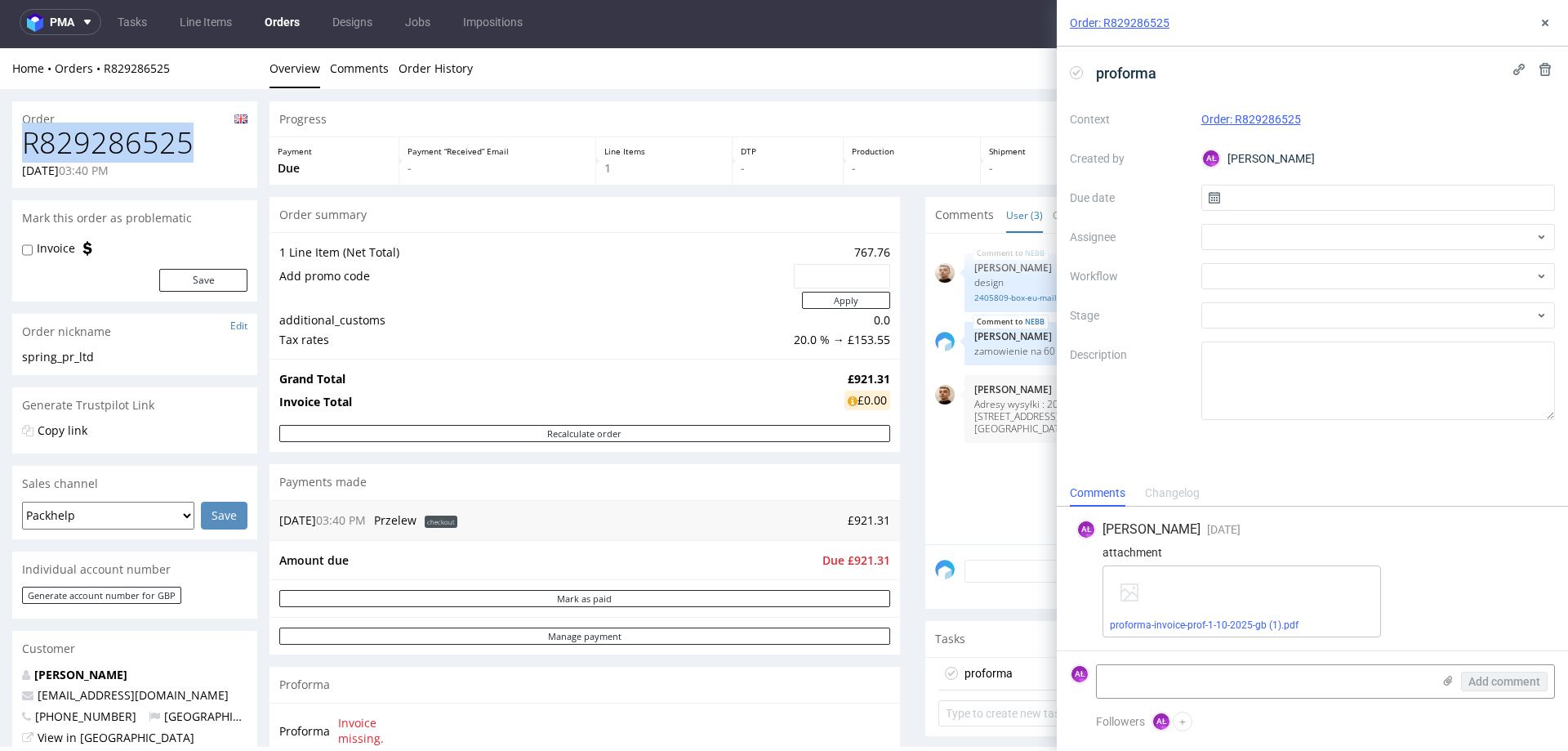
drag, startPoint x: 191, startPoint y: 140, endPoint x: 25, endPoint y: 157, distance: 166.9
click at [25, 157] on h1 "R829286525" at bounding box center [134, 142] width 226 height 32
copy h1 "R829286525"
click at [1129, 627] on link "proforma-invoice-prof-1-10-2025-gb (1).pdf" at bounding box center [1203, 625] width 189 height 12
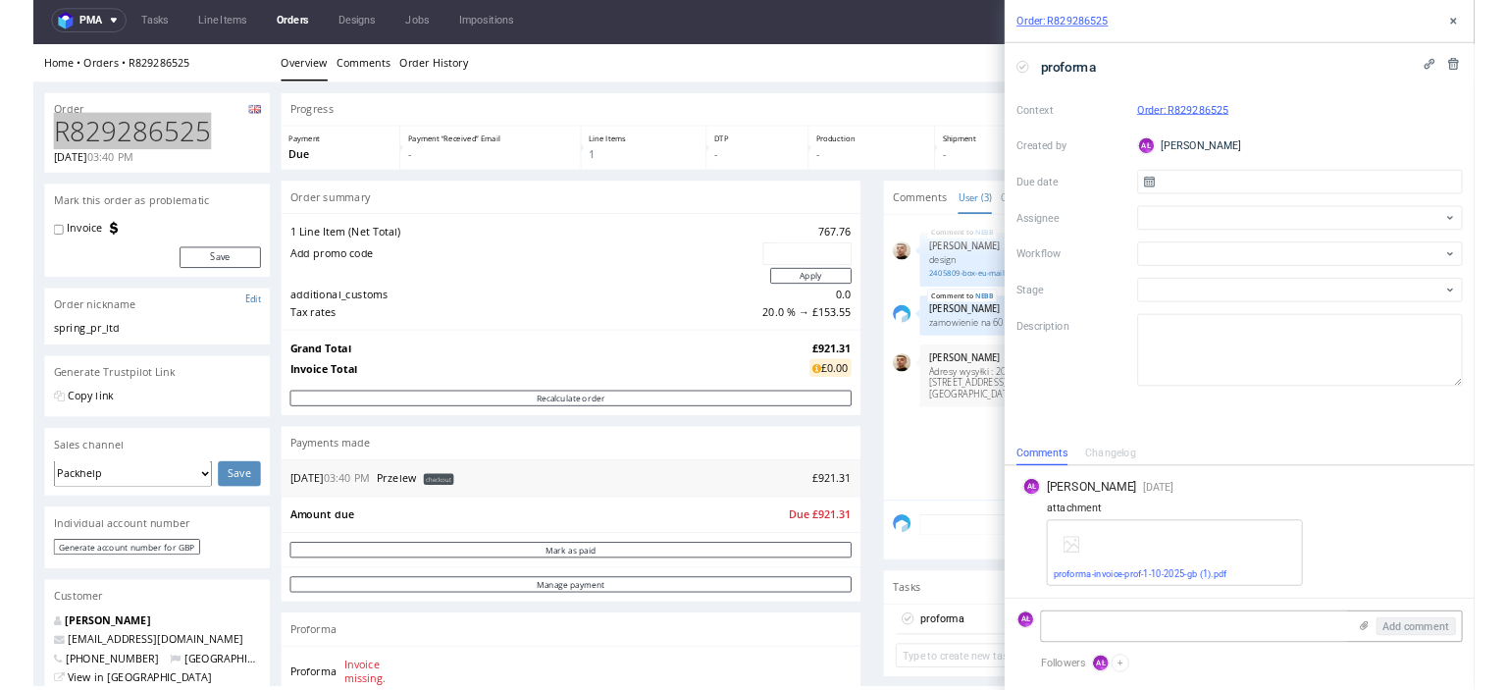
scroll to position [4, 0]
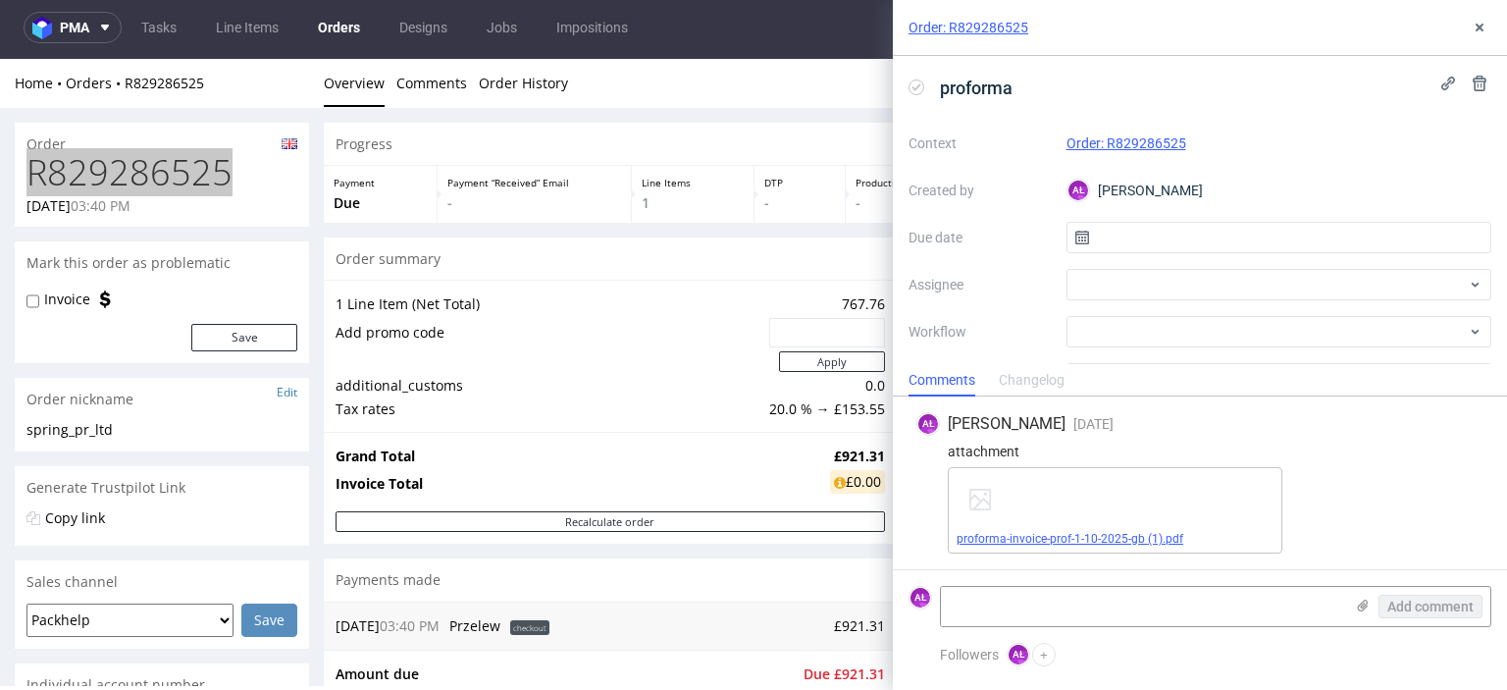
click at [1111, 539] on link "proforma-invoice-prof-1-10-2025-gb (1).pdf" at bounding box center [1069, 539] width 227 height 14
click at [1487, 26] on button at bounding box center [1480, 28] width 24 height 24
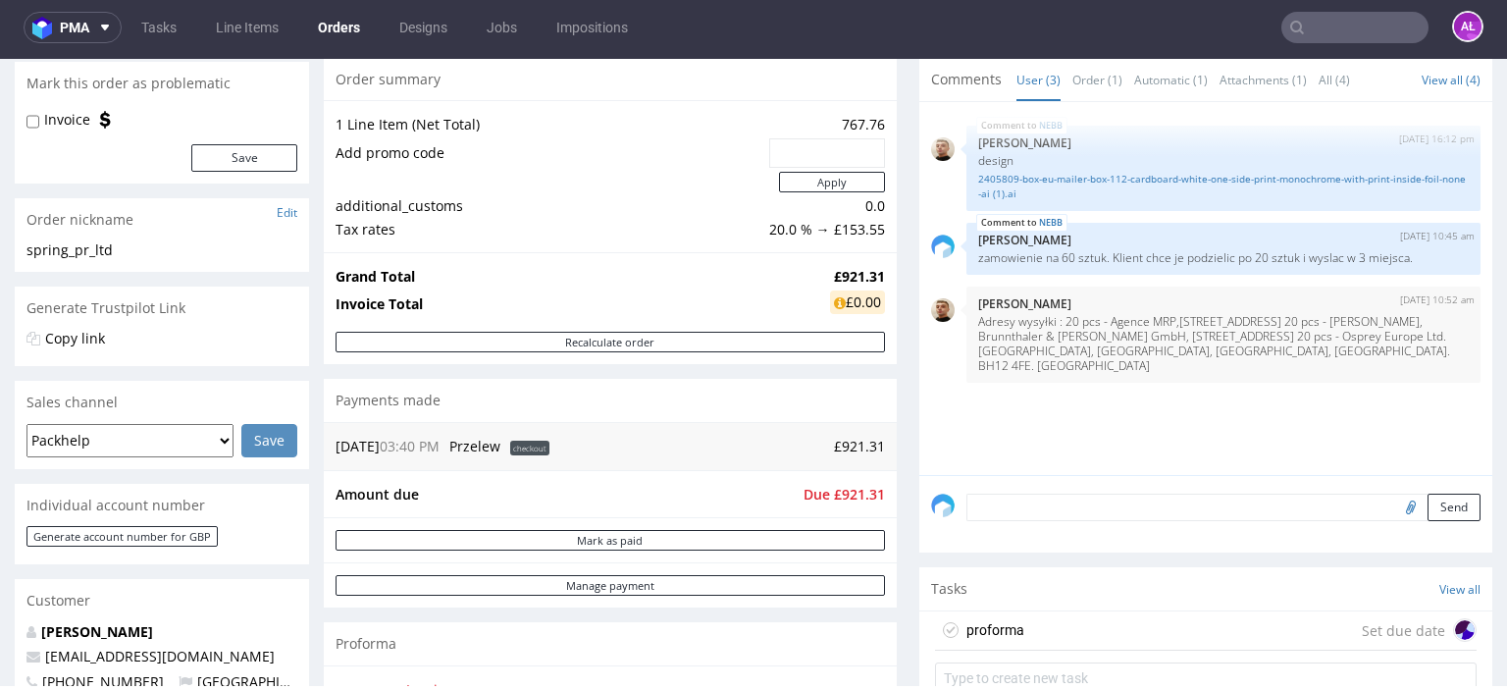
scroll to position [196, 0]
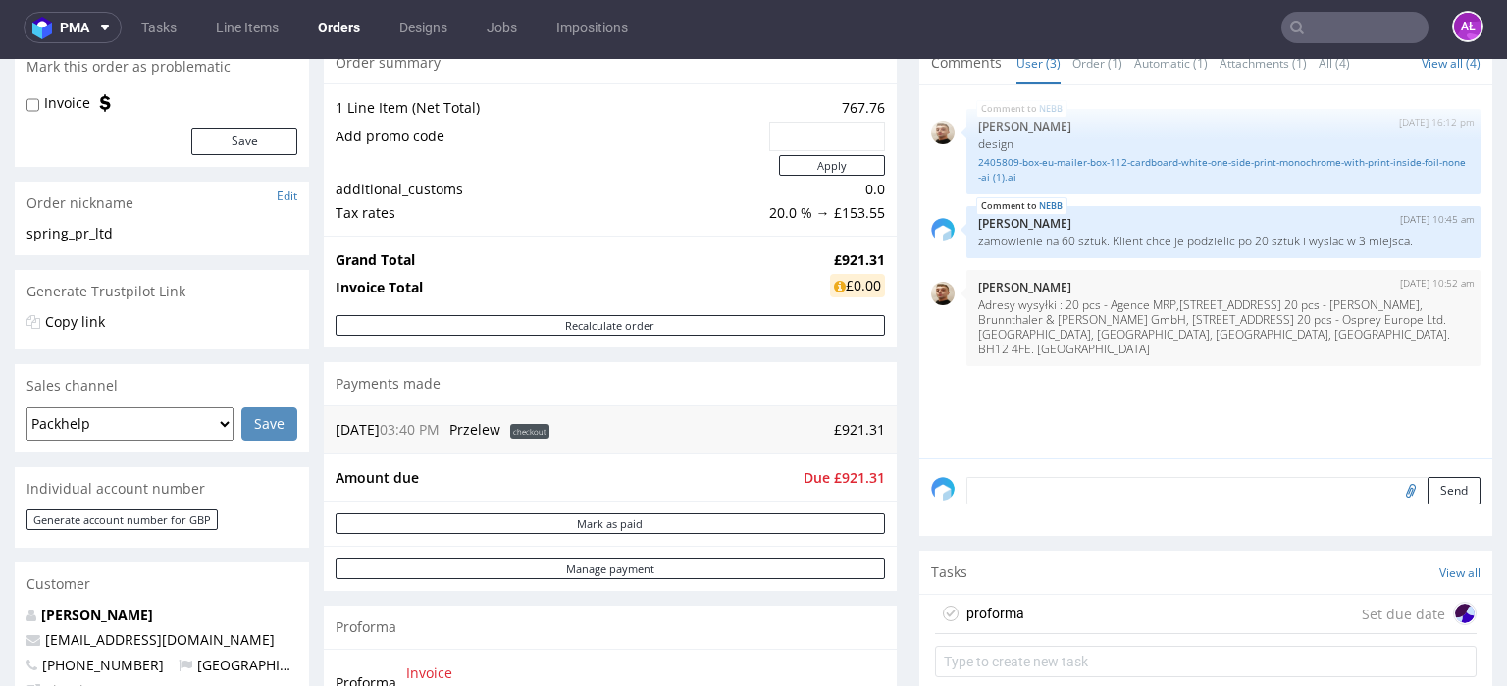
click at [1043, 491] on textarea at bounding box center [1223, 490] width 514 height 27
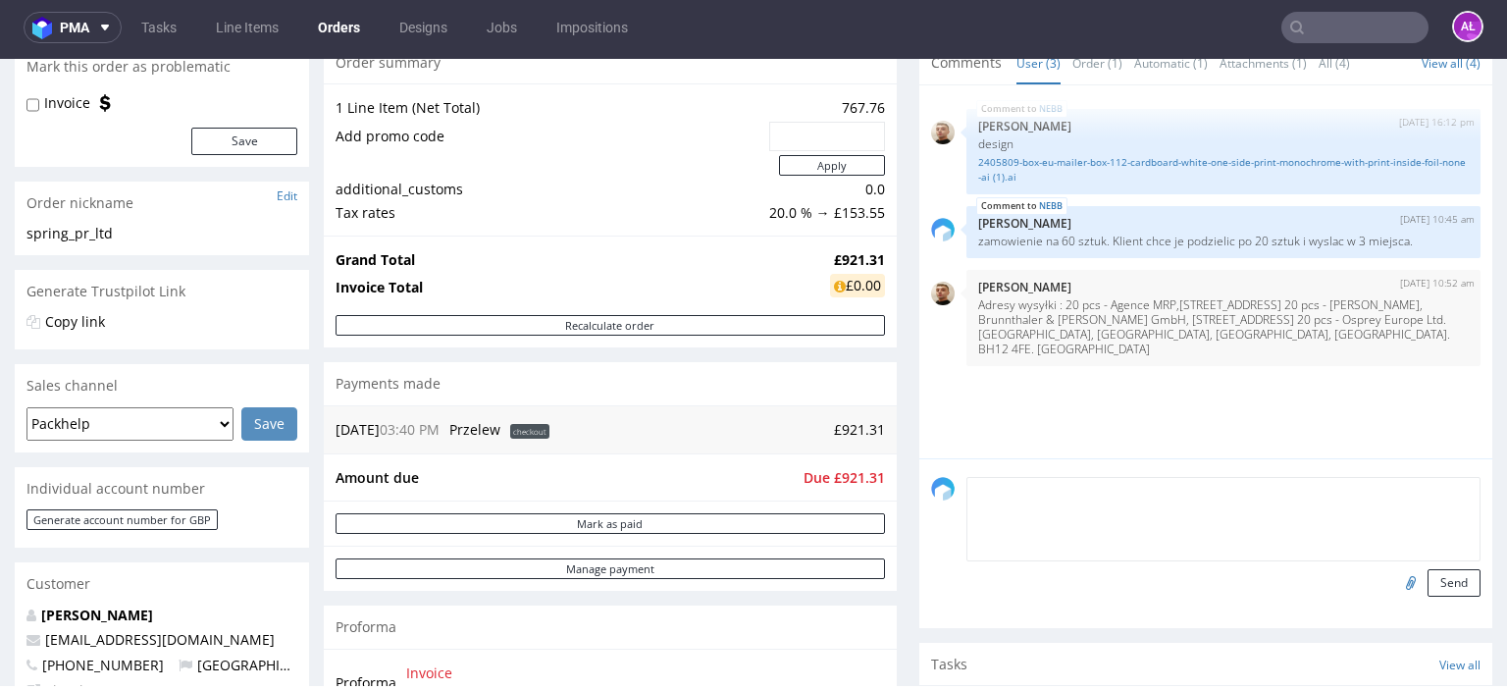
click at [1394, 583] on input "file" at bounding box center [1407, 582] width 27 height 26
type input "C:\fakepath\PrintSaveAsSummaryPage (19).pdf"
click at [985, 501] on textarea at bounding box center [1223, 519] width 514 height 84
type textarea "Paid via CITI"
click at [1394, 580] on input "file" at bounding box center [1407, 582] width 27 height 26
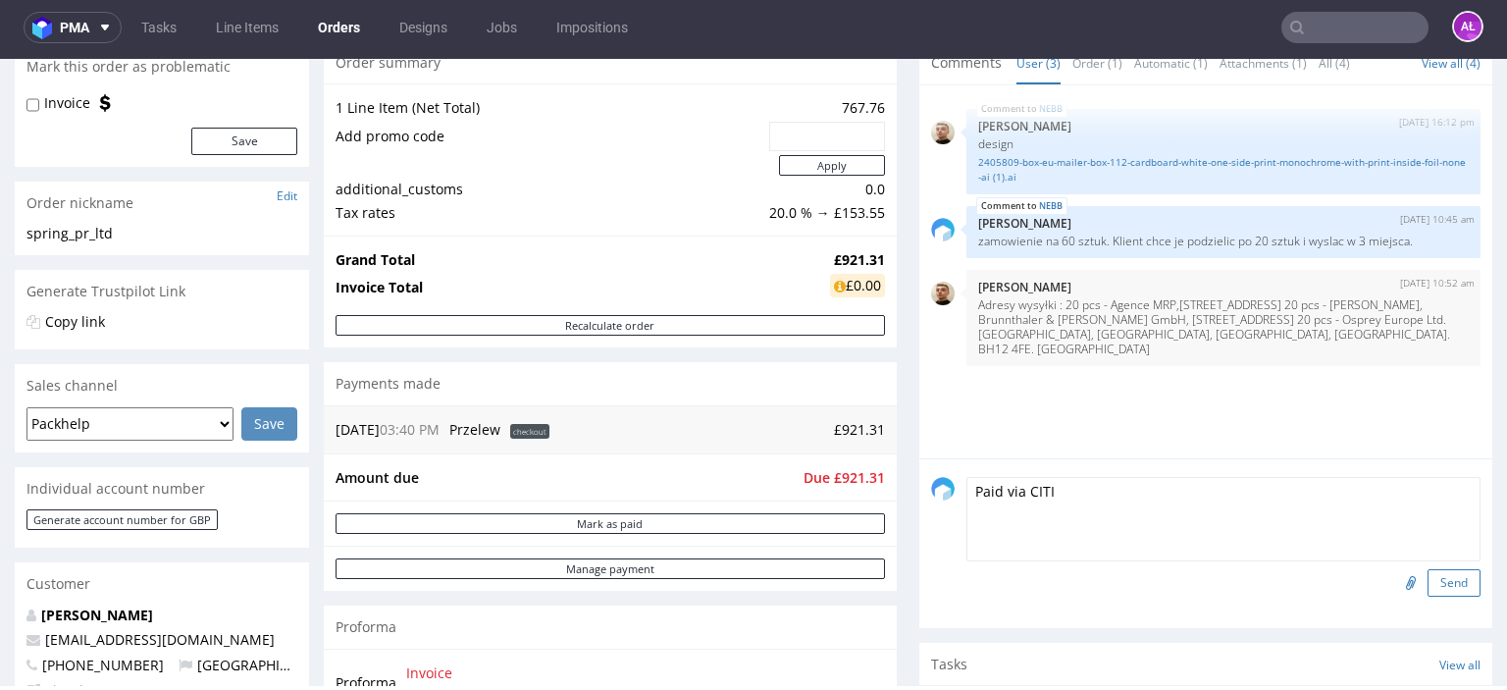
click at [1427, 578] on button "Send" at bounding box center [1453, 582] width 53 height 27
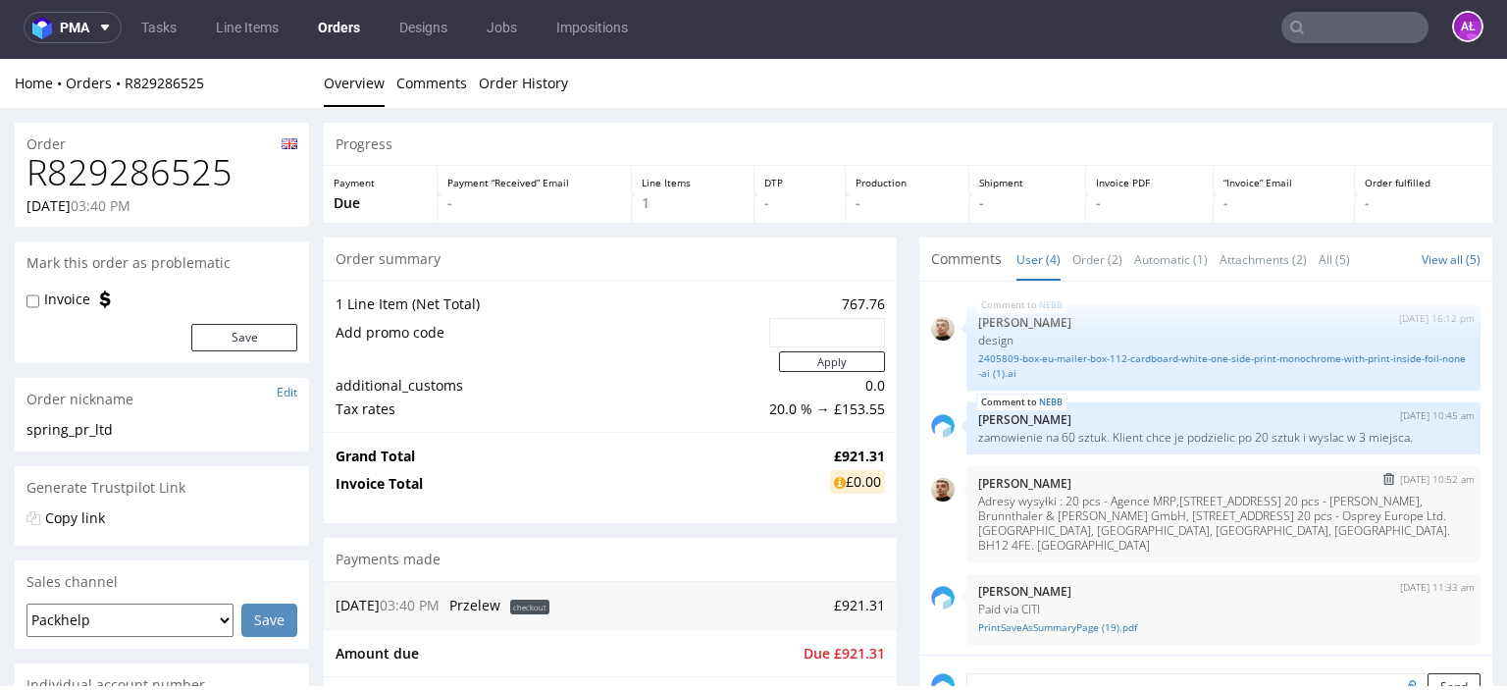
scroll to position [2, 0]
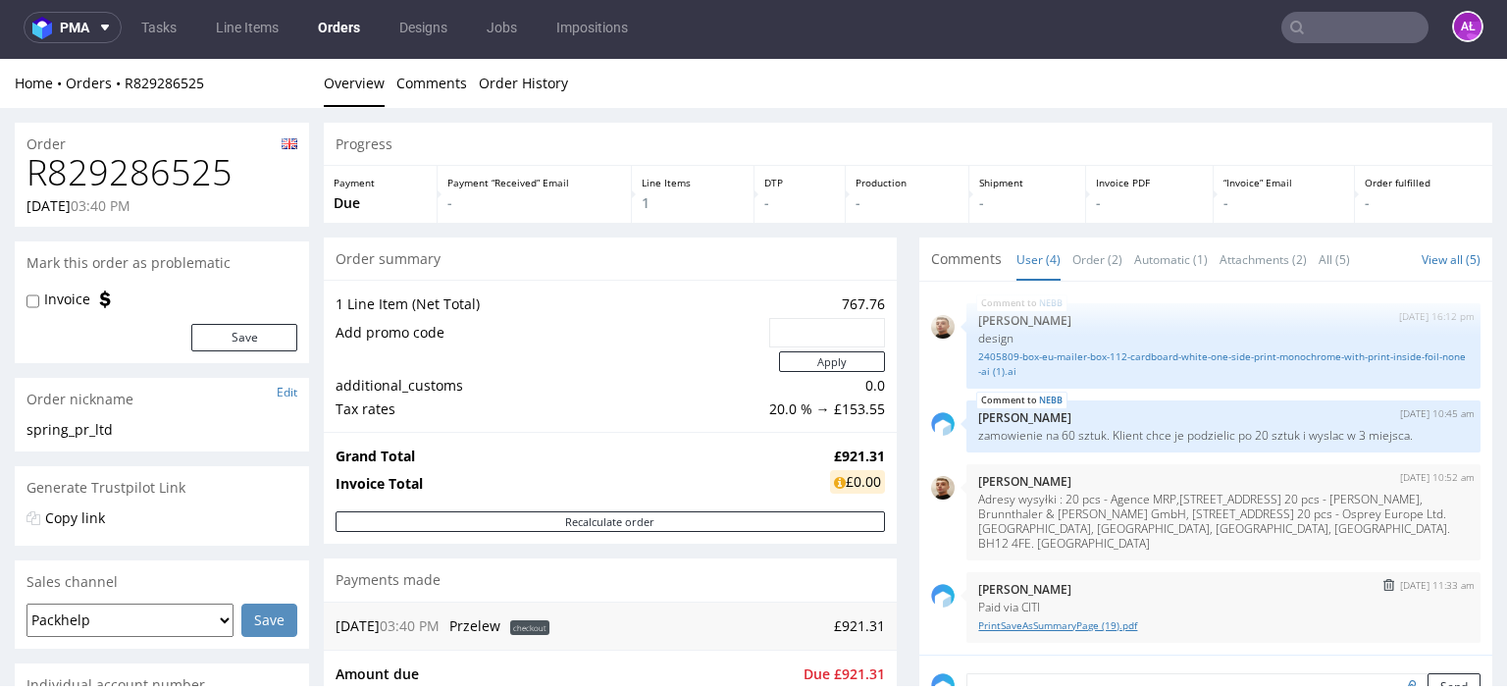
click at [1052, 624] on link "PrintSaveAsSummaryPage (19).pdf" at bounding box center [1223, 625] width 491 height 15
click at [1030, 618] on link "PrintSaveAsSummaryPage (19).pdf" at bounding box center [1223, 625] width 491 height 15
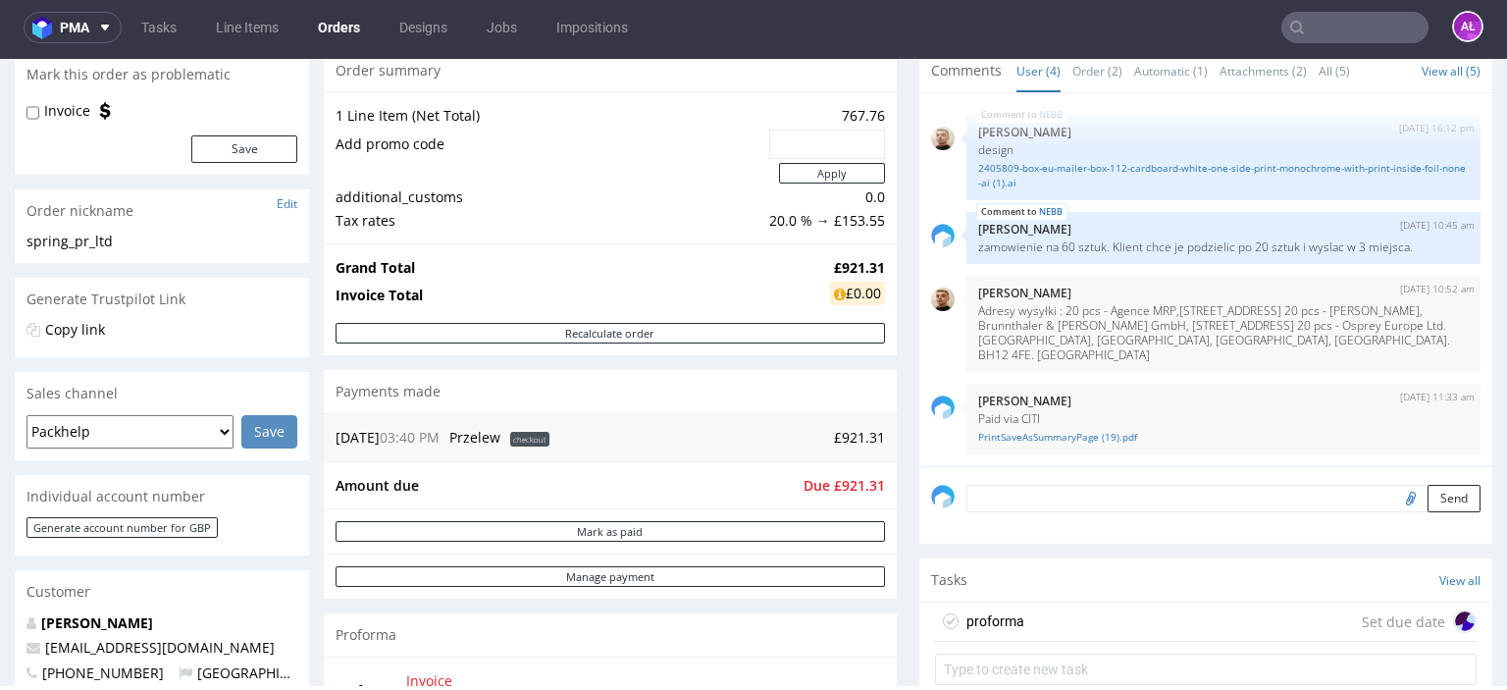
scroll to position [392, 0]
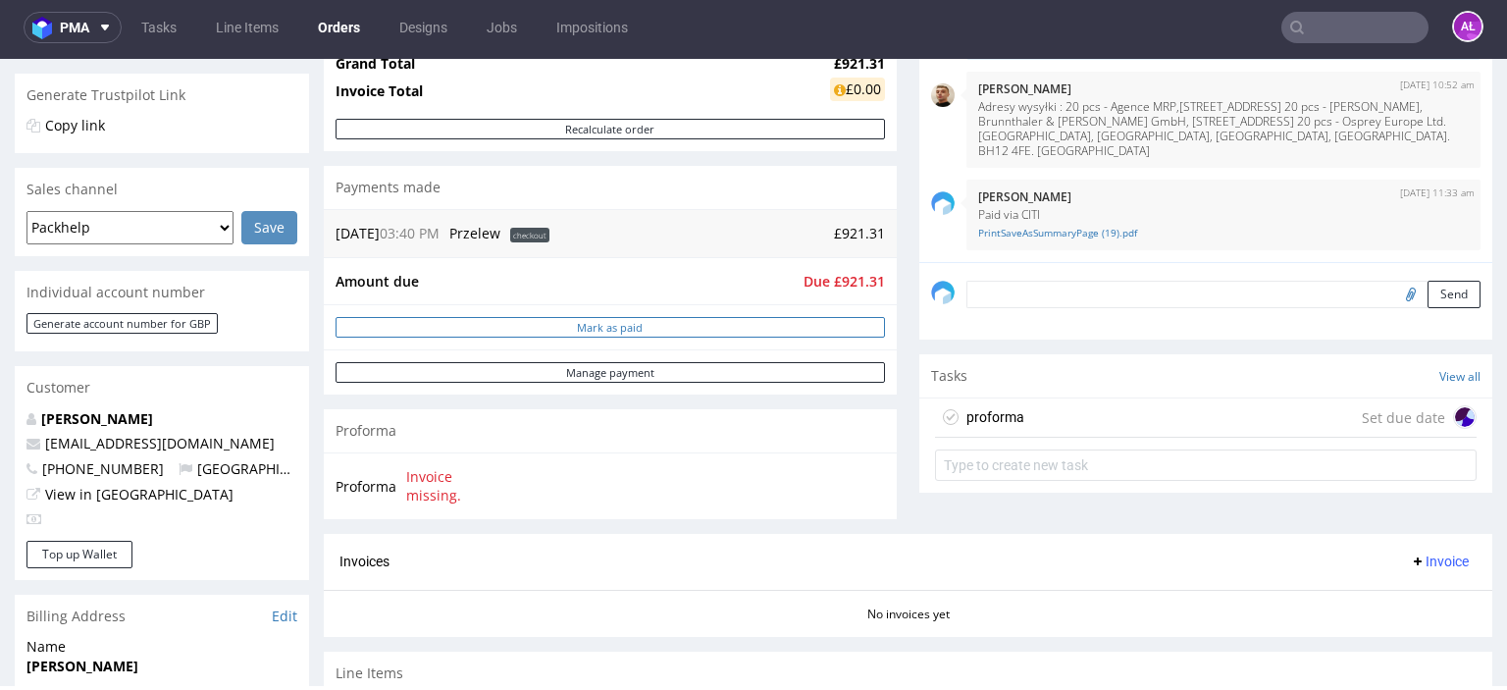
click at [673, 329] on button "Mark as paid" at bounding box center [610, 327] width 549 height 21
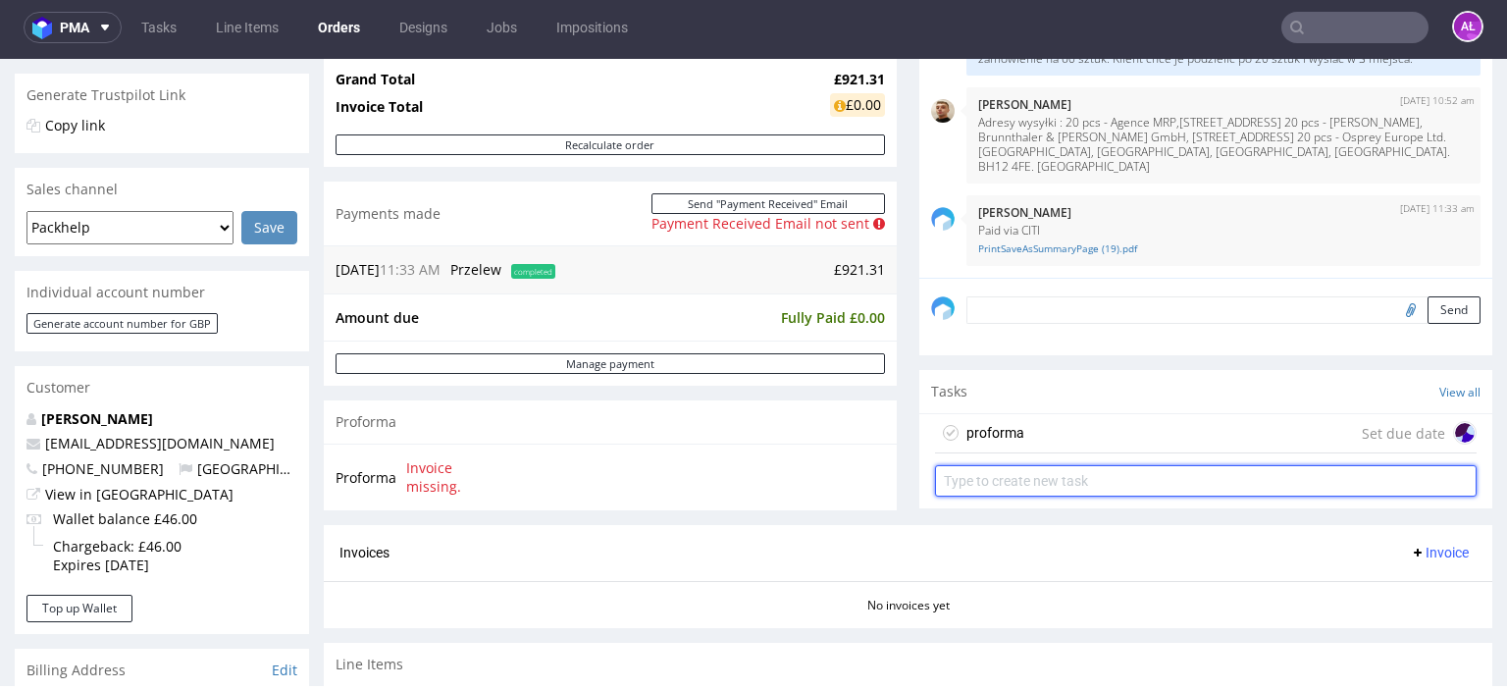
click at [973, 474] on input "text" at bounding box center [1206, 480] width 542 height 31
type input "transfer"
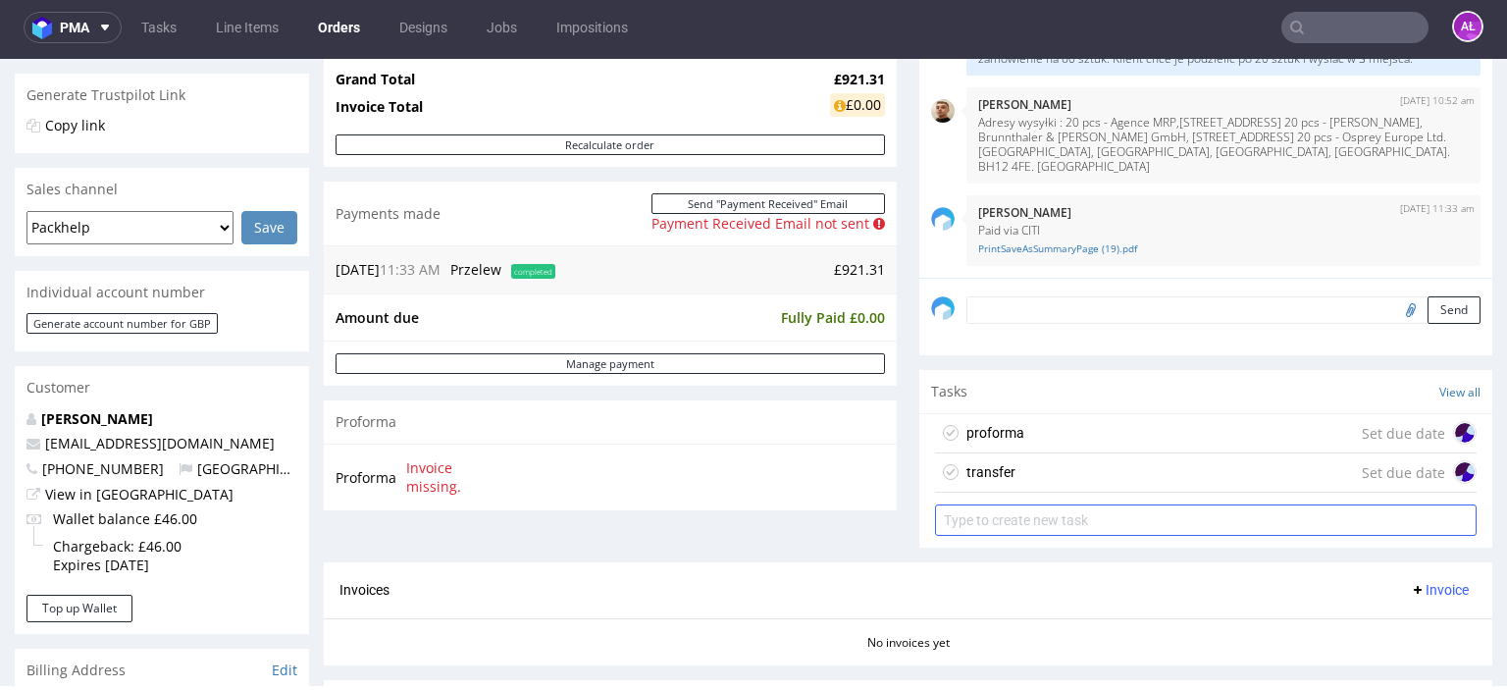
click at [1021, 475] on div "transfer Set due date" at bounding box center [1206, 472] width 542 height 39
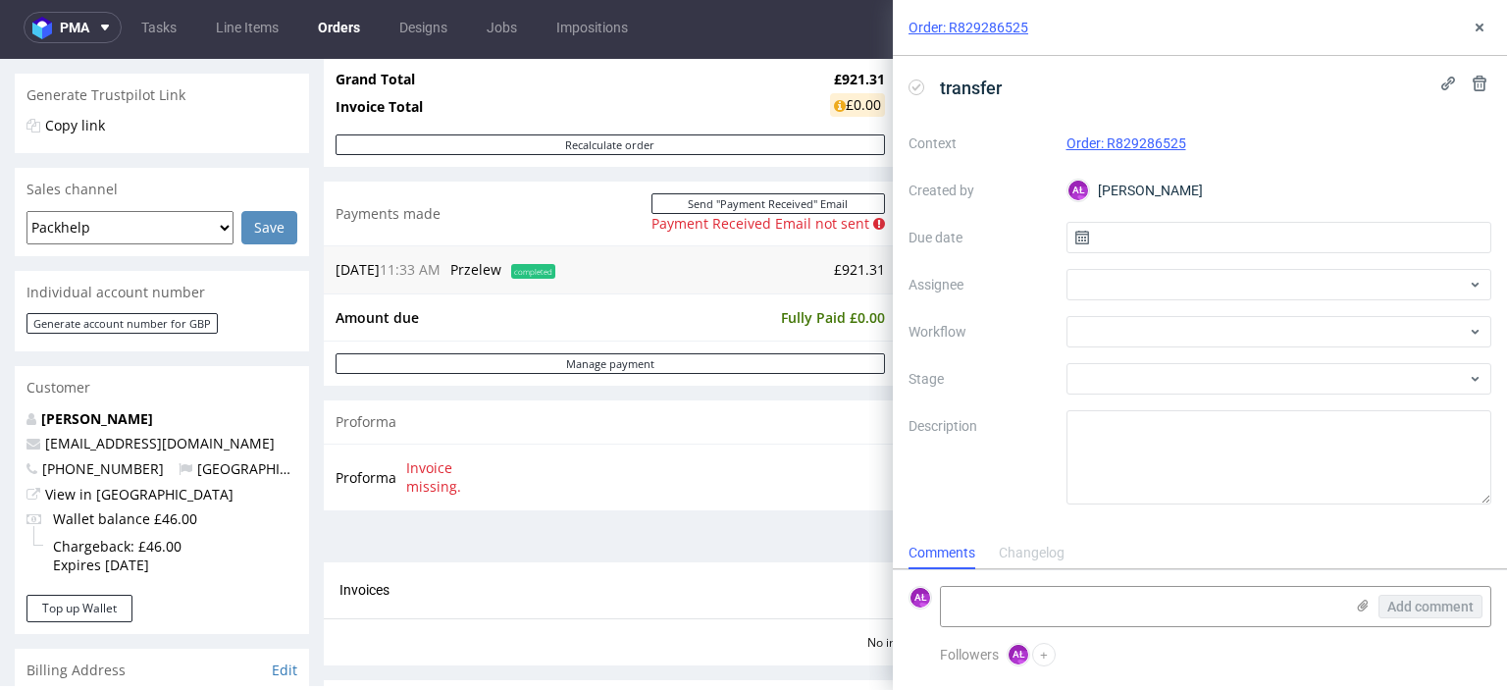
scroll to position [16, 0]
click at [1135, 336] on div at bounding box center [1279, 331] width 426 height 31
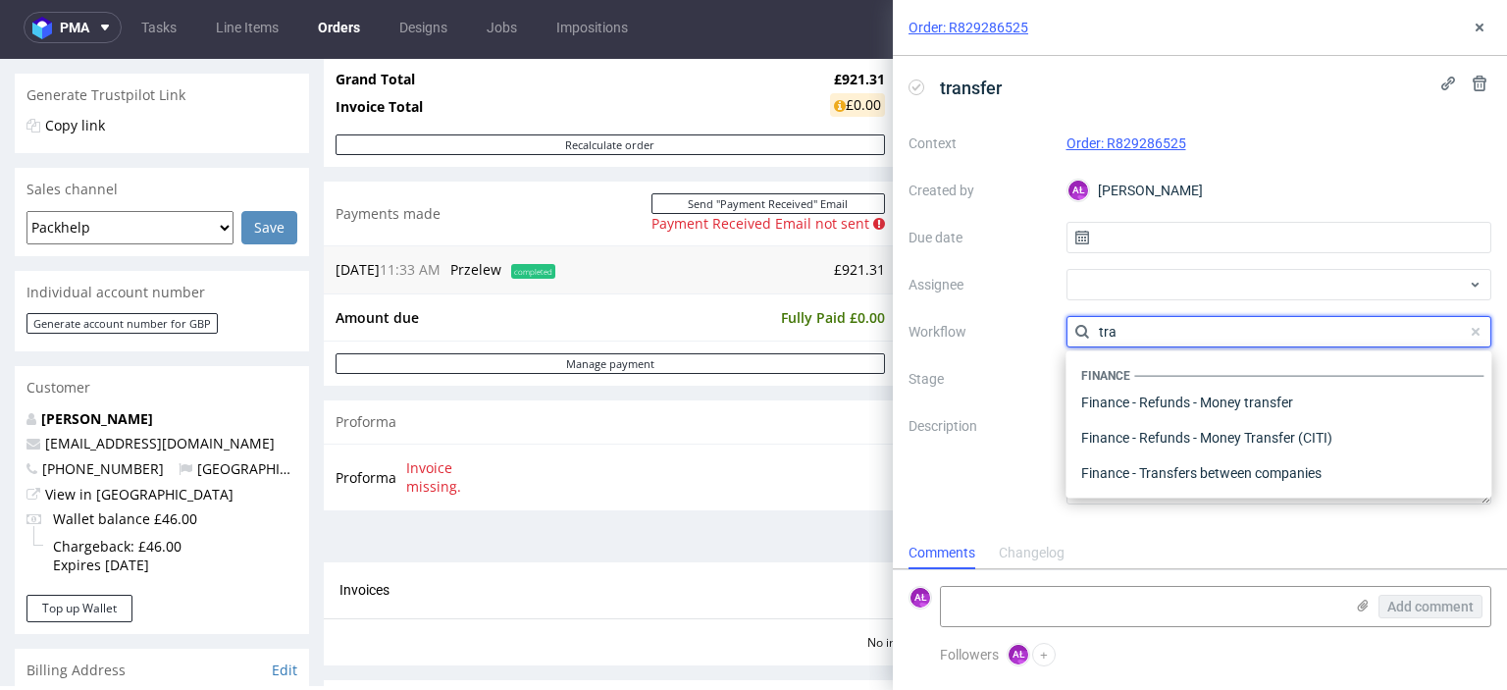
scroll to position [0, 0]
type input "tra"
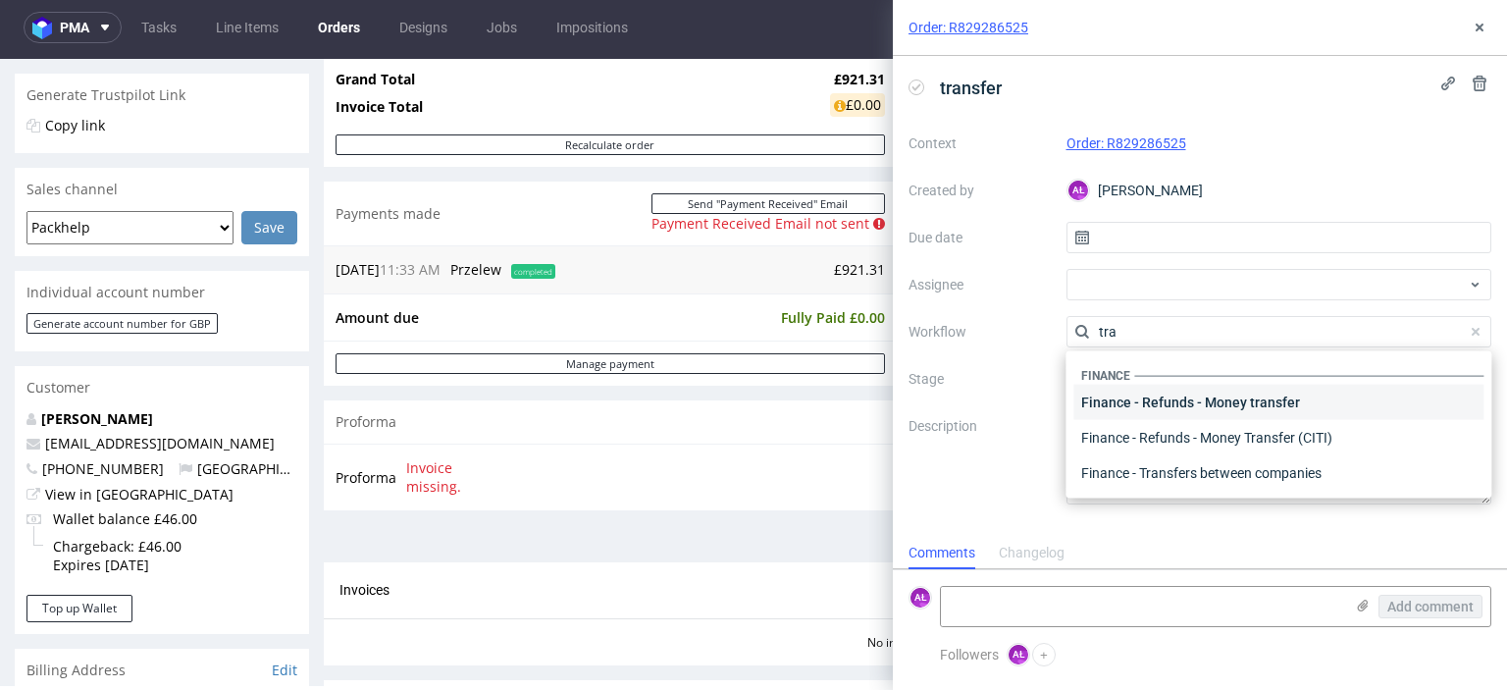
click at [1256, 397] on div "Finance - Refunds - Money transfer" at bounding box center [1278, 402] width 410 height 35
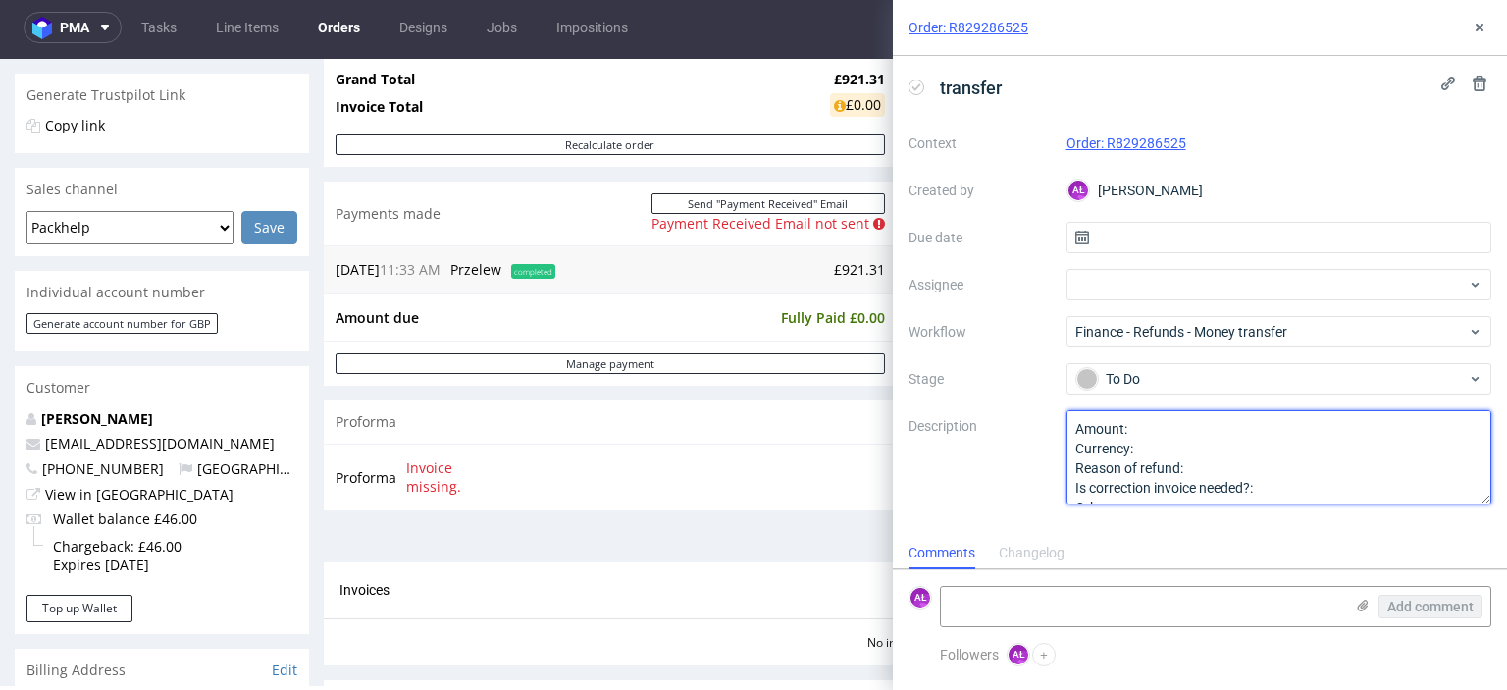
click at [1163, 435] on textarea "Amount: Currency: Reason of refund: Is correction invoice needed?: Other:" at bounding box center [1279, 457] width 426 height 94
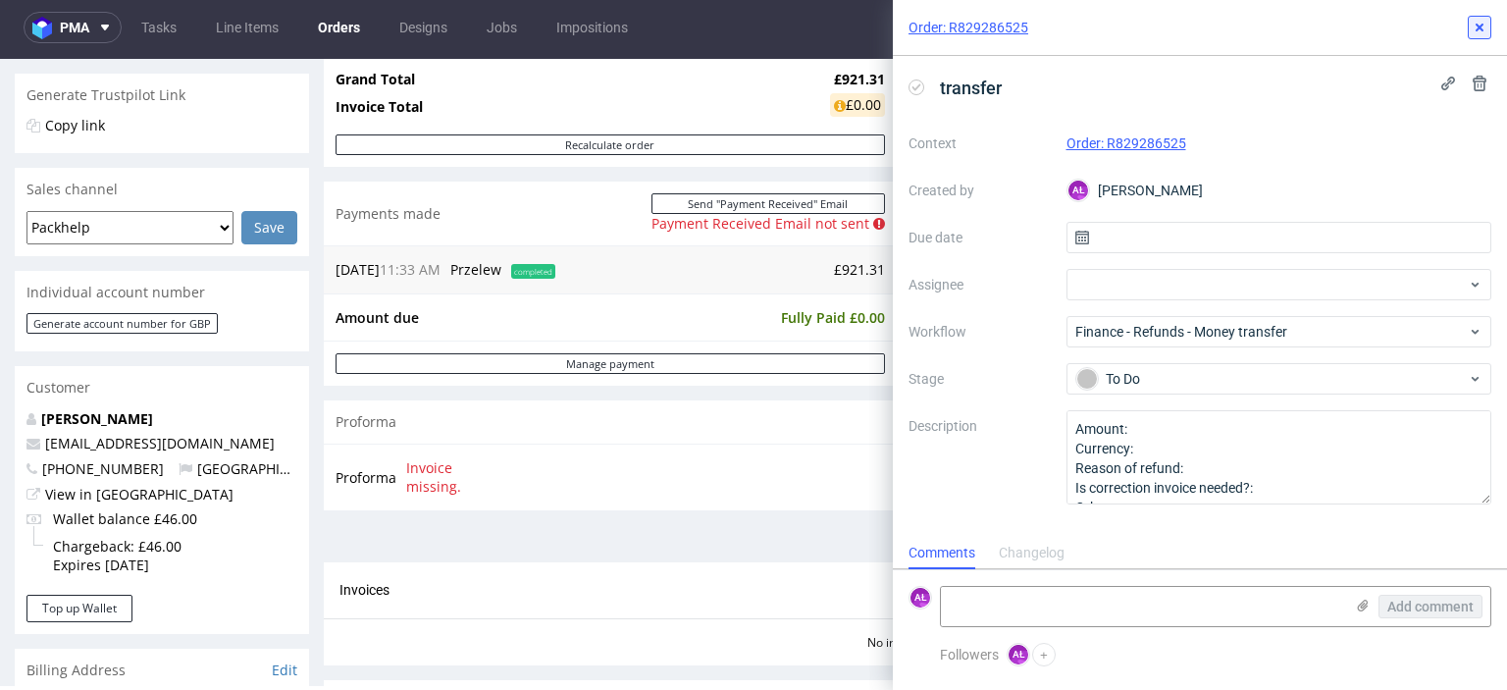
click at [1482, 25] on use at bounding box center [1479, 28] width 8 height 8
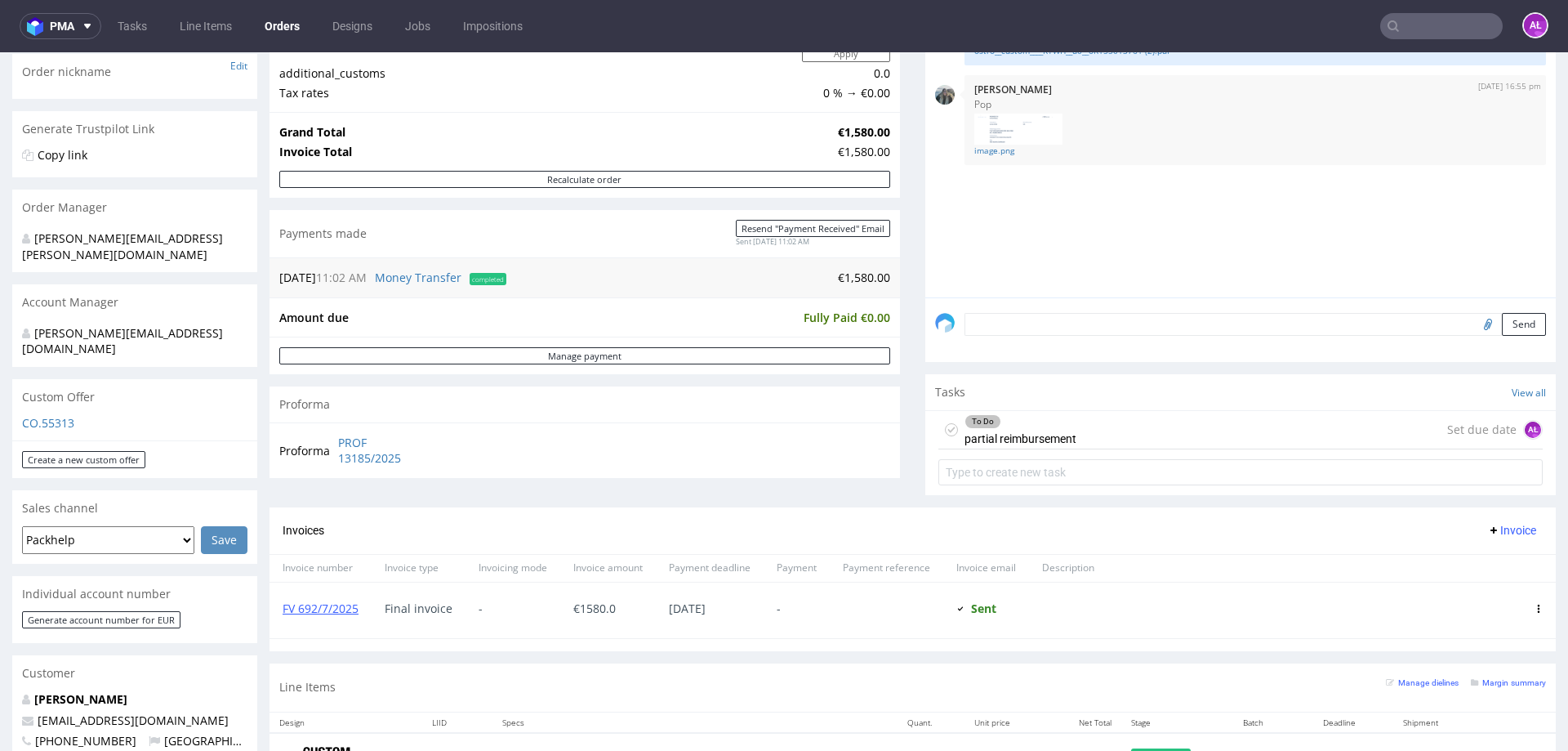
scroll to position [326, 0]
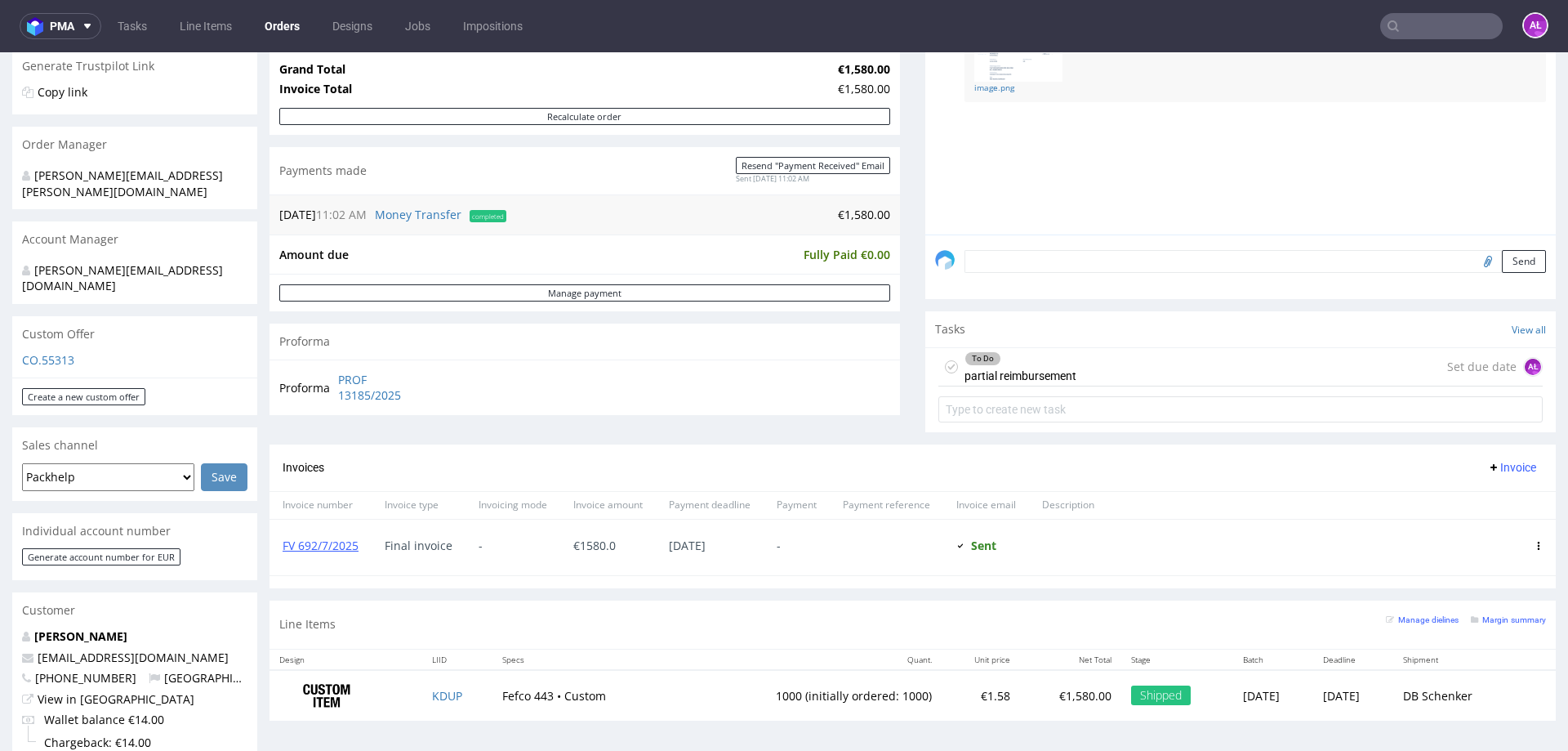
click at [1042, 372] on div "To Do partial reimbursement" at bounding box center [1020, 366] width 112 height 37
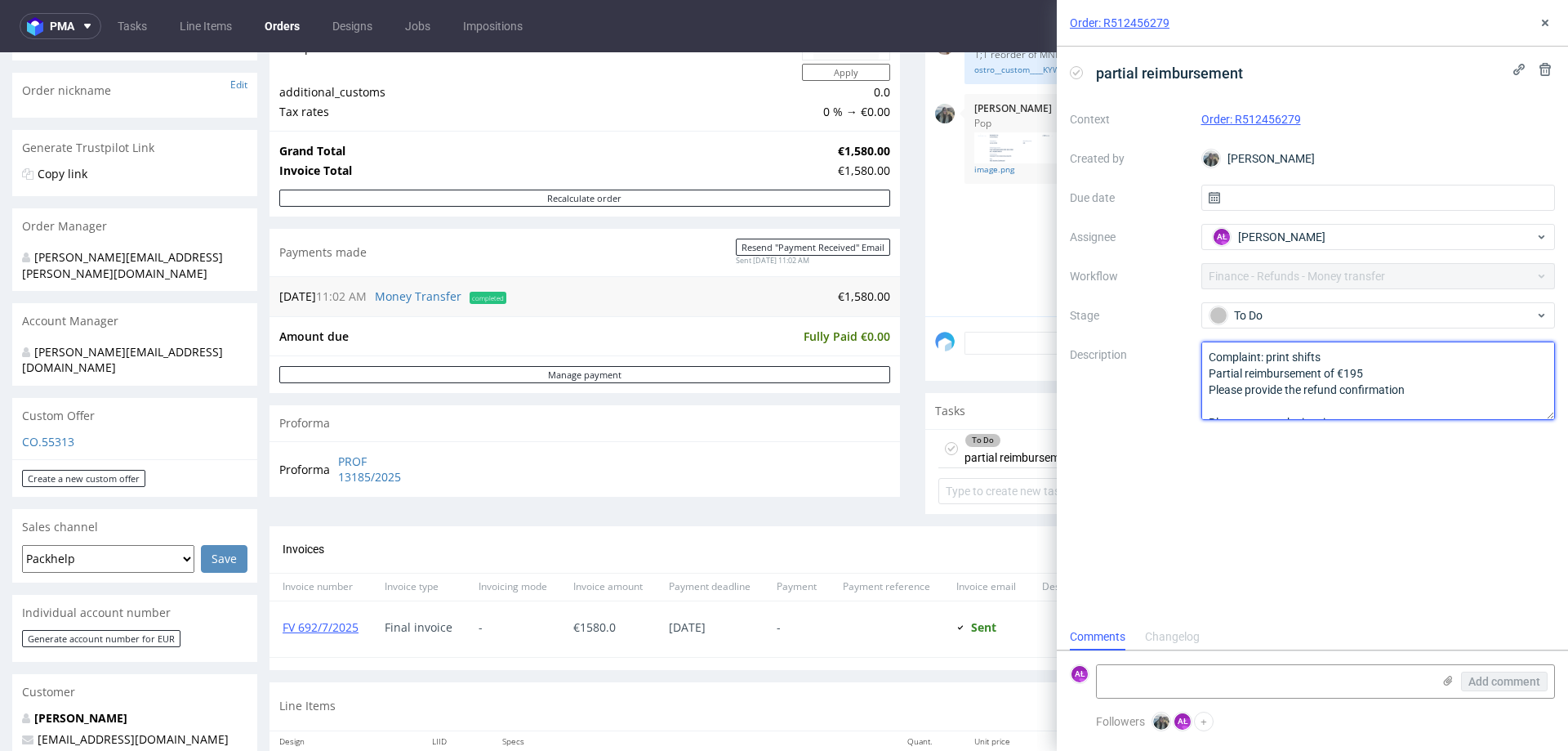
drag, startPoint x: 1328, startPoint y: 356, endPoint x: 1268, endPoint y: 360, distance: 60.1
click at [1268, 360] on textarea "Complaint: print shifts Partial reimbursement of €195 Please provide the refund…" at bounding box center [1378, 380] width 355 height 78
drag, startPoint x: 365, startPoint y: 636, endPoint x: 284, endPoint y: 639, distance: 81.1
click at [284, 639] on div "FV 692/7/2025" at bounding box center [320, 629] width 102 height 56
copy link "FV 692/7/2025"
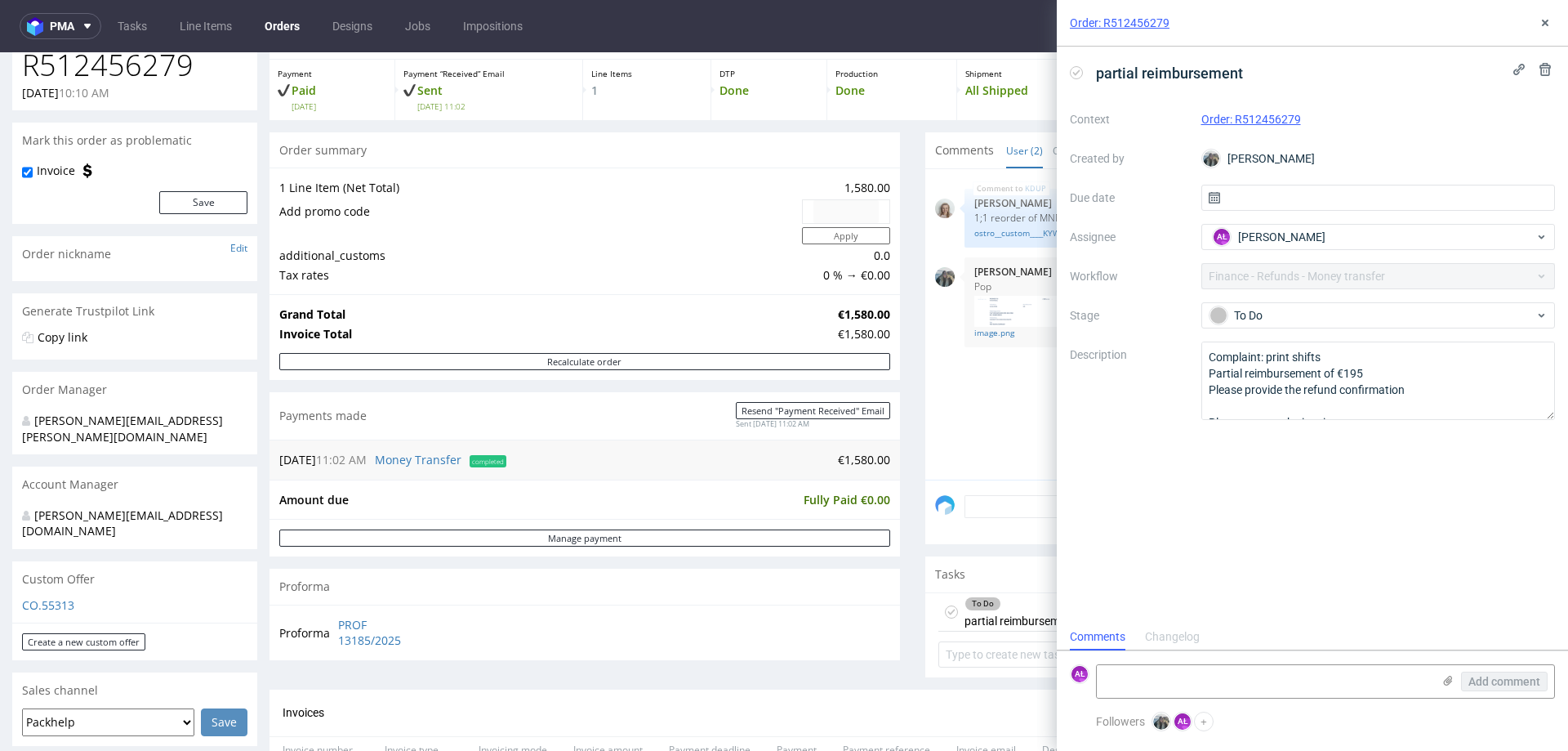
scroll to position [163, 0]
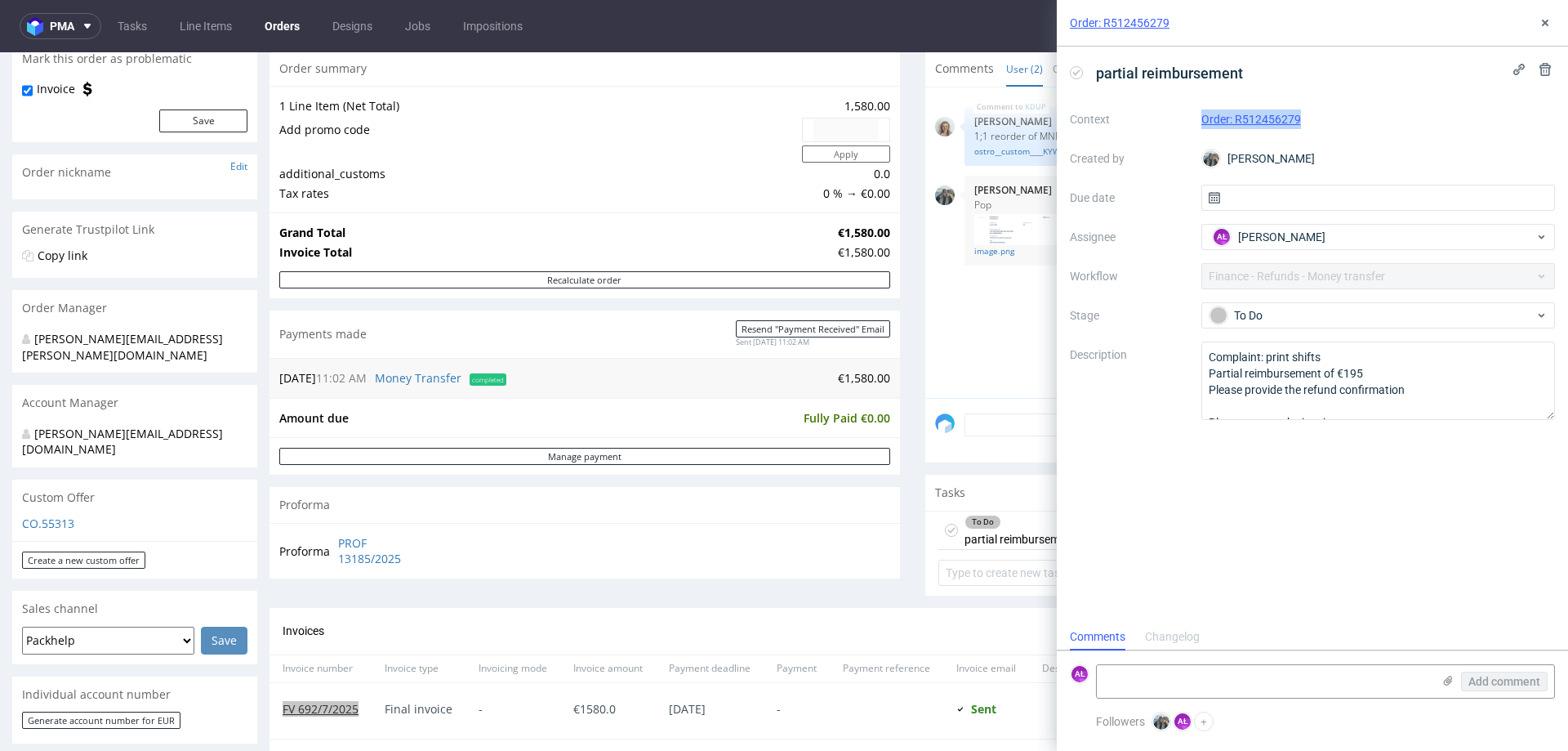
drag, startPoint x: 1313, startPoint y: 129, endPoint x: 1201, endPoint y: 128, distance: 112.0
click at [1201, 128] on div "Context Order: R512456279 Created by [PERSON_NAME] Due date Assignee AŁ [PERSON…" at bounding box center [1312, 263] width 485 height 314
copy link "Order: R512456279"
drag, startPoint x: 1326, startPoint y: 351, endPoint x: 1268, endPoint y: 362, distance: 59.0
click at [1268, 362] on textarea "Complaint: print shifts Partial reimbursement of €195 Please provide the refund…" at bounding box center [1378, 380] width 355 height 78
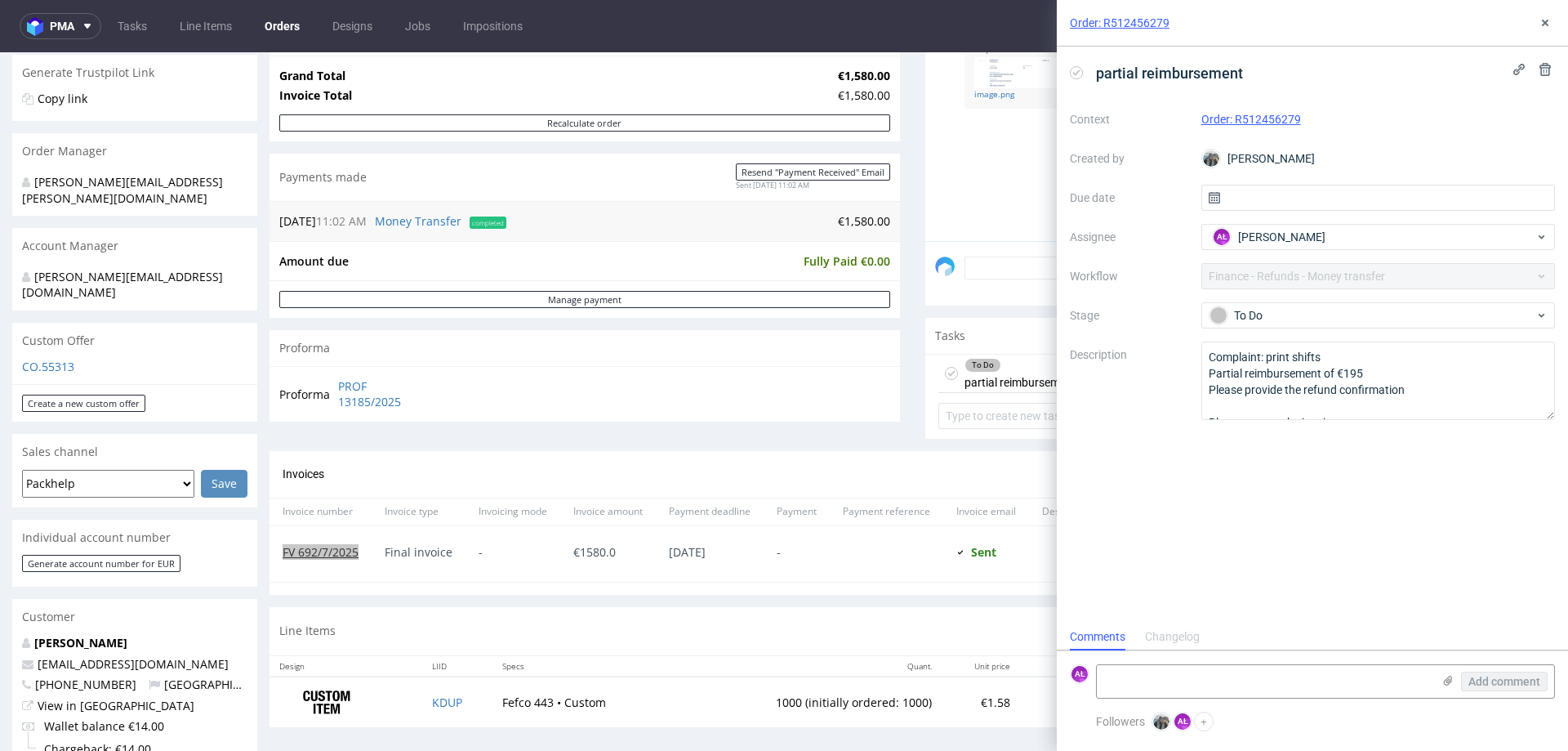
scroll to position [326, 0]
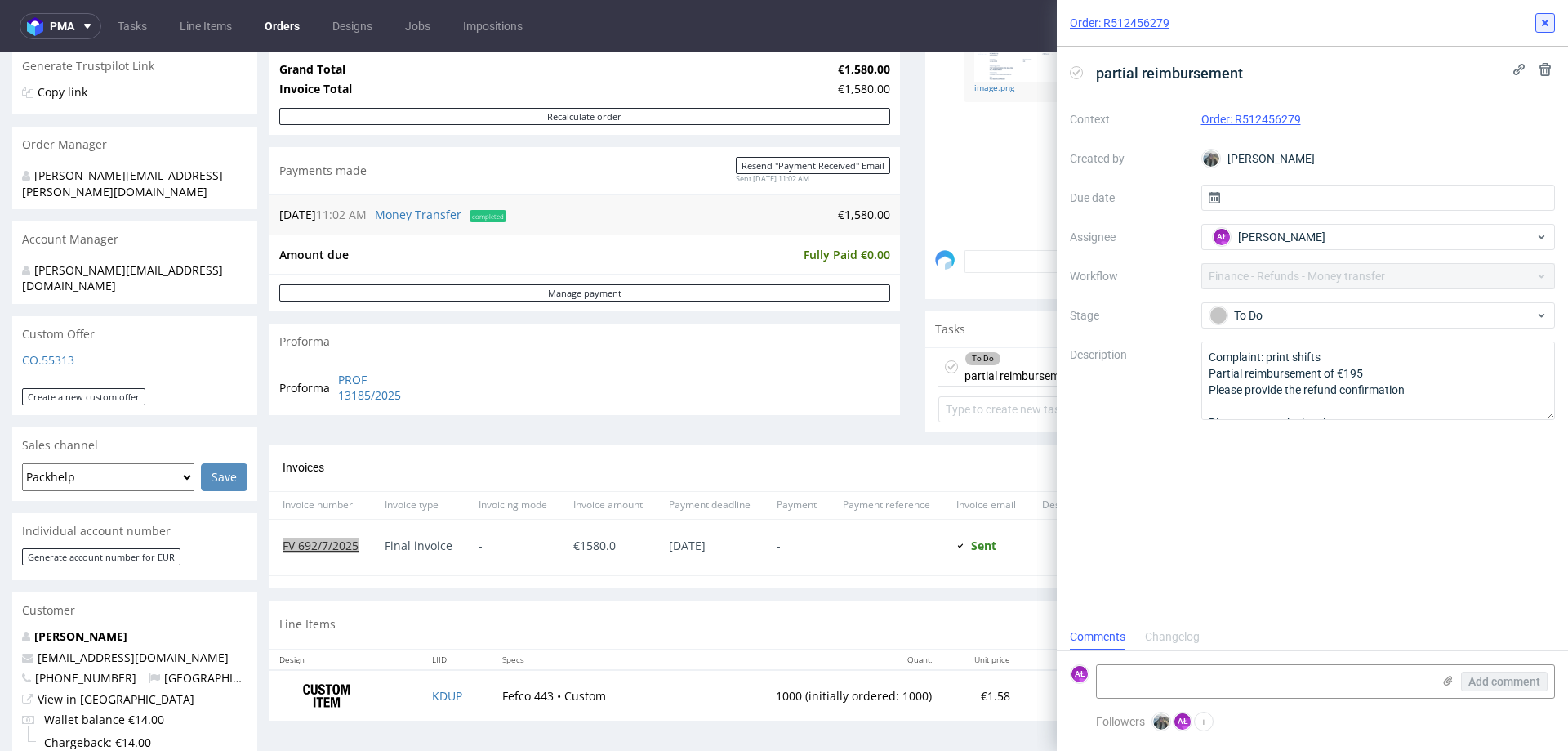
click at [1545, 15] on button at bounding box center [1545, 23] width 20 height 20
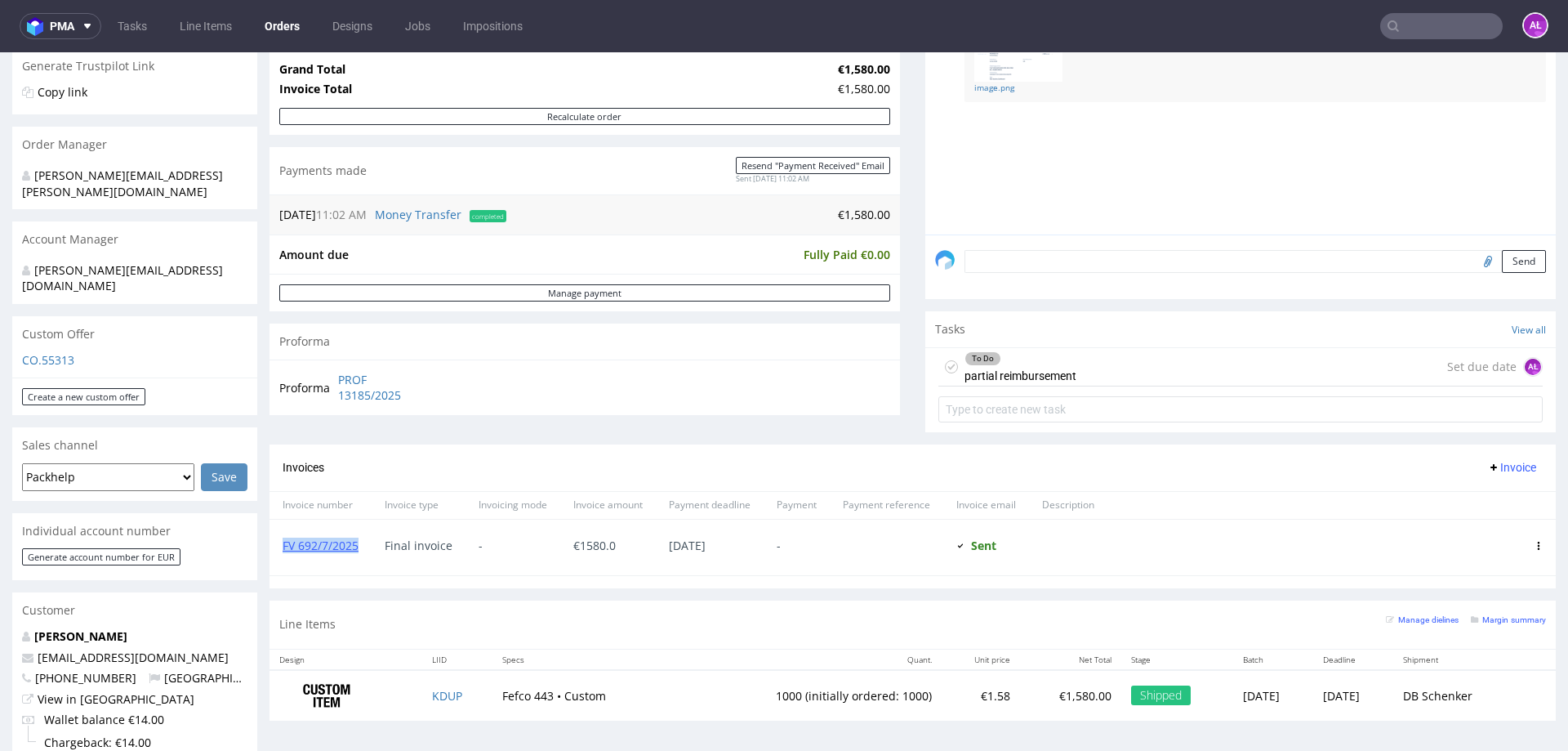
click at [1492, 466] on span "Invoice" at bounding box center [1511, 467] width 49 height 13
click at [1498, 531] on span "Add corrective" at bounding box center [1487, 532] width 82 height 17
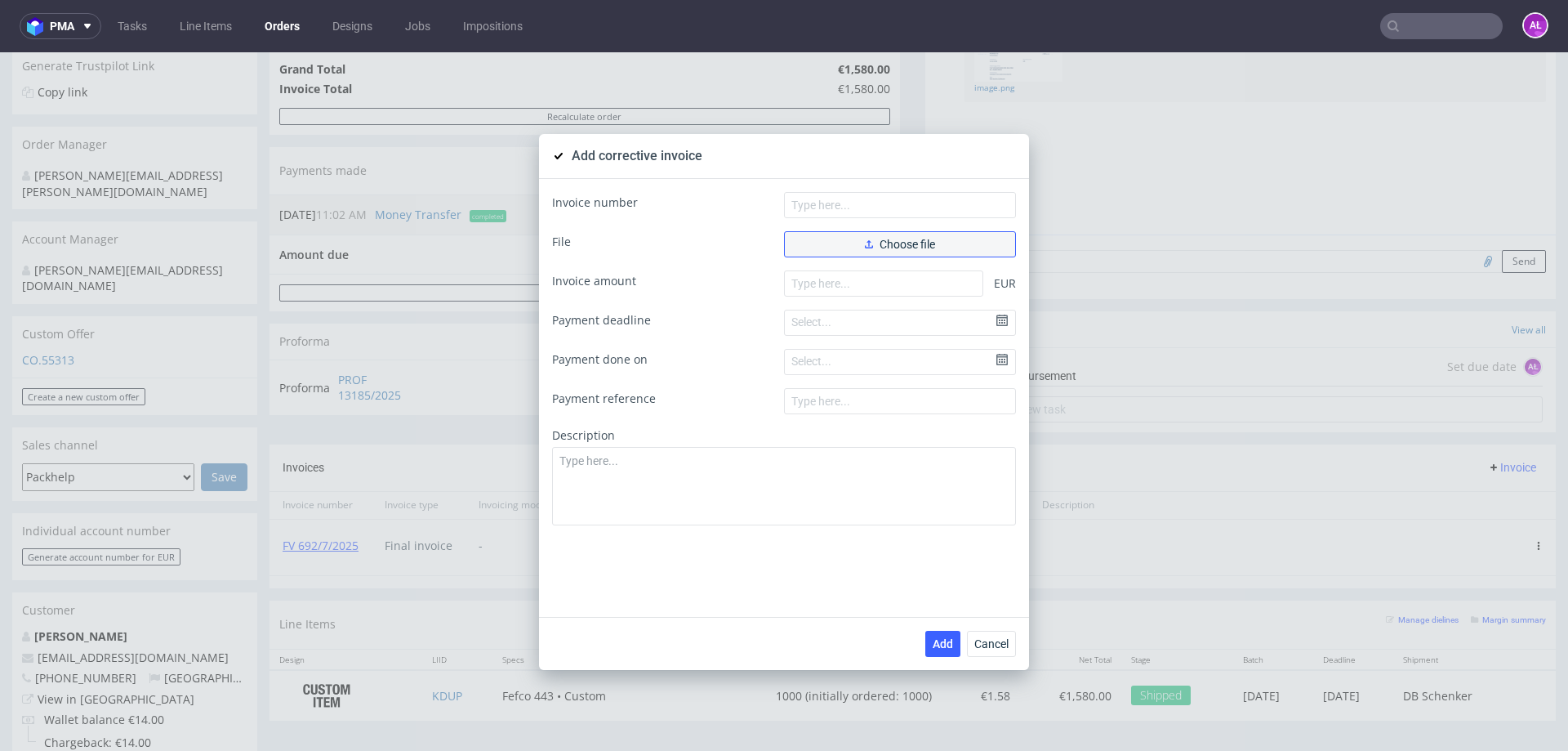
click at [941, 236] on button "Choose file" at bounding box center [900, 244] width 232 height 26
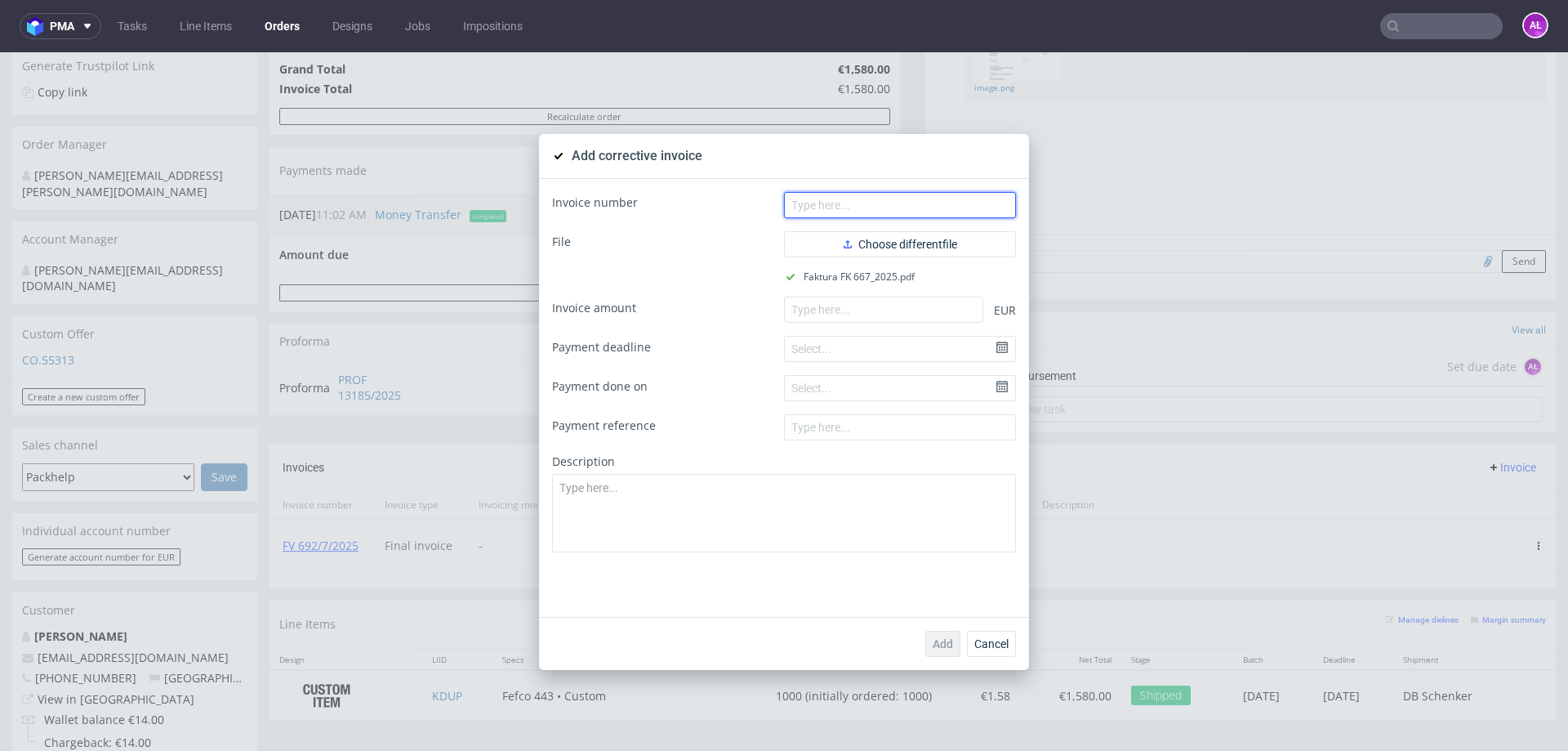
click at [952, 203] on input "text" at bounding box center [900, 205] width 232 height 26
paste input "FK 667/2025"
type input "FK 667/2025"
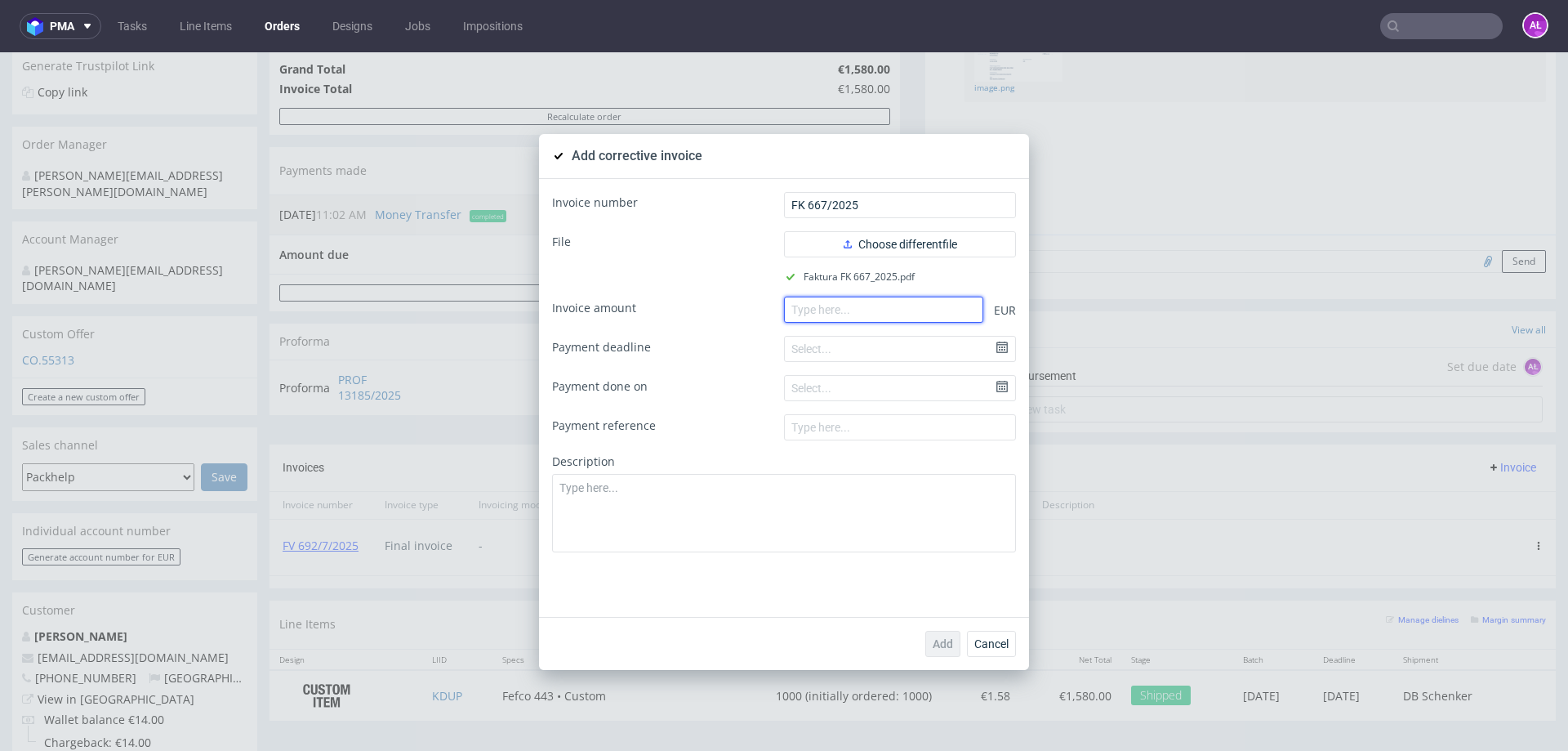
click at [858, 316] on input "number" at bounding box center [883, 309] width 199 height 26
paste input "-195.00"
type input "-195.00"
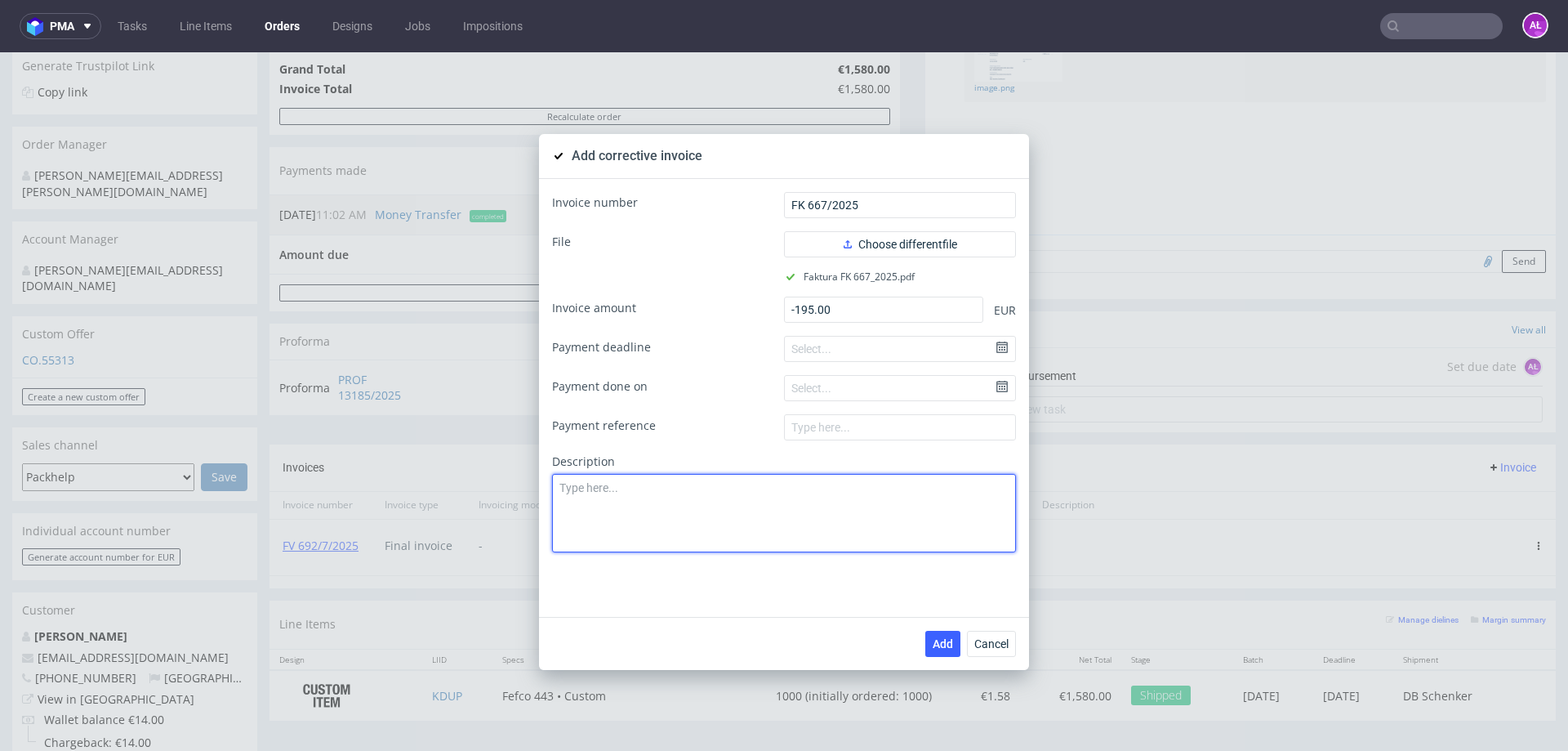
paste textarea "Incorrect printing - print shifts"
click at [801, 520] on textarea "Incorrect printing - print shifts" at bounding box center [783, 513] width 464 height 78
type textarea "Incorrect printing - print shifts"
click at [940, 640] on span "Add" at bounding box center [942, 644] width 21 height 12
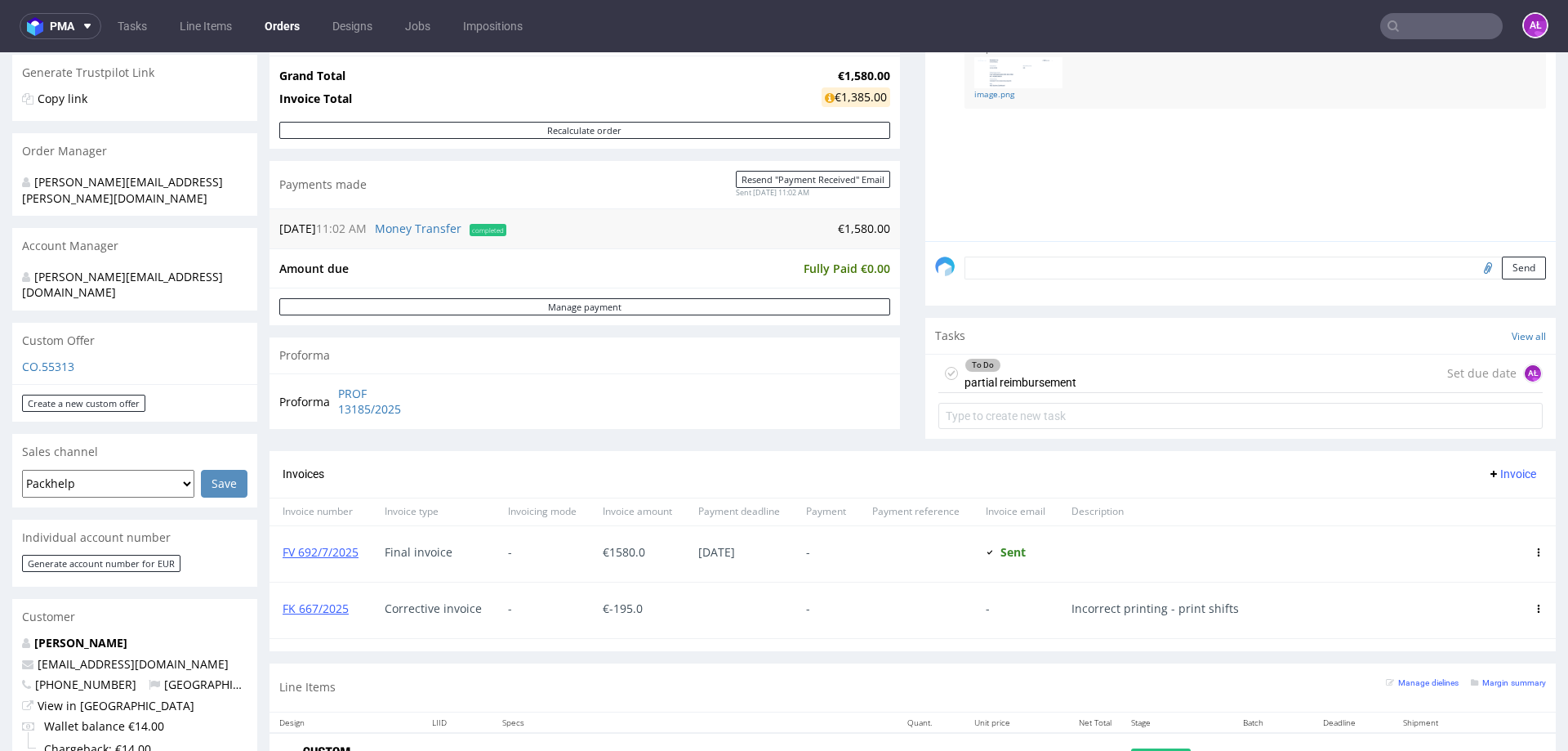
scroll to position [326, 0]
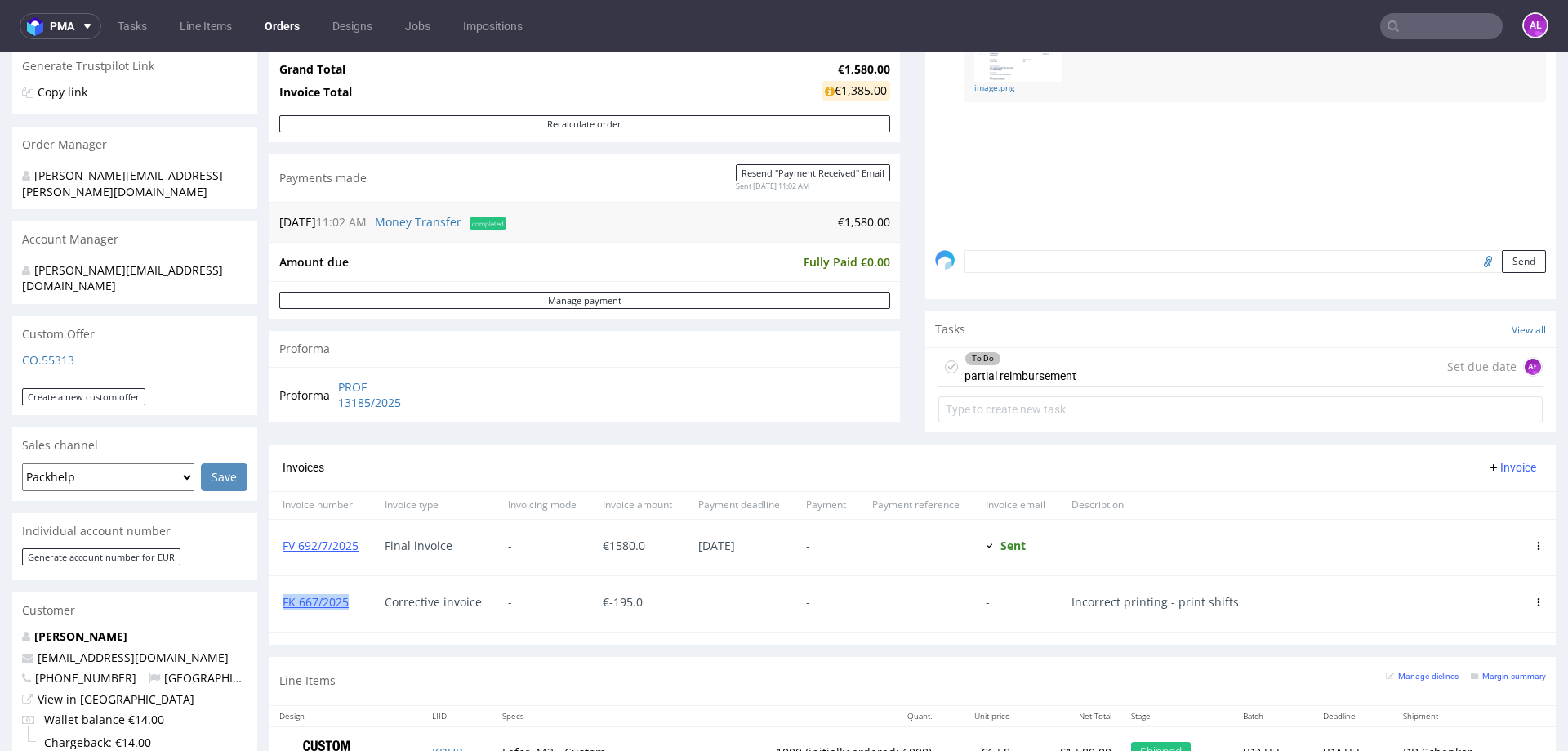
drag, startPoint x: 327, startPoint y: 614, endPoint x: 283, endPoint y: 614, distance: 44.0
click at [283, 614] on div "FK 667/2025" at bounding box center [320, 604] width 102 height 56
copy link "FK 667/2025"
drag, startPoint x: 975, startPoint y: 371, endPoint x: 1257, endPoint y: 550, distance: 334.0
click at [975, 371] on div "To Do partial reimbursement" at bounding box center [1020, 366] width 112 height 37
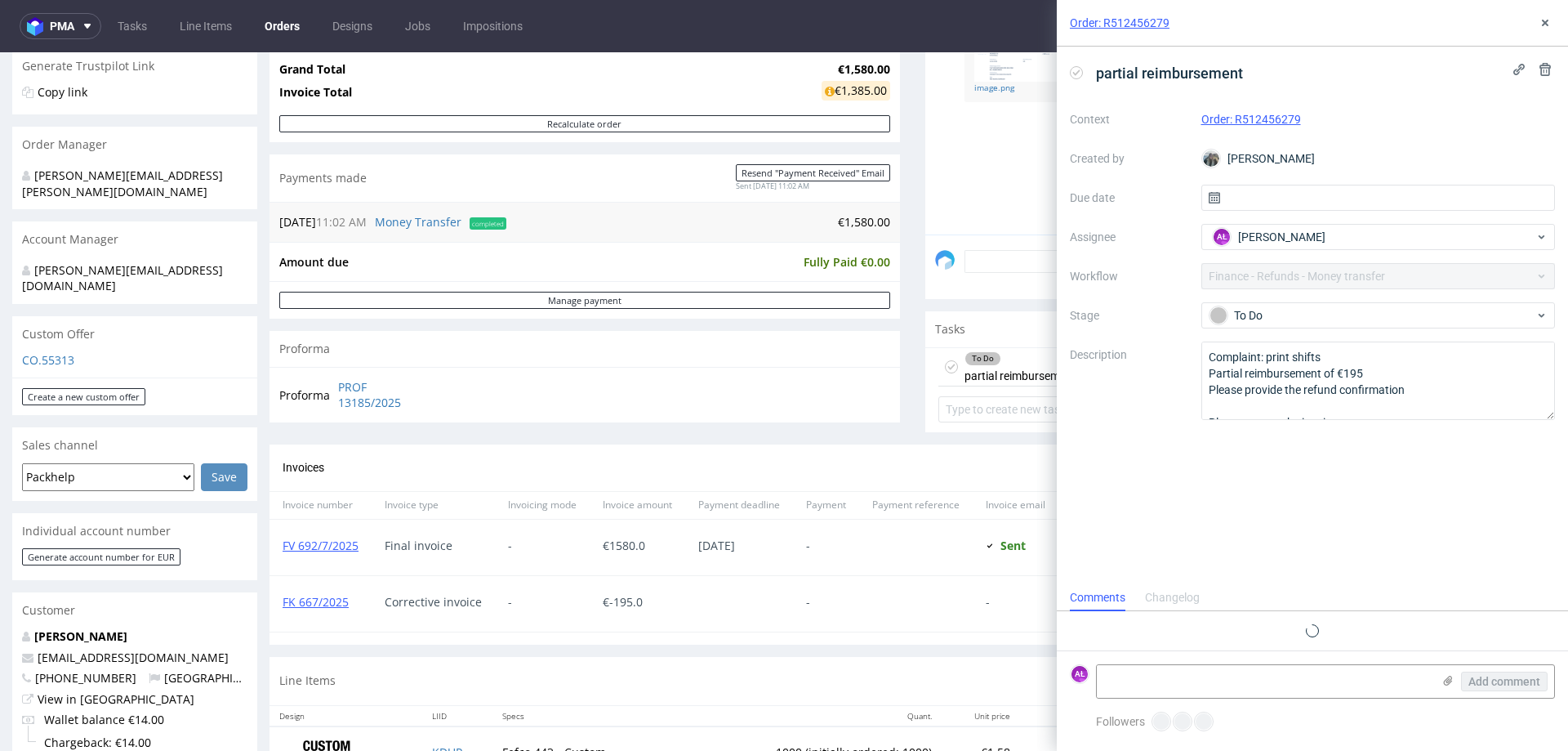
scroll to position [13, 0]
paste textarea "FK 667/2025"
drag, startPoint x: 1355, startPoint y: 688, endPoint x: 1177, endPoint y: 699, distance: 178.3
click at [1355, 688] on textarea at bounding box center [1263, 681] width 335 height 32
drag, startPoint x: 643, startPoint y: 610, endPoint x: 923, endPoint y: 659, distance: 284.3
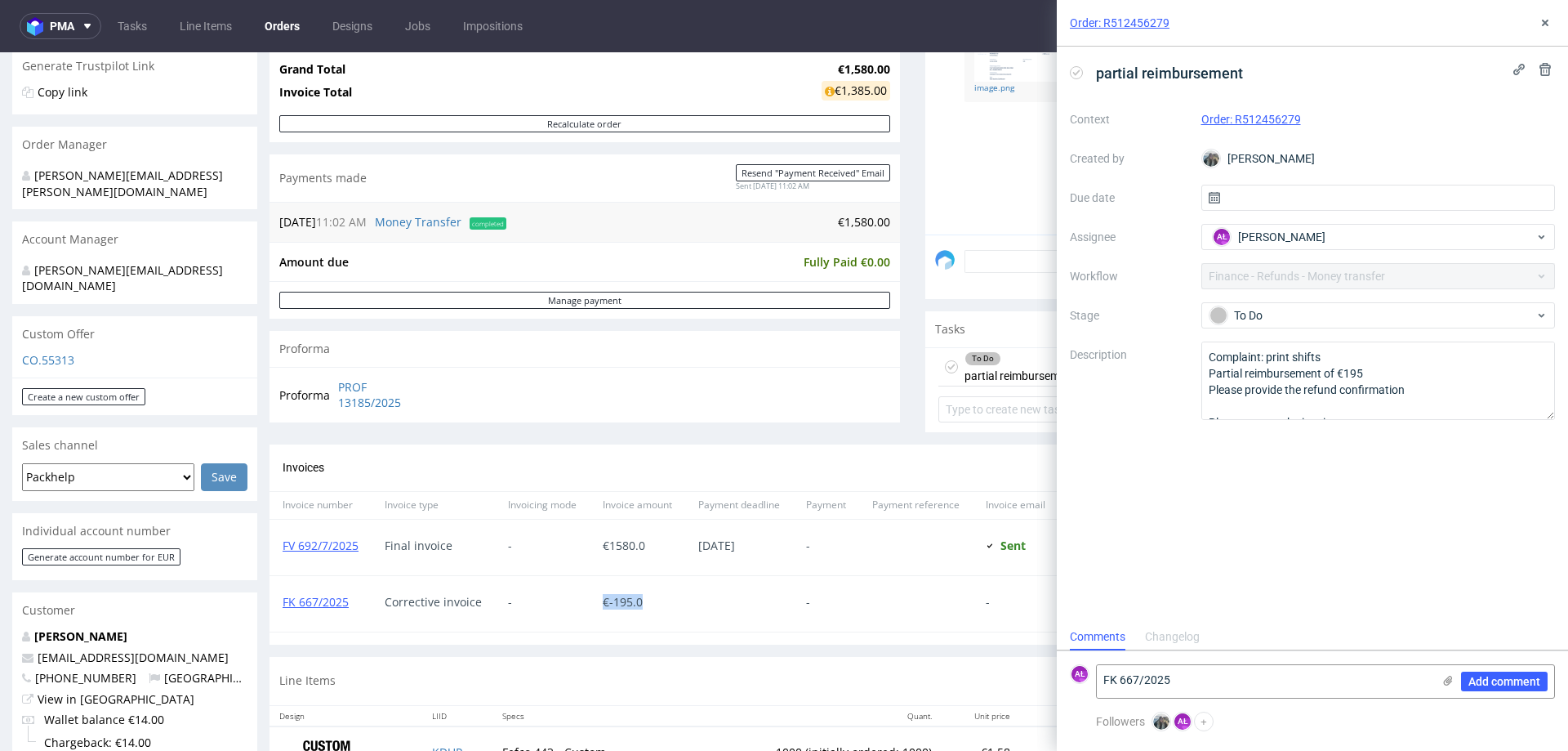
click at [599, 611] on div "€ -195.0" at bounding box center [637, 604] width 96 height 56
copy span "€ -195.0"
click at [1288, 689] on textarea "FK 667/2025" at bounding box center [1263, 681] width 335 height 32
paste textarea "€-195.0"
type textarea "FK 667/2025 €-195.0"
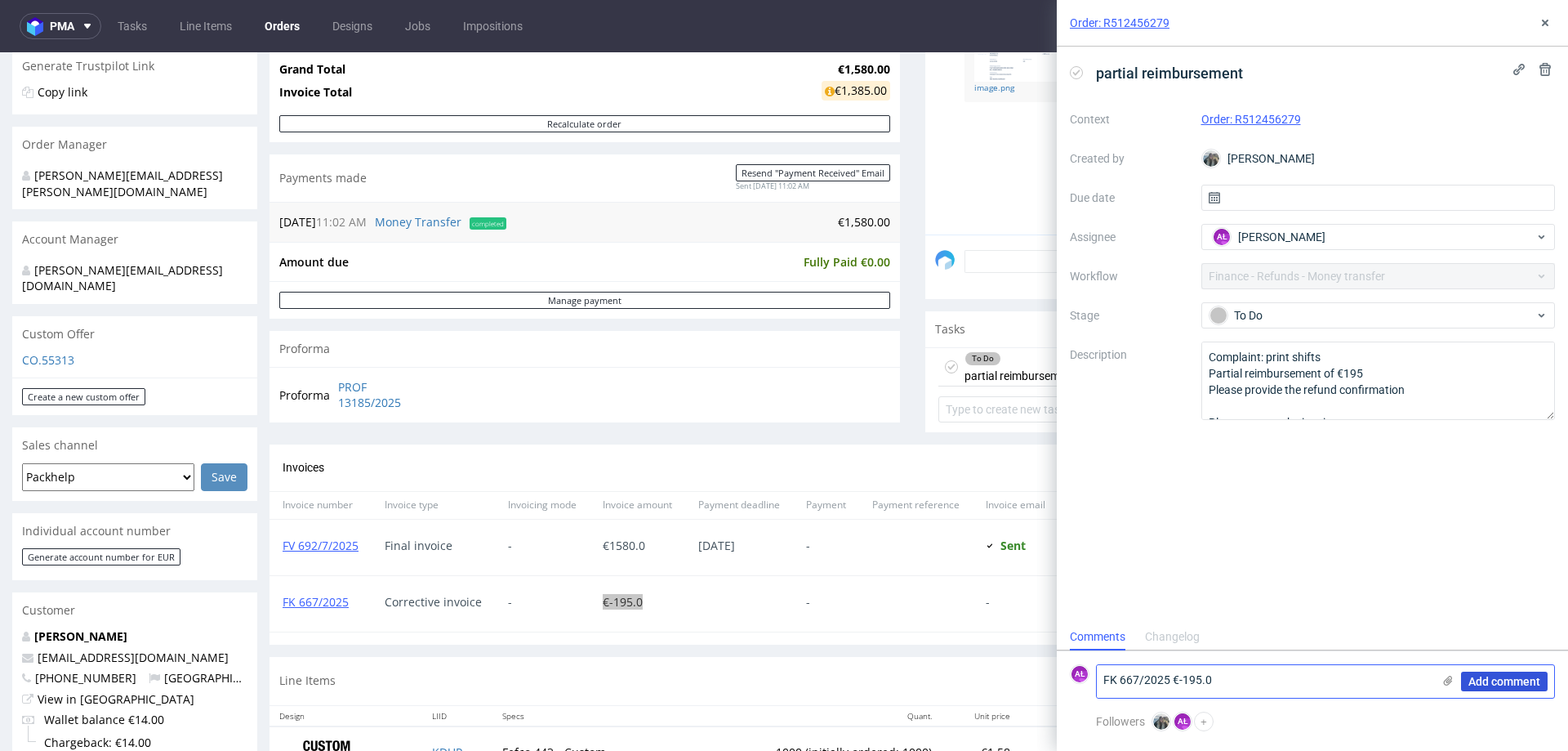
drag, startPoint x: 1535, startPoint y: 684, endPoint x: 1343, endPoint y: 314, distance: 416.9
click at [1534, 683] on span "Add comment" at bounding box center [1504, 681] width 72 height 12
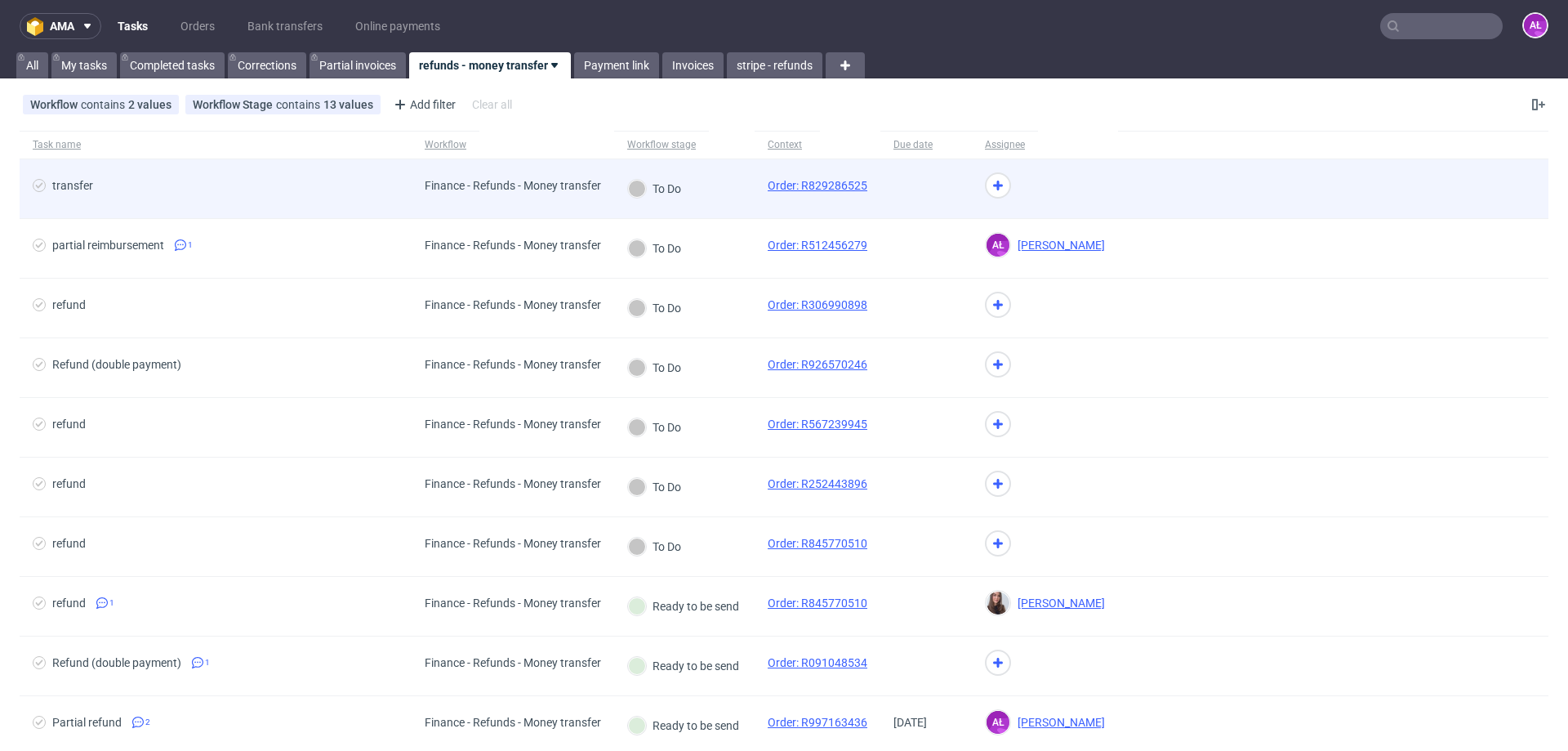
click at [729, 199] on div "To Do" at bounding box center [684, 189] width 141 height 60
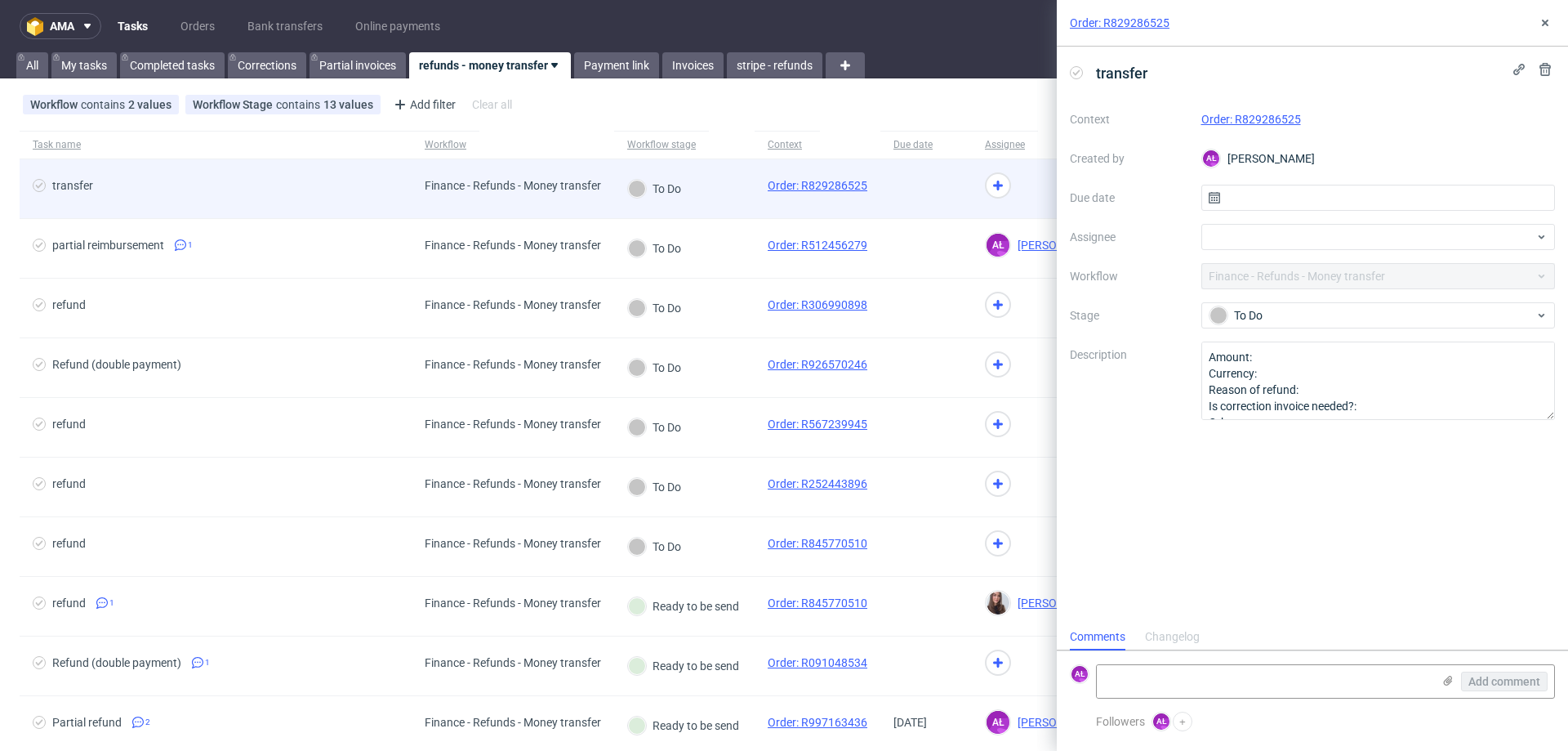
scroll to position [13, 0]
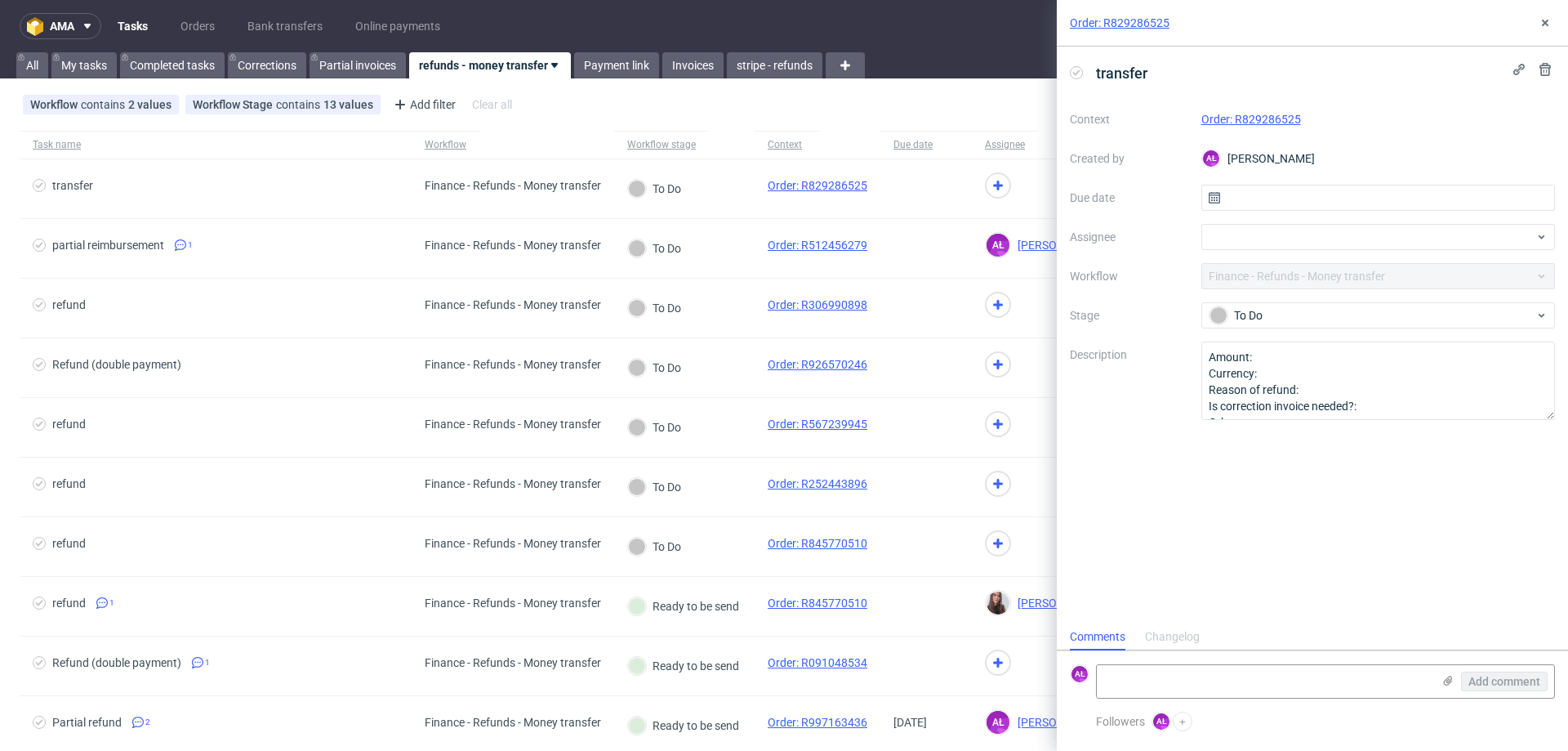
click at [1331, 276] on div "Context Order: R829286525 Created by AŁ [PERSON_NAME] Due date Assignee Workflo…" at bounding box center [1312, 263] width 485 height 314
